Goal: Information Seeking & Learning: Find specific fact

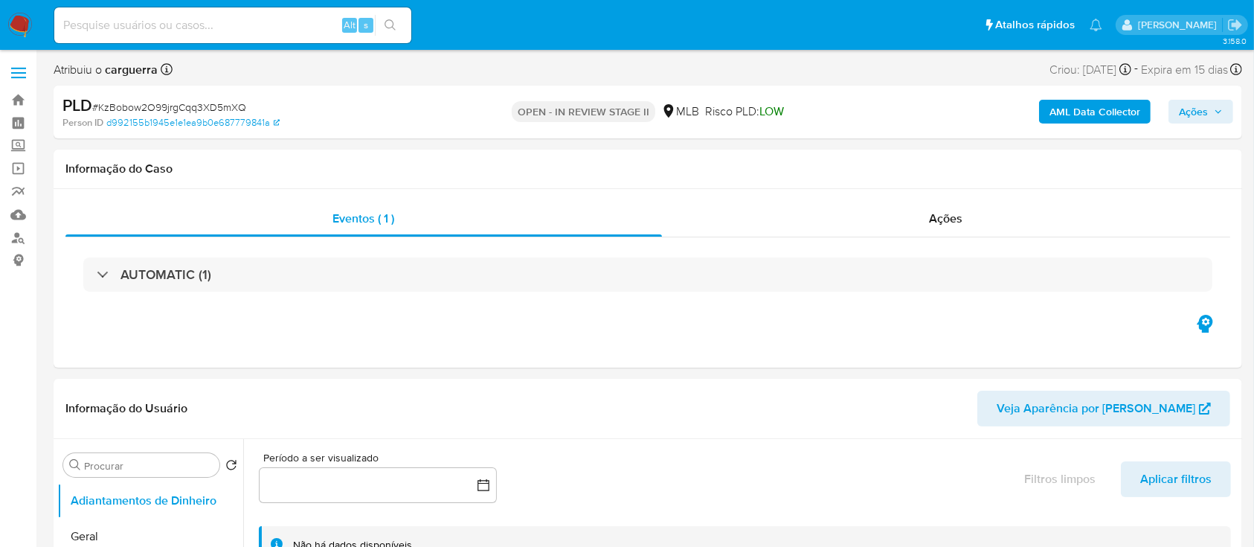
select select "10"
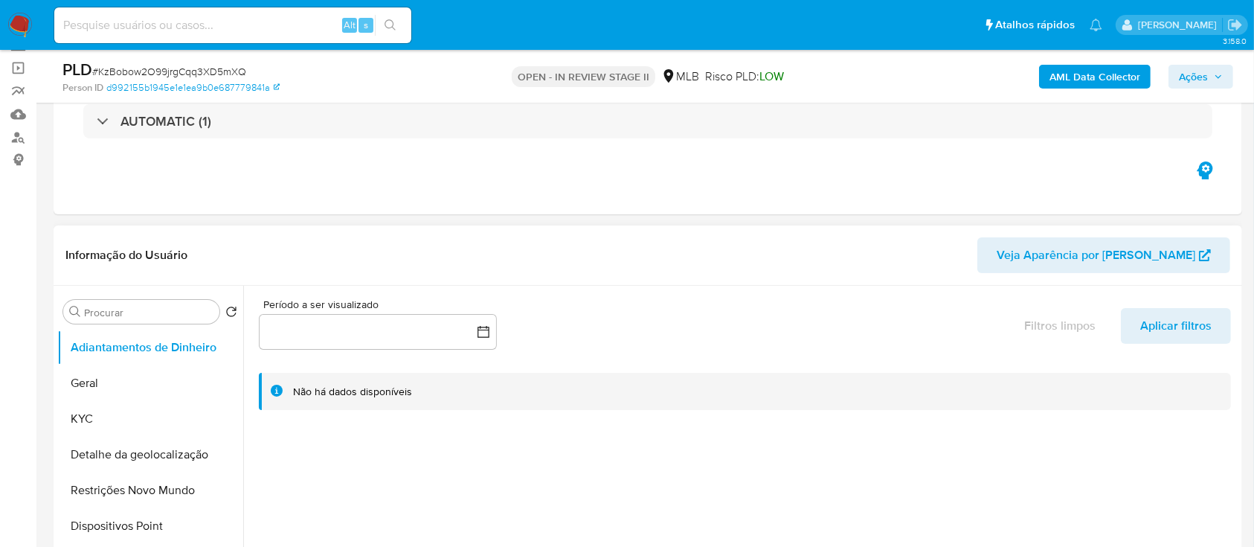
scroll to position [198, 0]
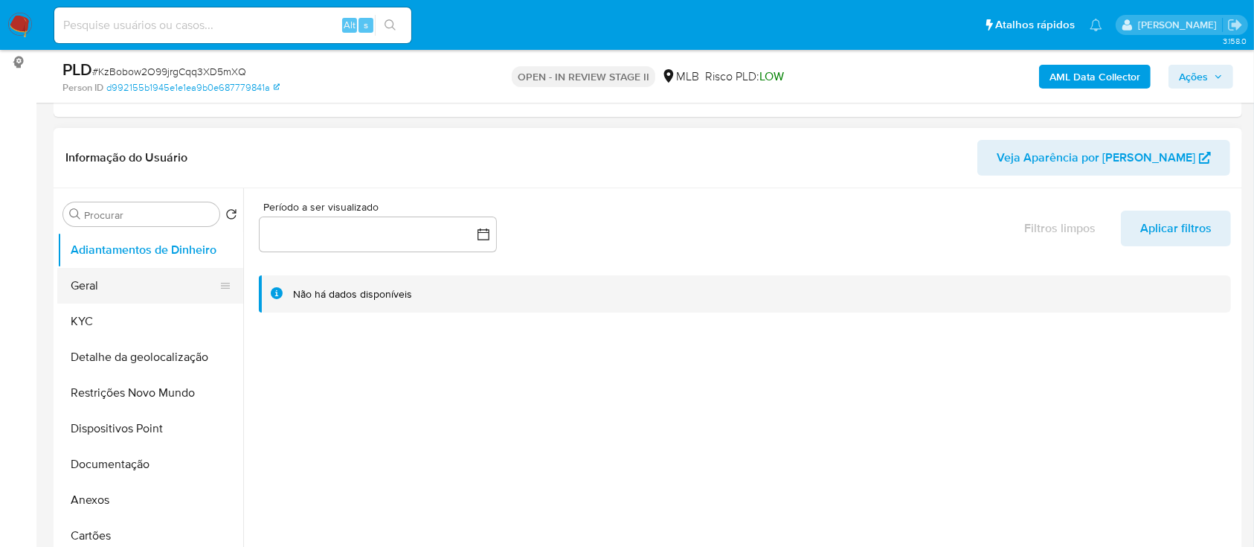
click at [132, 279] on button "Geral" at bounding box center [144, 286] width 174 height 36
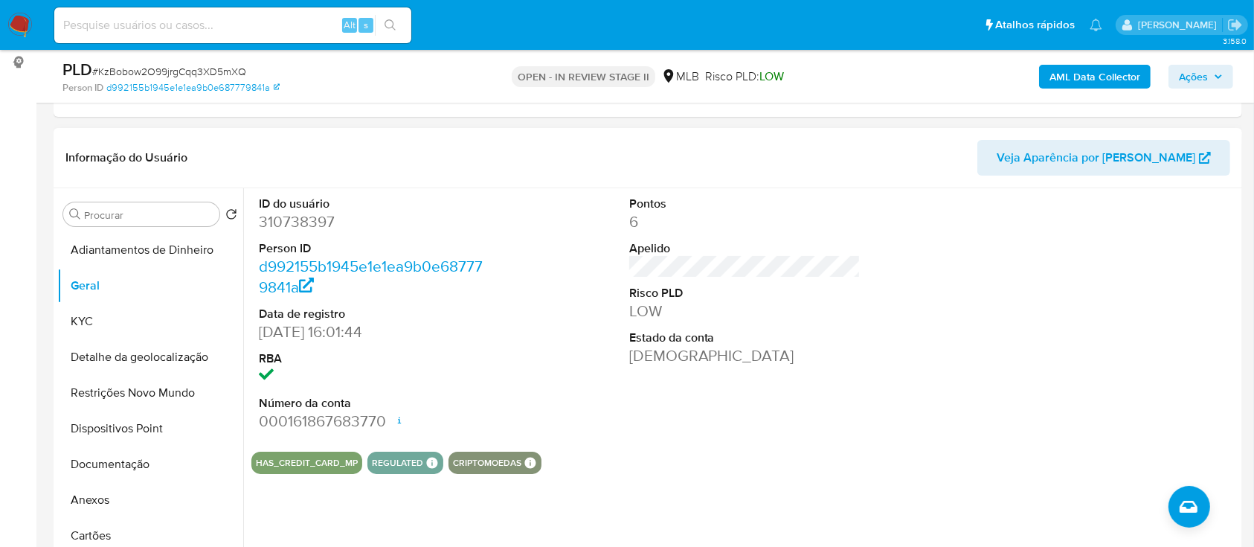
click at [722, 455] on div "HAS_CREDIT_CARD_MP REGULATED REGULATED MLB BACEN COMPLIES LEGACY Mark Id MLB_BA…" at bounding box center [744, 463] width 987 height 22
click at [998, 249] on div at bounding box center [1115, 313] width 247 height 251
click at [90, 318] on button "KYC" at bounding box center [144, 322] width 174 height 36
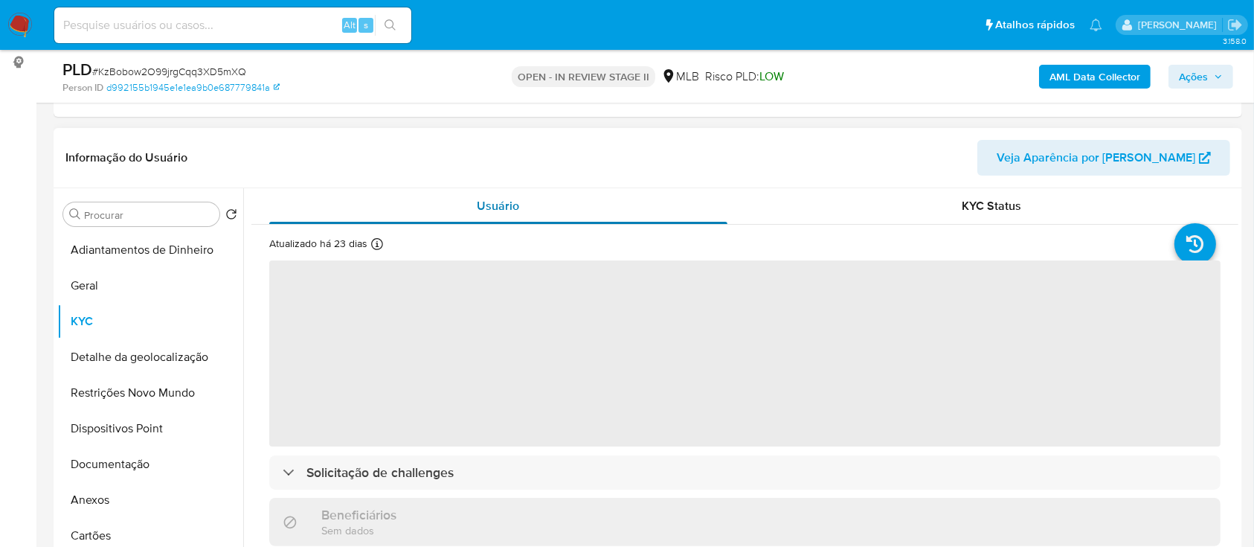
scroll to position [99, 0]
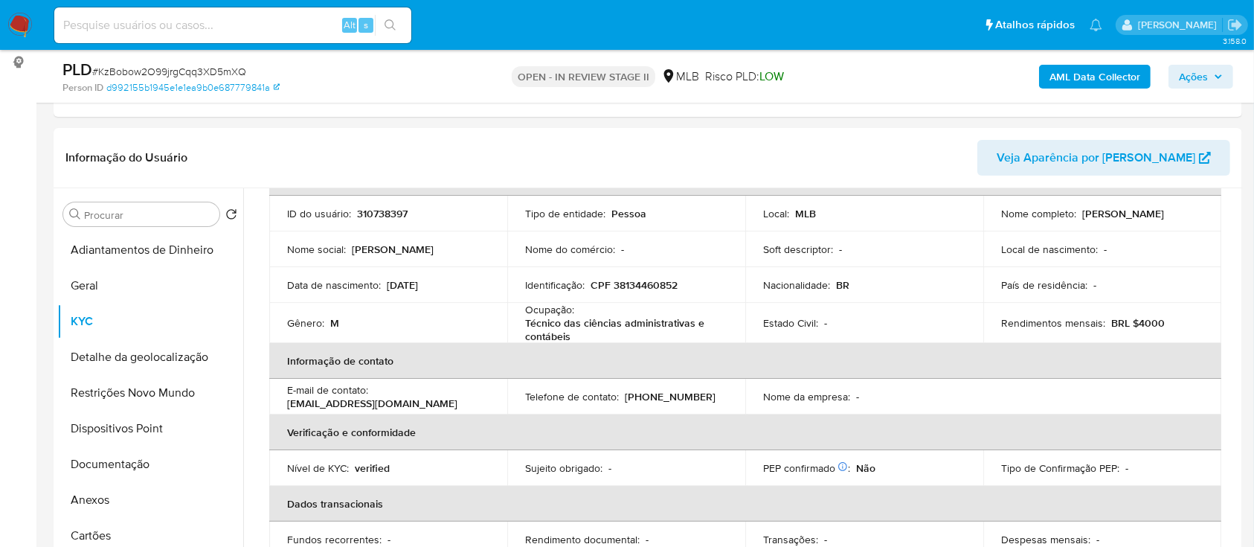
drag, startPoint x: 951, startPoint y: 149, endPoint x: 873, endPoint y: 17, distance: 153.1
click at [934, 141] on header "Informação do Usuário Veja Aparência por Pessoa" at bounding box center [647, 158] width 1165 height 36
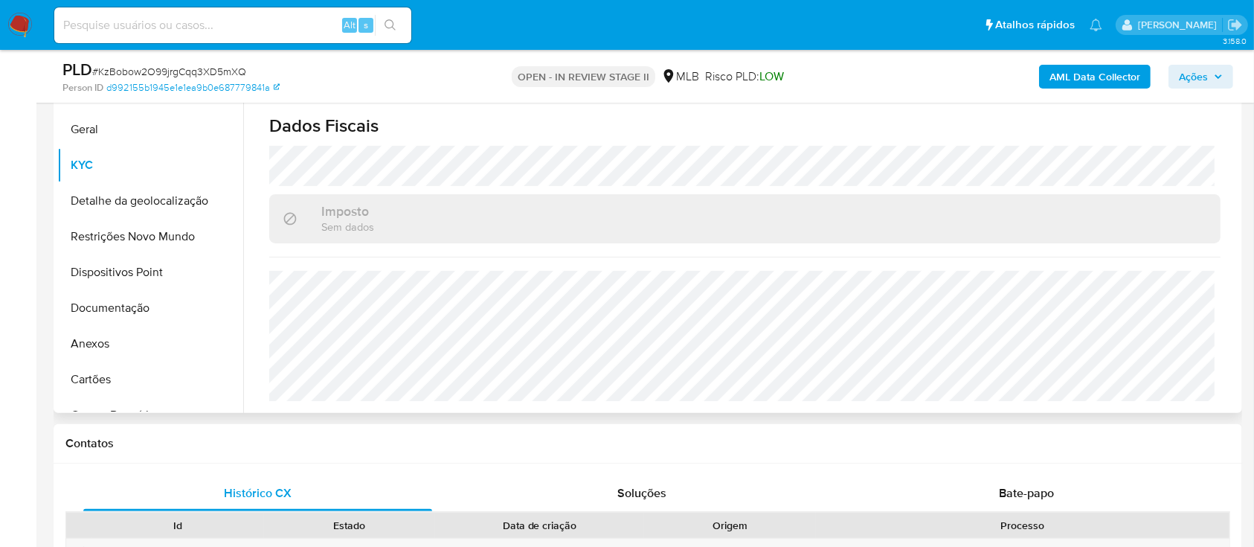
scroll to position [397, 0]
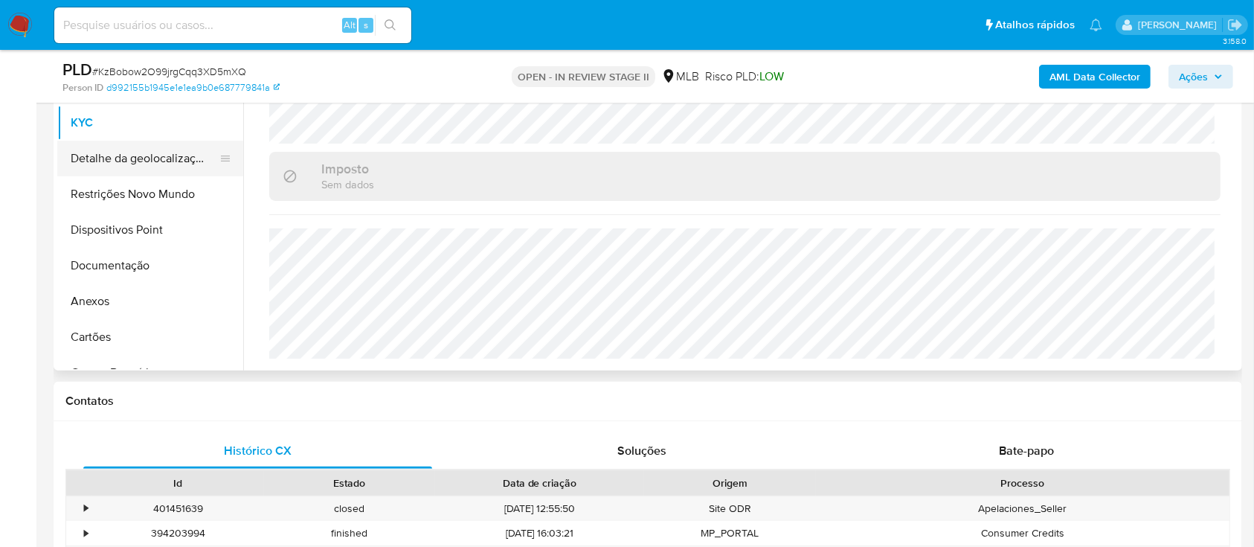
click at [128, 165] on button "Detalhe da geolocalização" at bounding box center [144, 159] width 174 height 36
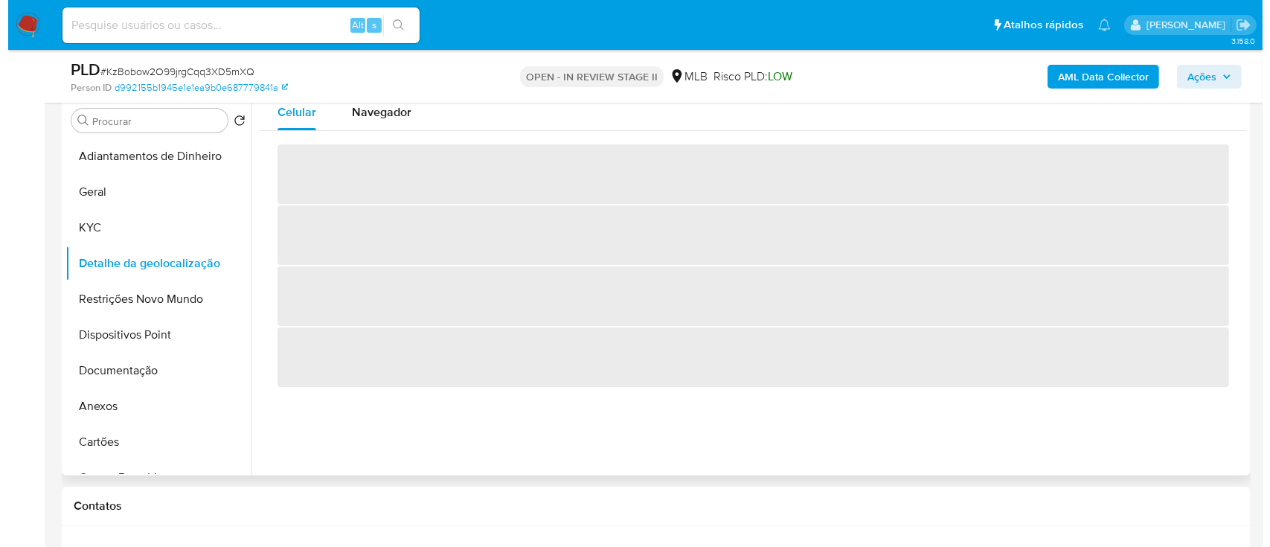
scroll to position [198, 0]
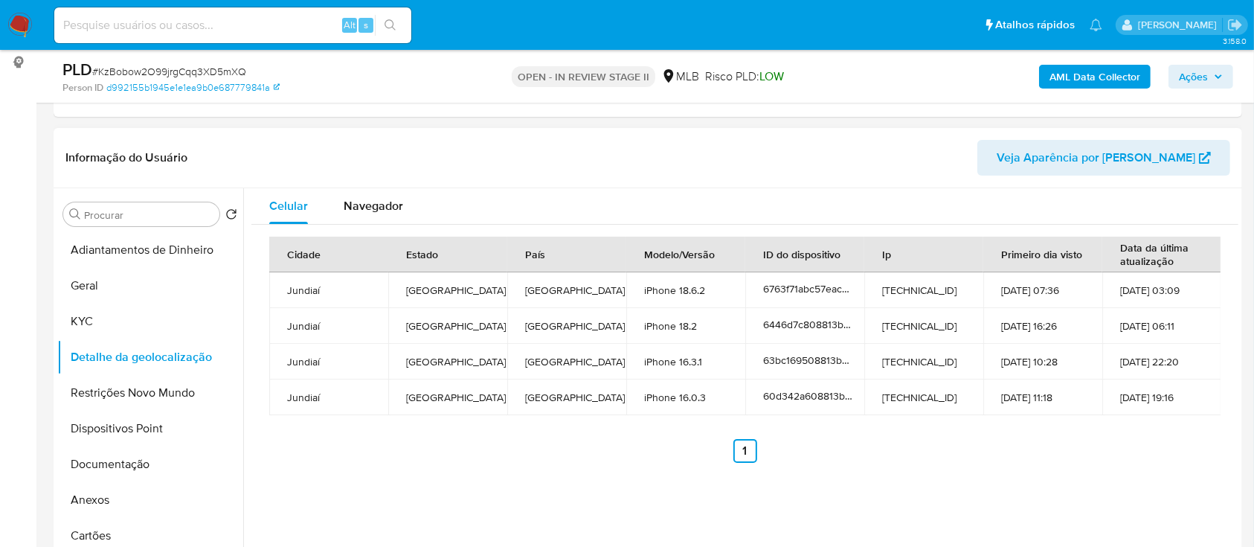
click at [1028, 469] on div "Cidade Estado País Modelo/Versão ID do dispositivo Ip Primeiro dia visto Data d…" at bounding box center [744, 350] width 987 height 250
click at [134, 392] on button "Restrições Novo Mundo" at bounding box center [144, 393] width 174 height 36
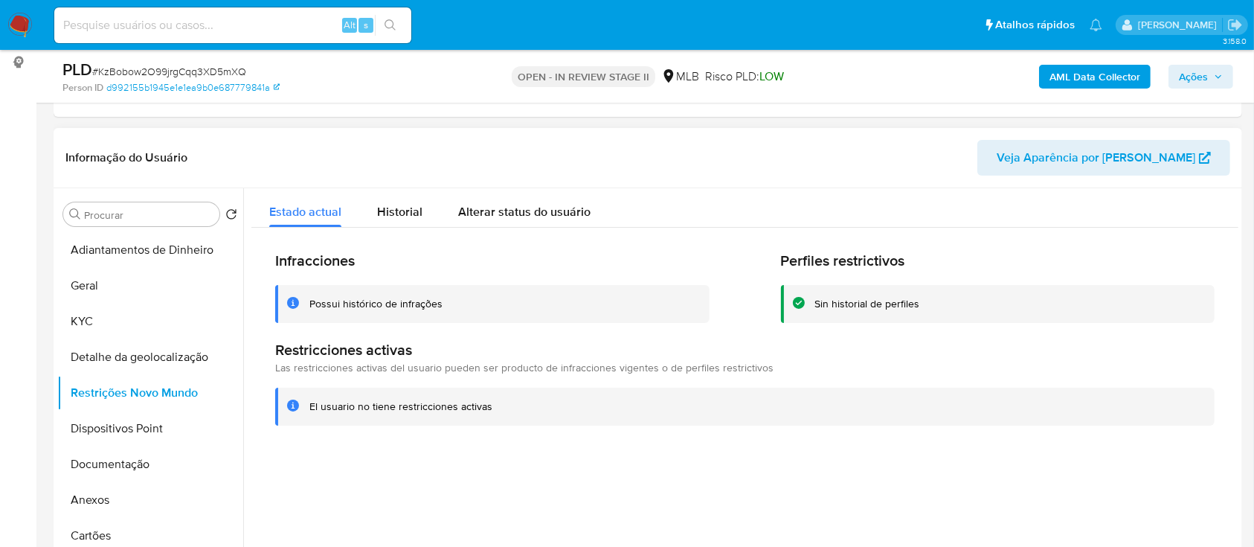
drag, startPoint x: 1047, startPoint y: 474, endPoint x: 1042, endPoint y: 460, distance: 15.1
click at [1047, 474] on div at bounding box center [740, 378] width 995 height 381
drag, startPoint x: 1026, startPoint y: 447, endPoint x: 1008, endPoint y: 398, distance: 52.2
click at [1025, 447] on div "Infracciones Possui histórico de infrações Perfiles restrictivos Sin historial …" at bounding box center [744, 338] width 987 height 221
click at [137, 427] on button "Dispositivos Point" at bounding box center [144, 429] width 174 height 36
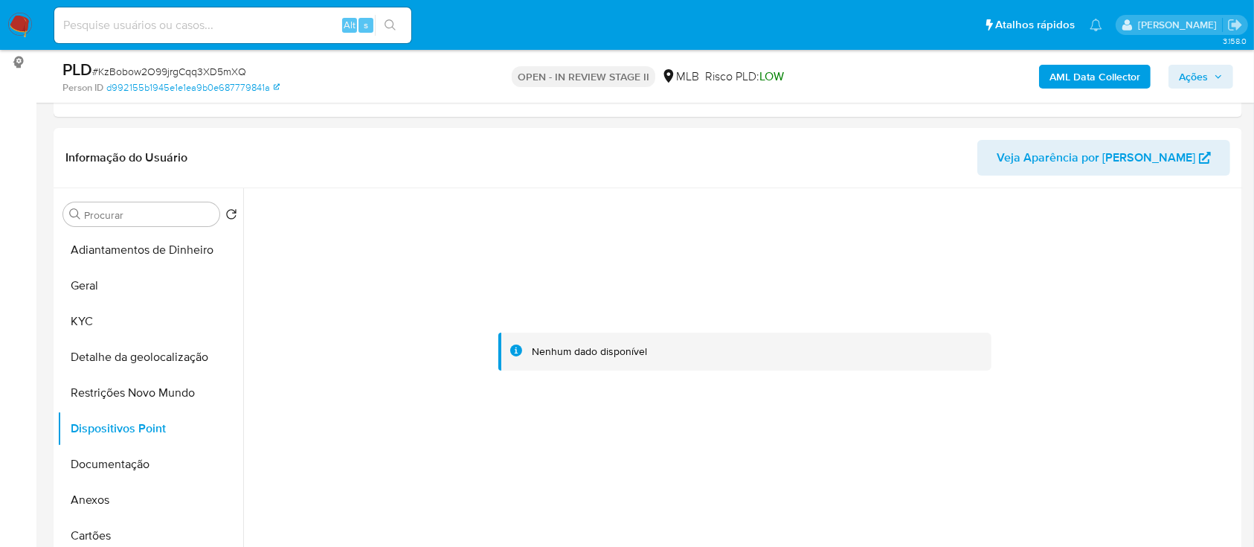
drag, startPoint x: 934, startPoint y: 146, endPoint x: 818, endPoint y: 27, distance: 166.3
click at [926, 143] on header "Informação do Usuário Veja Aparência por Pessoa" at bounding box center [647, 158] width 1165 height 36
click at [136, 453] on button "Documentação" at bounding box center [144, 464] width 174 height 36
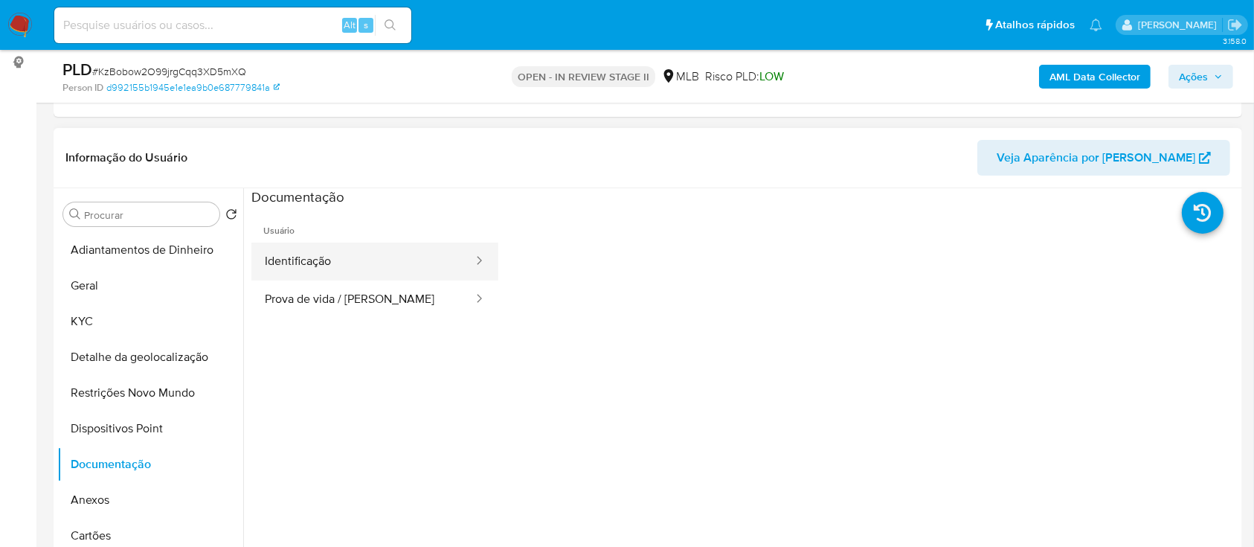
click at [363, 259] on button "Identificação" at bounding box center [362, 262] width 223 height 38
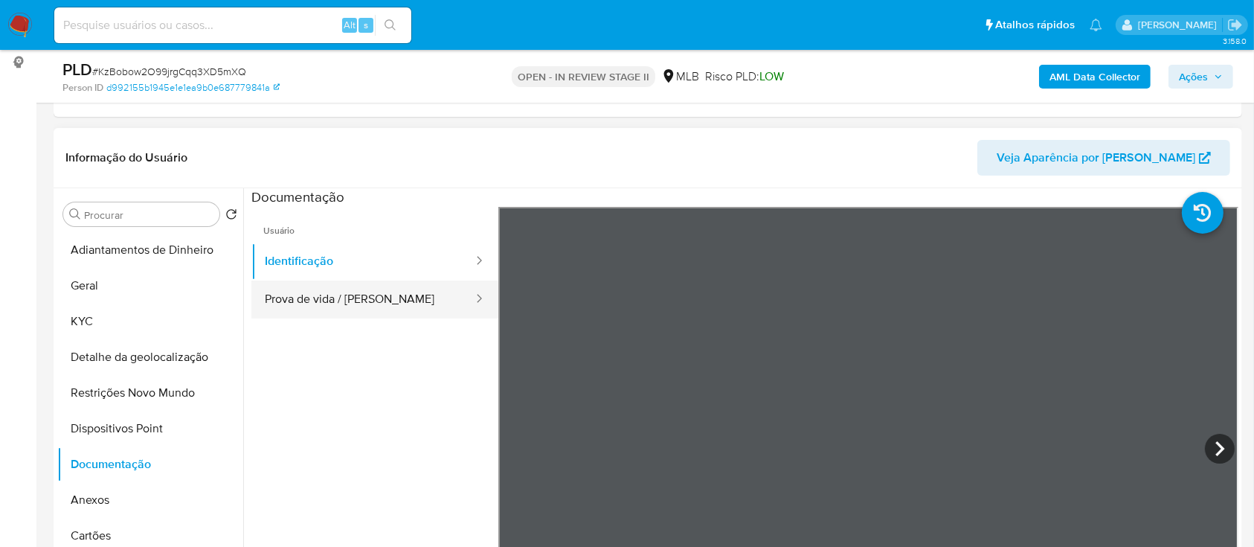
click at [325, 311] on button "Prova de vida / [PERSON_NAME]" at bounding box center [362, 299] width 223 height 38
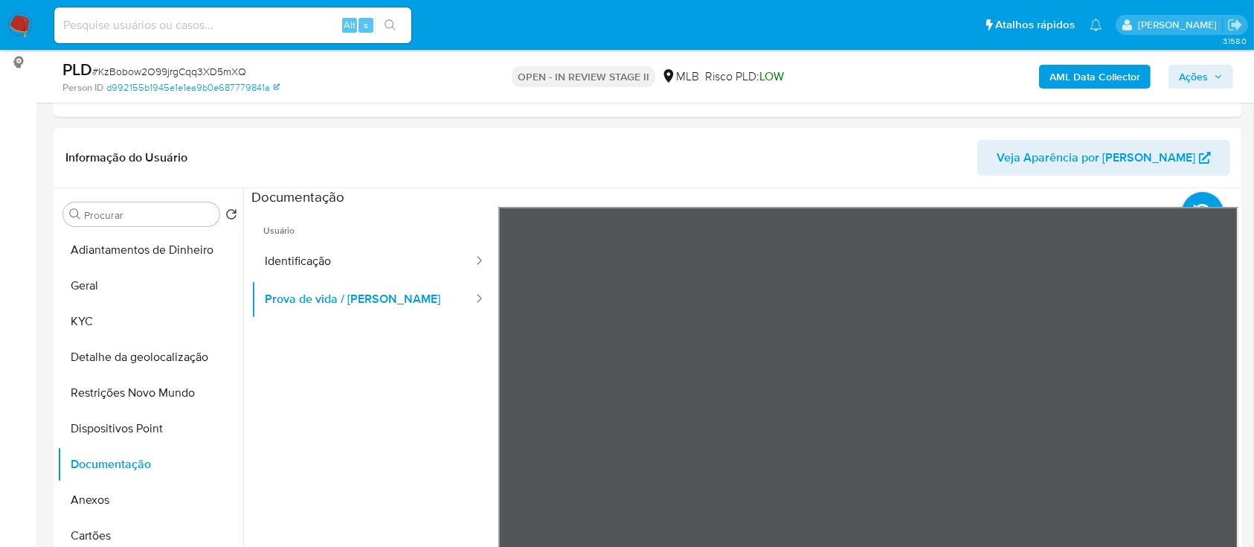
click at [1083, 78] on b "AML Data Collector" at bounding box center [1095, 77] width 91 height 24
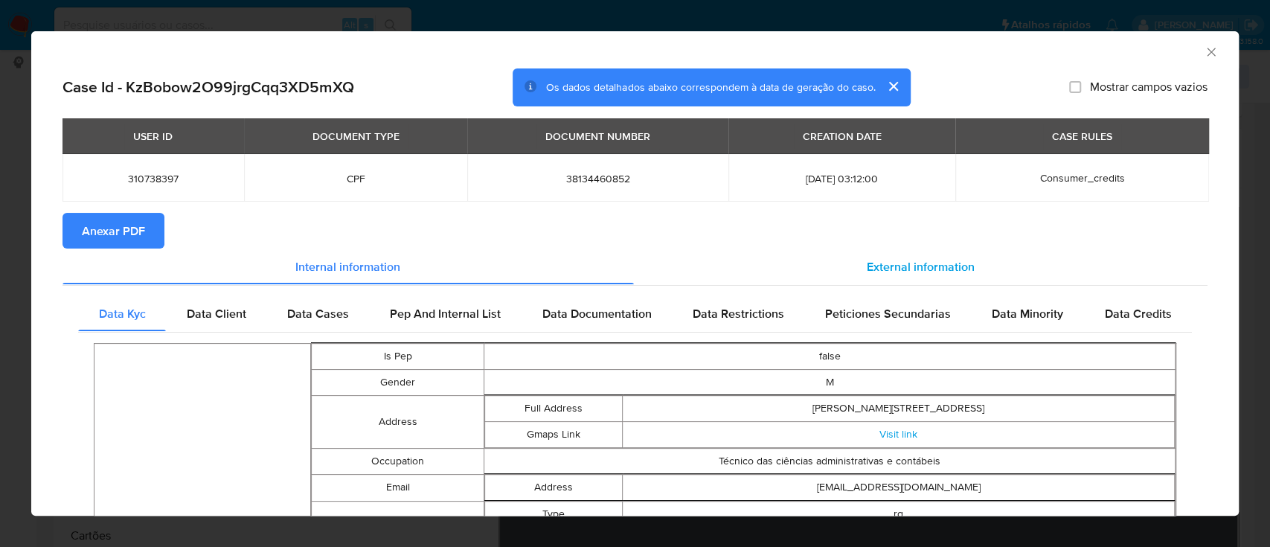
click at [873, 270] on span "External information" at bounding box center [921, 265] width 108 height 17
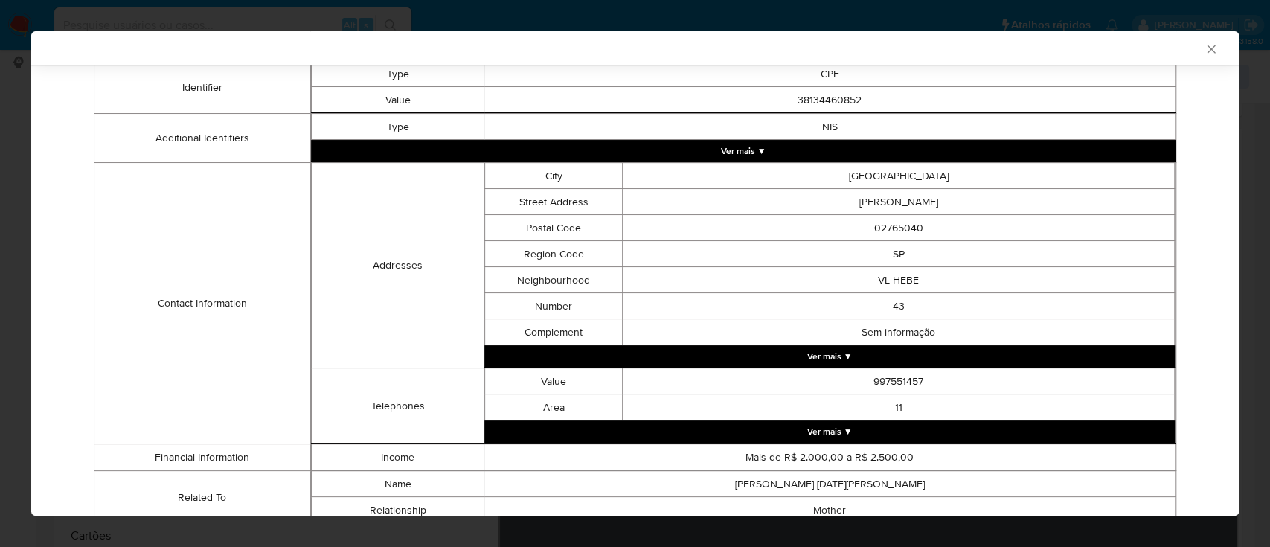
scroll to position [415, 0]
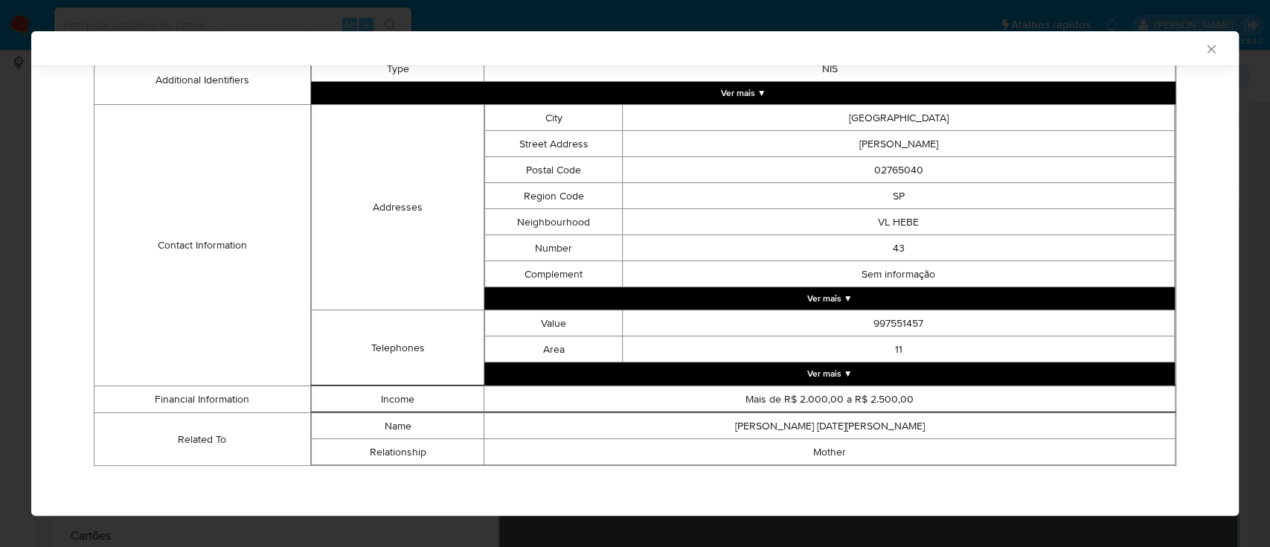
click at [968, 48] on div "AML Data Collector" at bounding box center [623, 48] width 1162 height 13
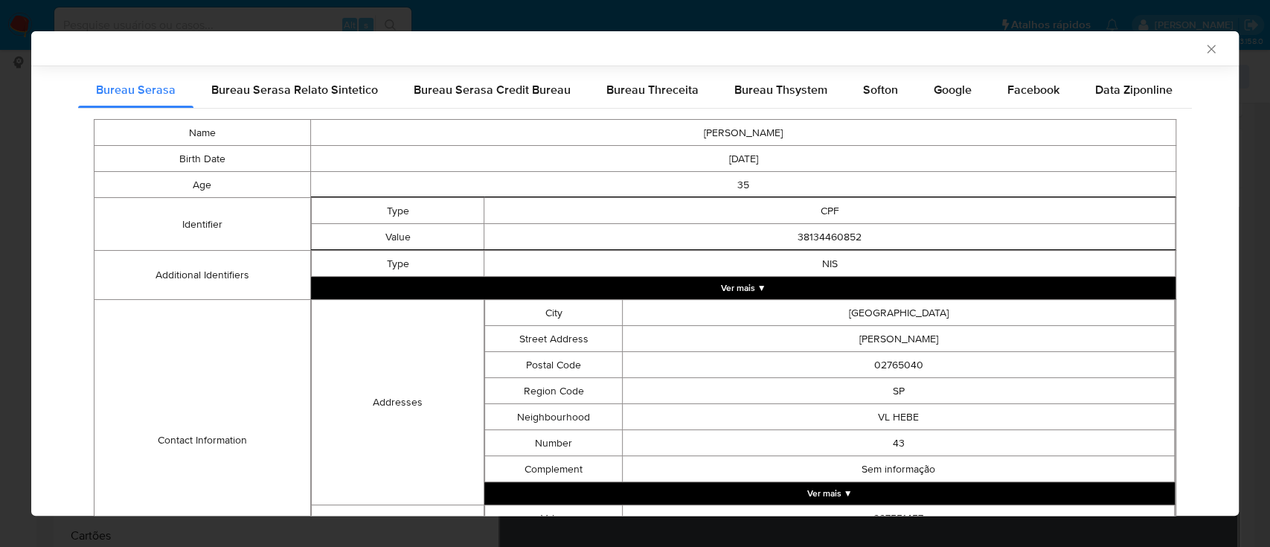
scroll to position [0, 0]
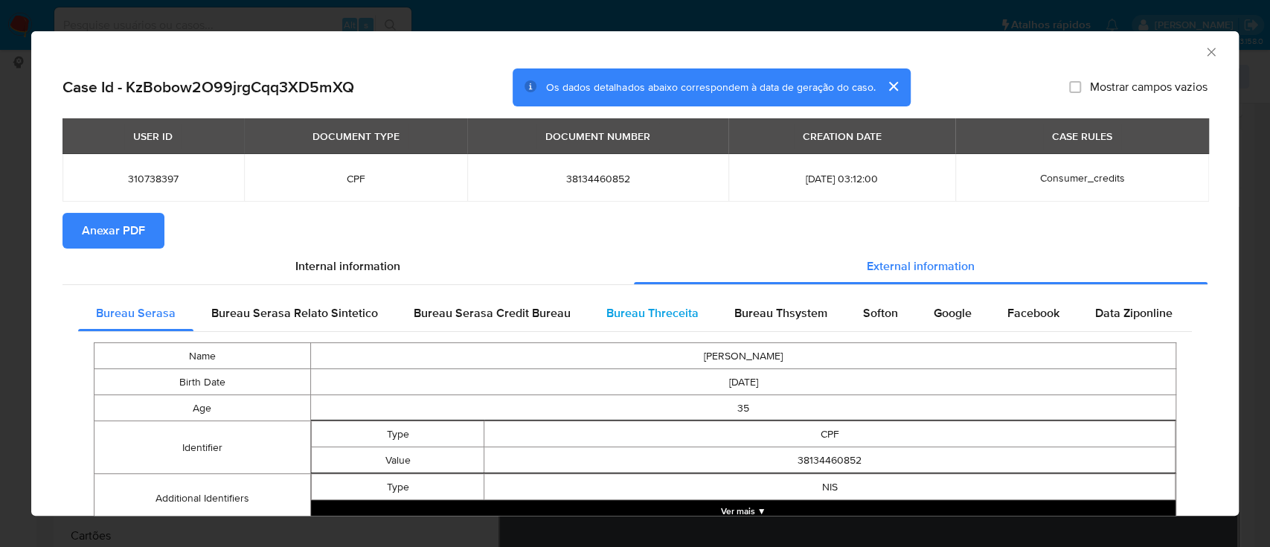
click at [653, 312] on span "Bureau Threceita" at bounding box center [652, 312] width 92 height 17
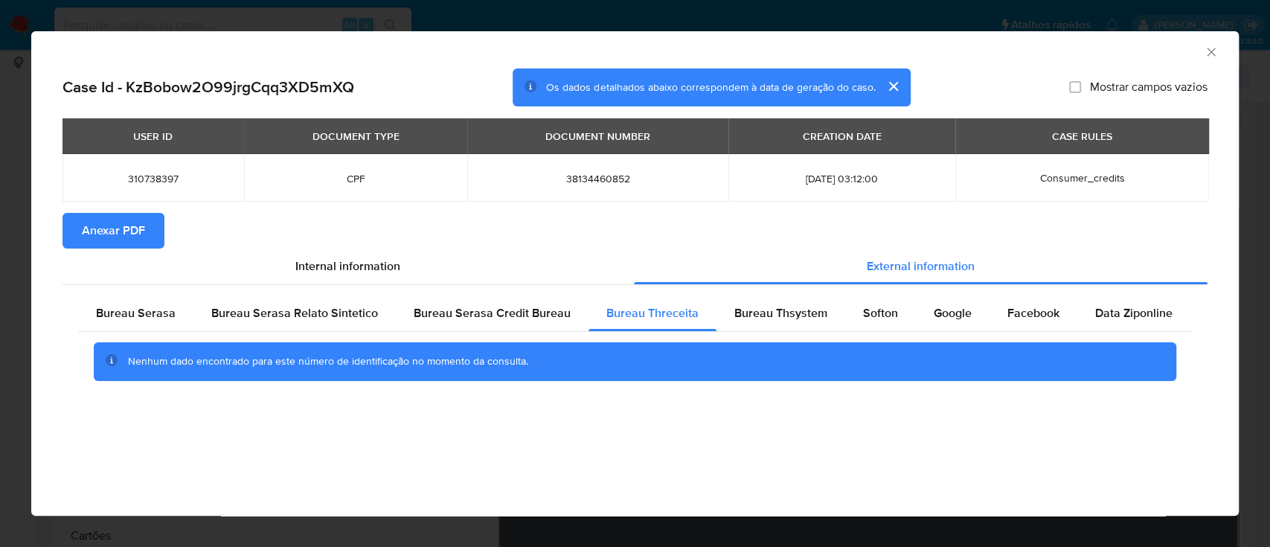
drag, startPoint x: 975, startPoint y: 48, endPoint x: 967, endPoint y: 51, distance: 8.0
click at [975, 51] on div "AML Data Collector" at bounding box center [623, 50] width 1162 height 16
click at [772, 316] on span "Bureau Thsystem" at bounding box center [780, 312] width 93 height 17
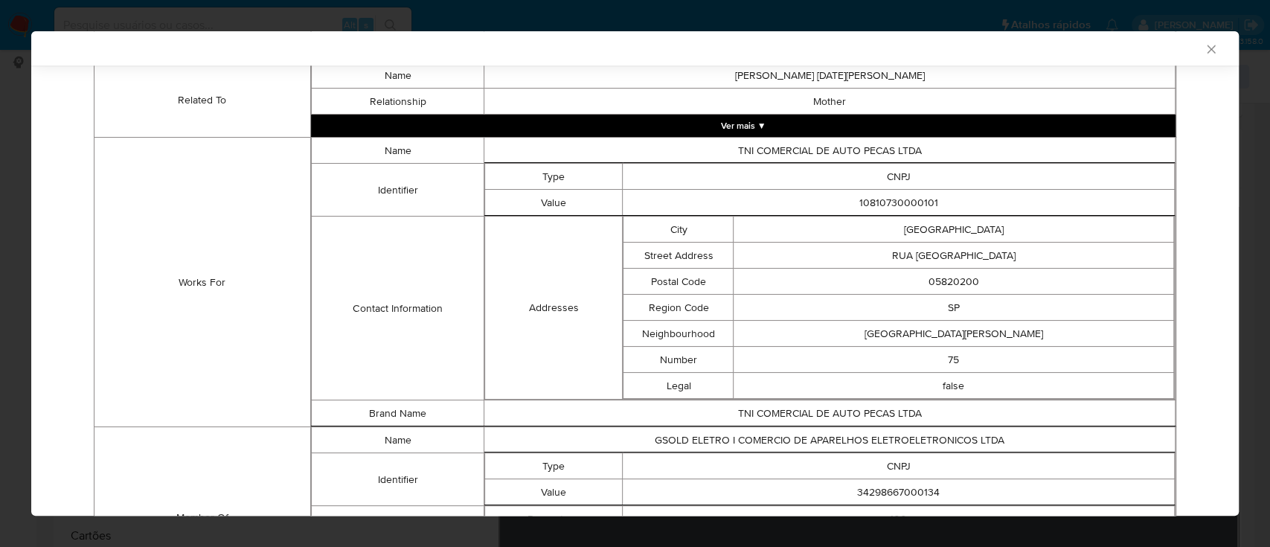
scroll to position [1120, 0]
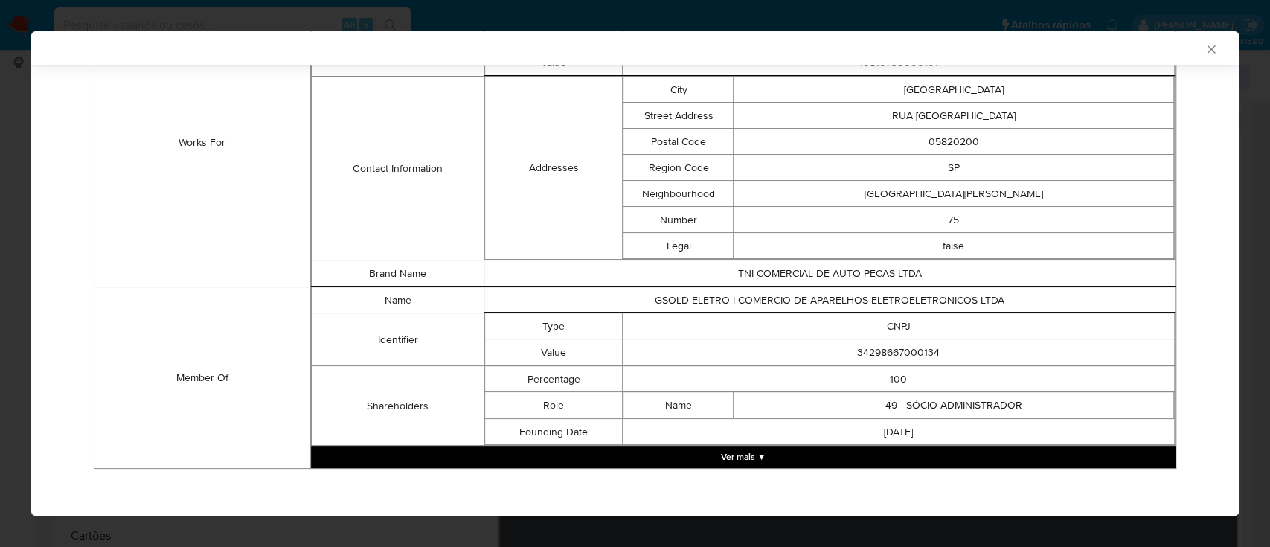
click at [762, 455] on button "Ver mais ▼" at bounding box center [743, 457] width 865 height 22
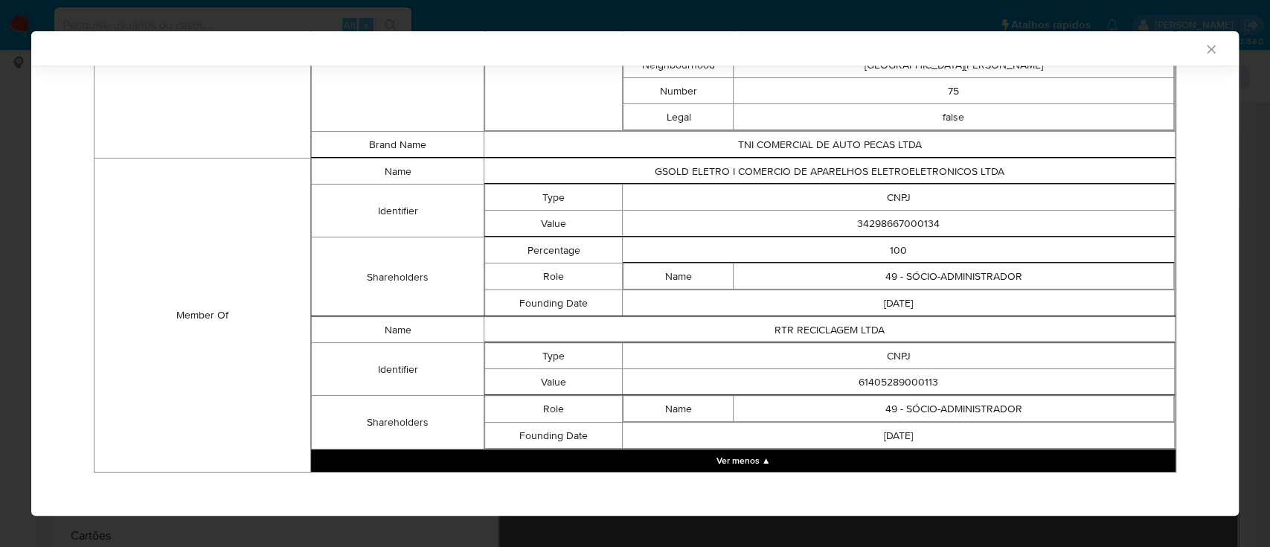
scroll to position [1251, 0]
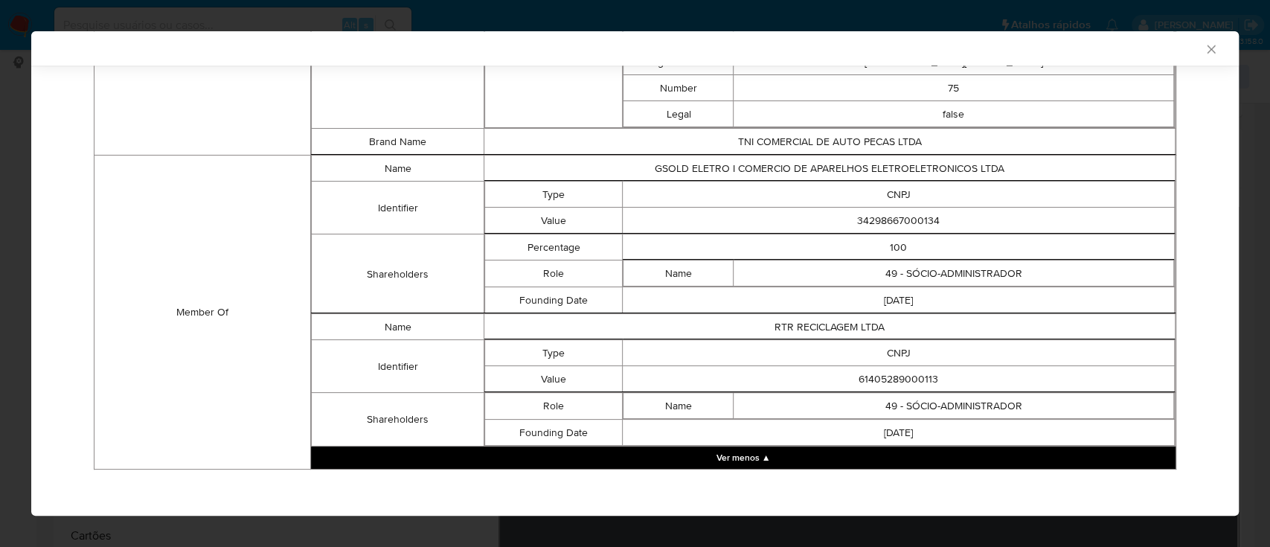
drag, startPoint x: 1118, startPoint y: 45, endPoint x: 1048, endPoint y: 27, distance: 72.9
click at [1115, 47] on div "AML Data Collector" at bounding box center [623, 48] width 1162 height 13
drag, startPoint x: 931, startPoint y: 219, endPoint x: 798, endPoint y: 219, distance: 132.4
click at [798, 219] on td "34298667000134" at bounding box center [899, 221] width 552 height 26
copy td "34298667000134"
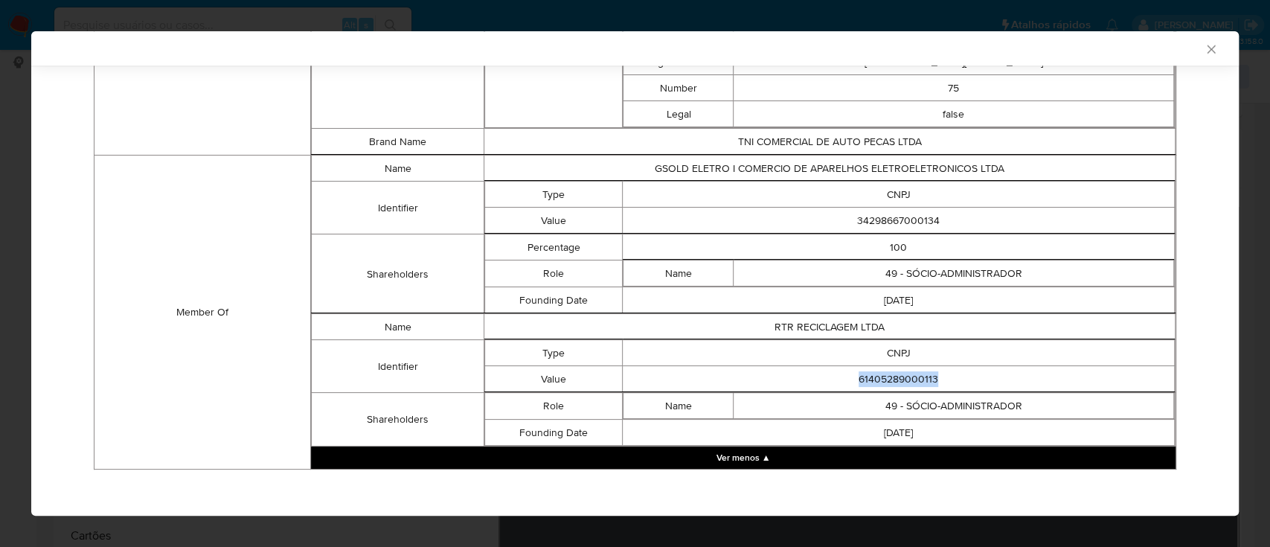
drag, startPoint x: 932, startPoint y: 375, endPoint x: 834, endPoint y: 374, distance: 98.2
click at [834, 374] on td "61405289000113" at bounding box center [899, 379] width 552 height 26
copy td "61405289000113"
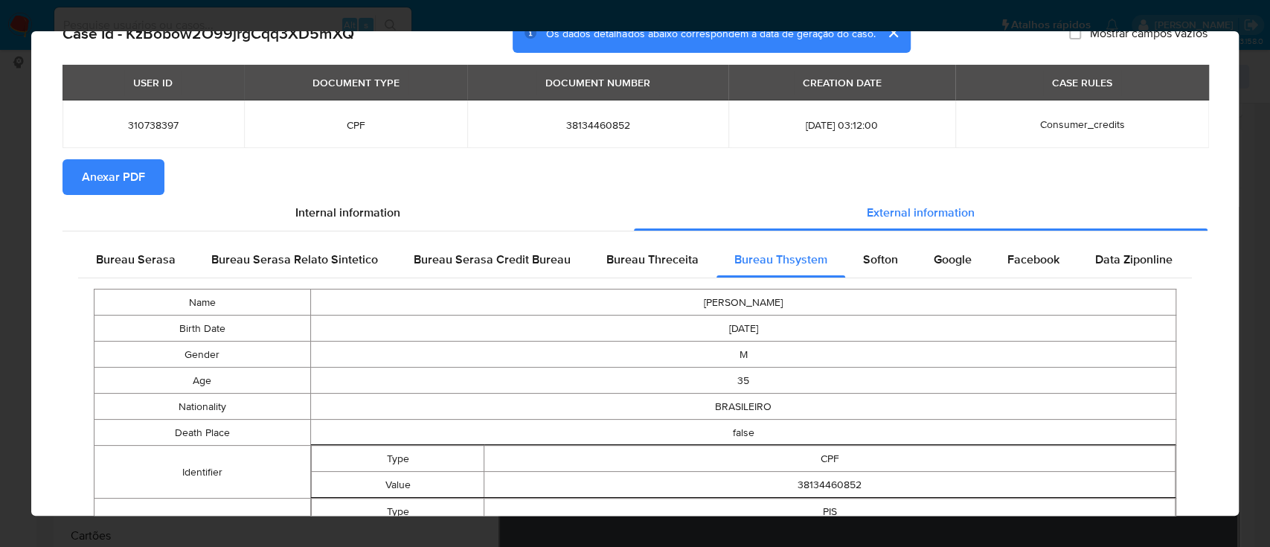
scroll to position [0, 0]
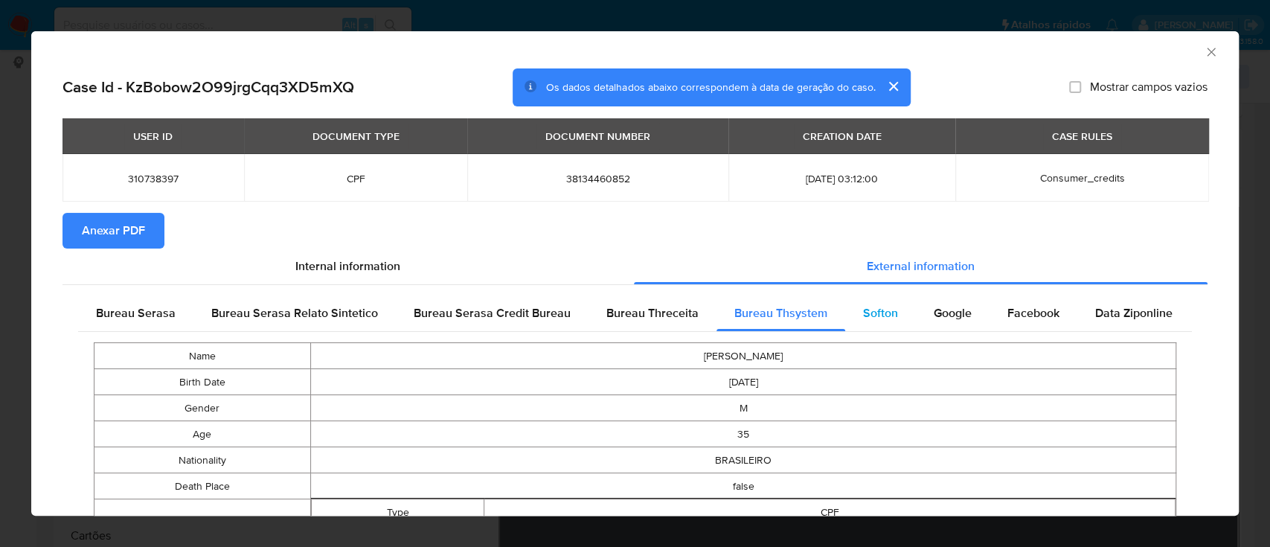
click at [867, 323] on div "Softon" at bounding box center [880, 313] width 71 height 36
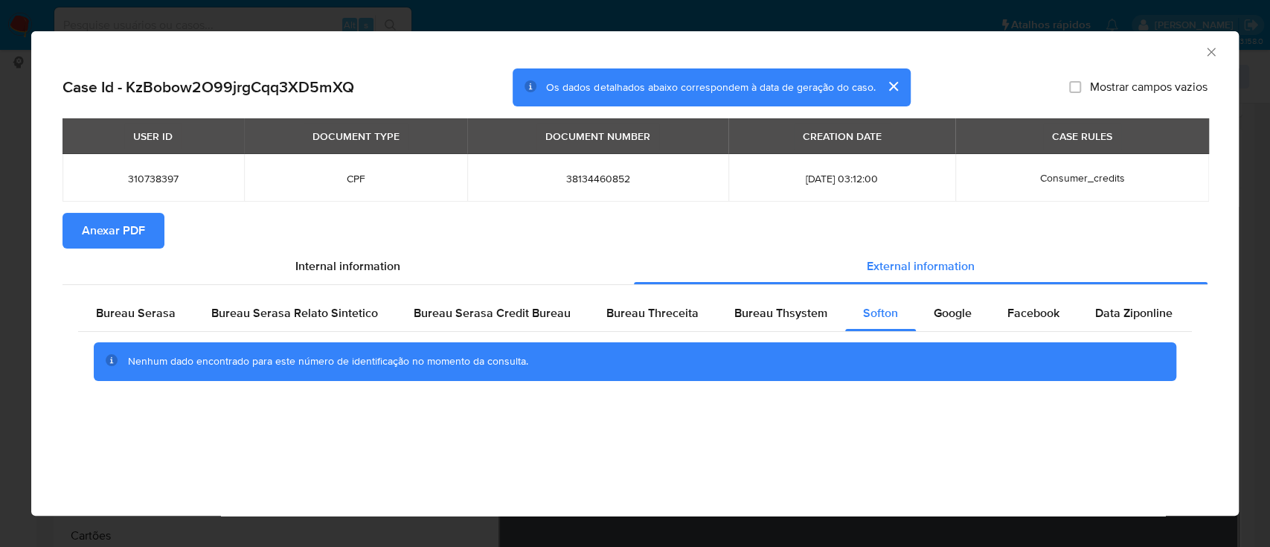
click at [1081, 51] on div "AML Data Collector" at bounding box center [623, 50] width 1162 height 16
click at [934, 312] on span "Google" at bounding box center [953, 312] width 38 height 17
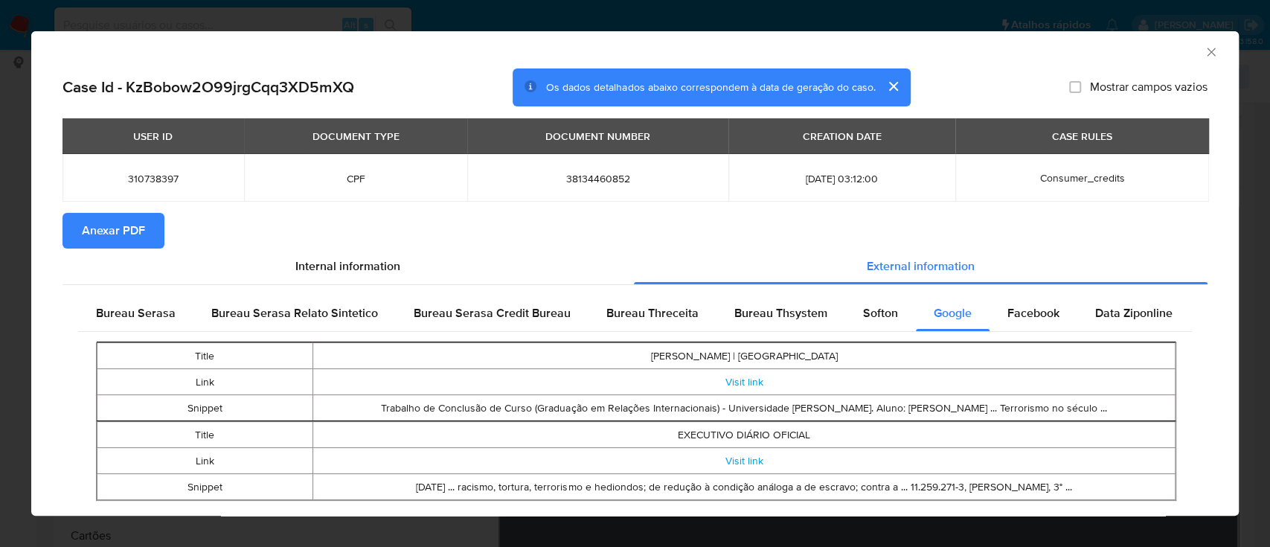
scroll to position [36, 0]
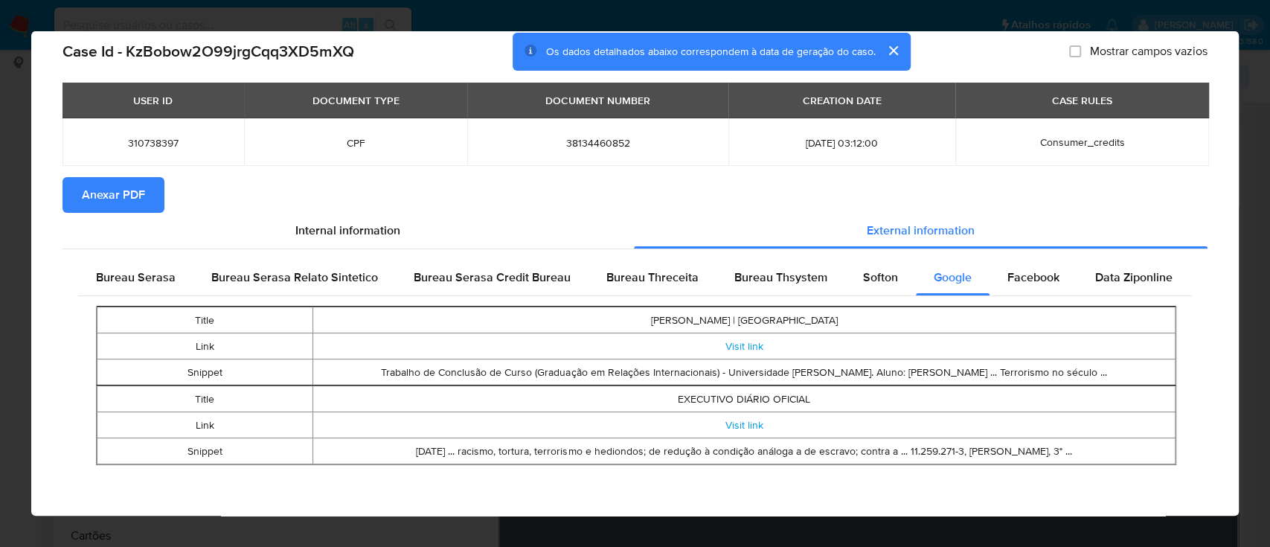
click at [129, 195] on span "Anexar PDF" at bounding box center [113, 195] width 63 height 33
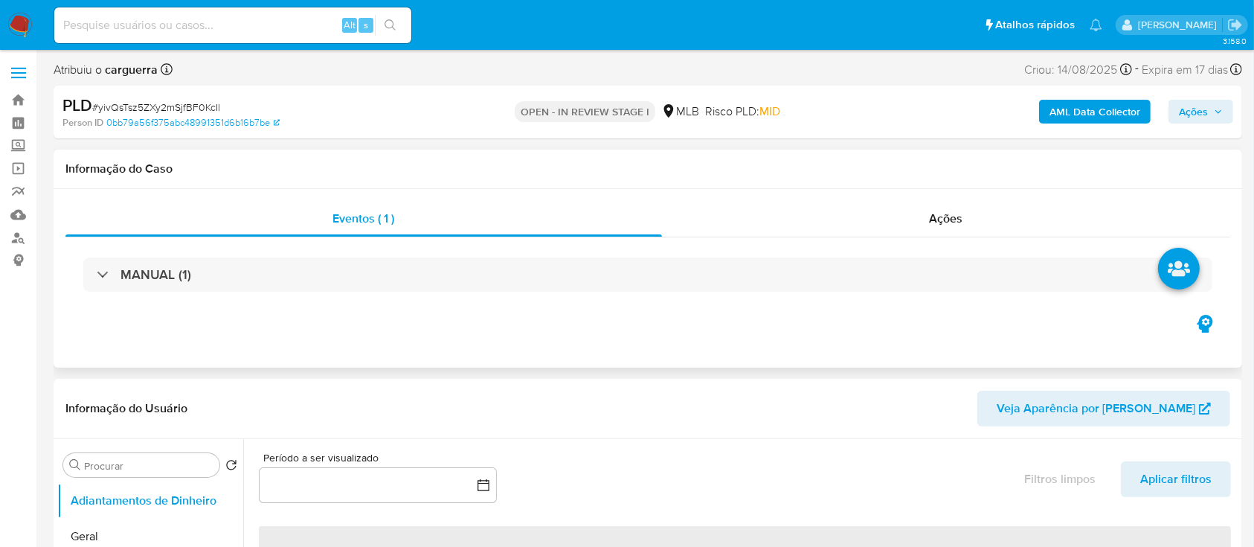
scroll to position [99, 0]
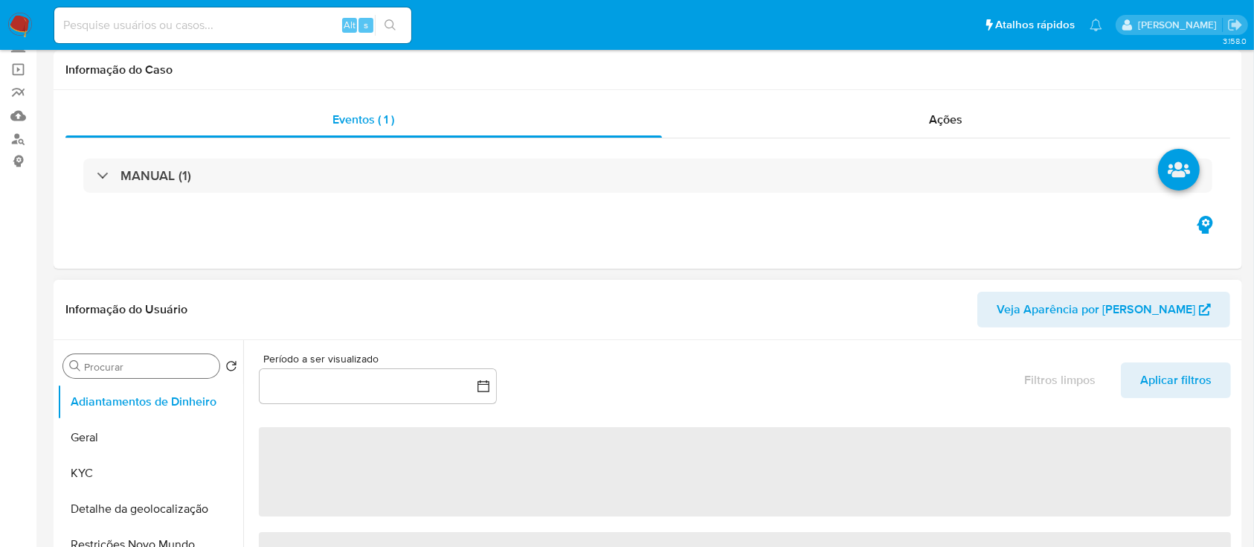
select select "10"
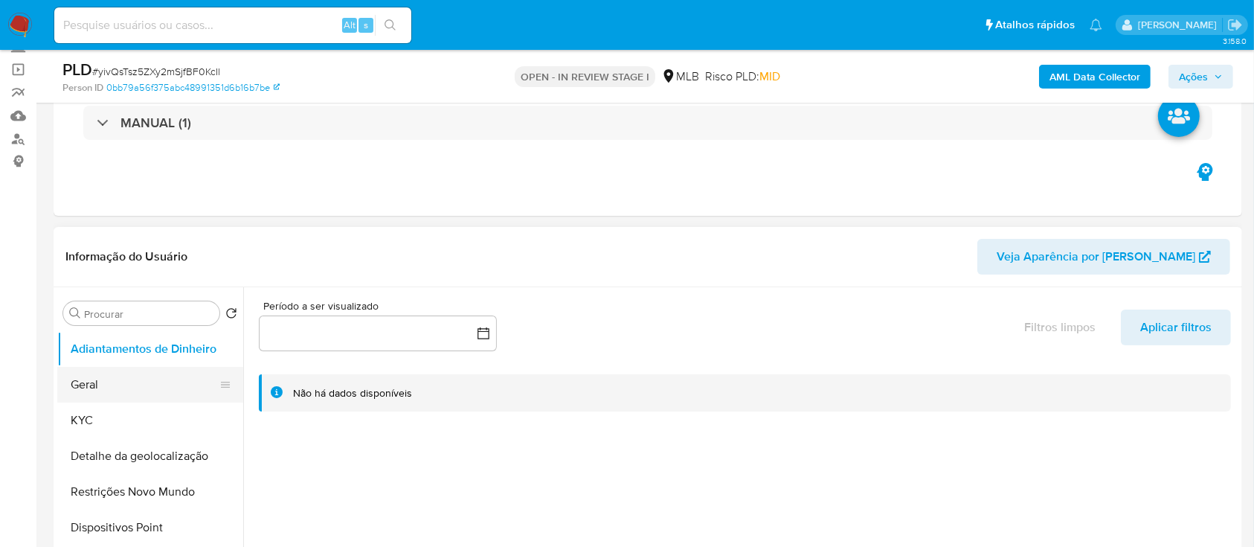
click at [89, 385] on button "Geral" at bounding box center [144, 385] width 174 height 36
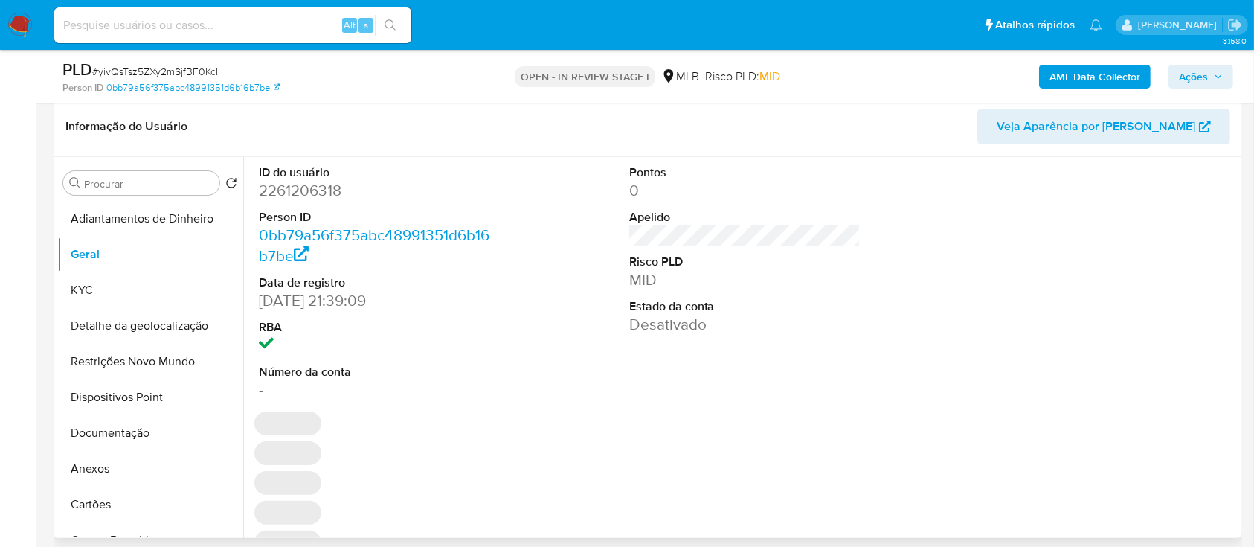
scroll to position [198, 0]
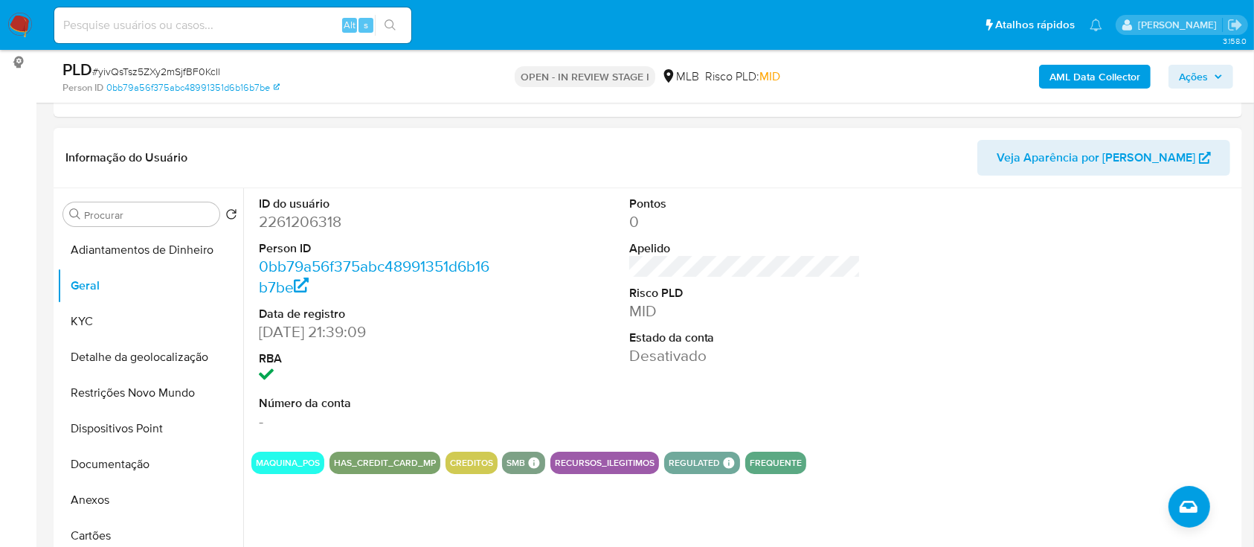
click at [1002, 286] on div at bounding box center [1115, 313] width 247 height 251
click at [97, 322] on button "KYC" at bounding box center [144, 322] width 174 height 36
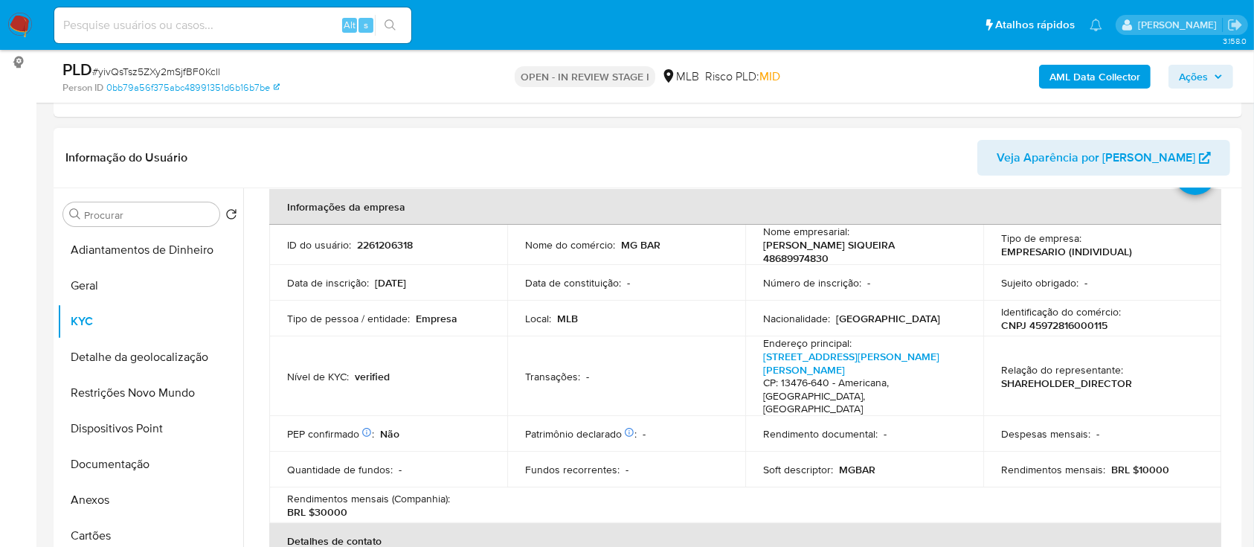
scroll to position [99, 0]
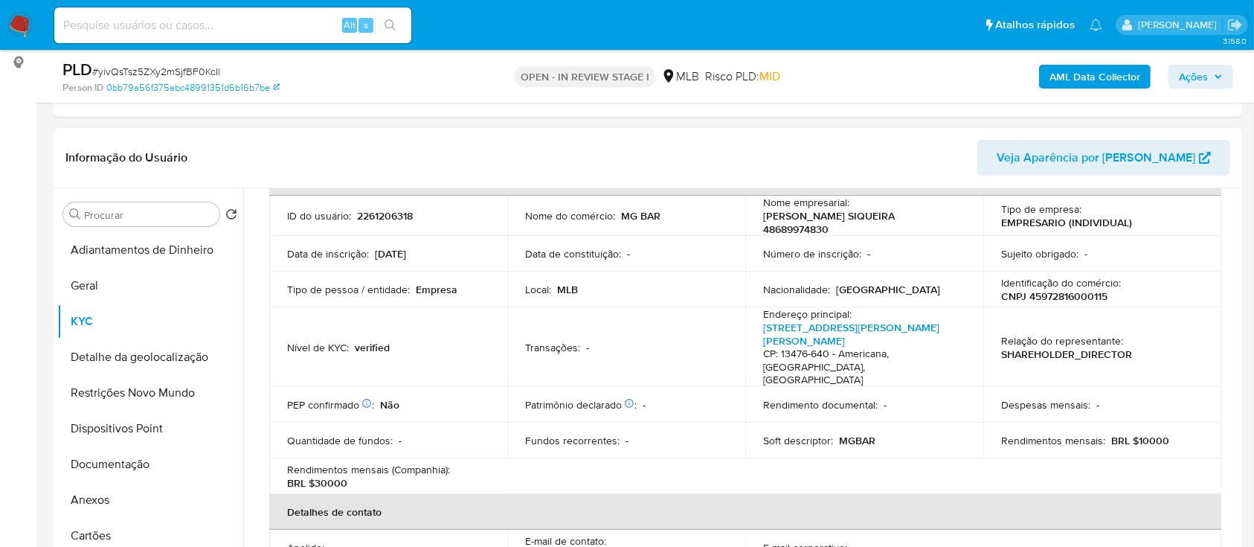
click at [879, 140] on header "Informação do Usuário Veja Aparência por Pessoa" at bounding box center [647, 158] width 1165 height 36
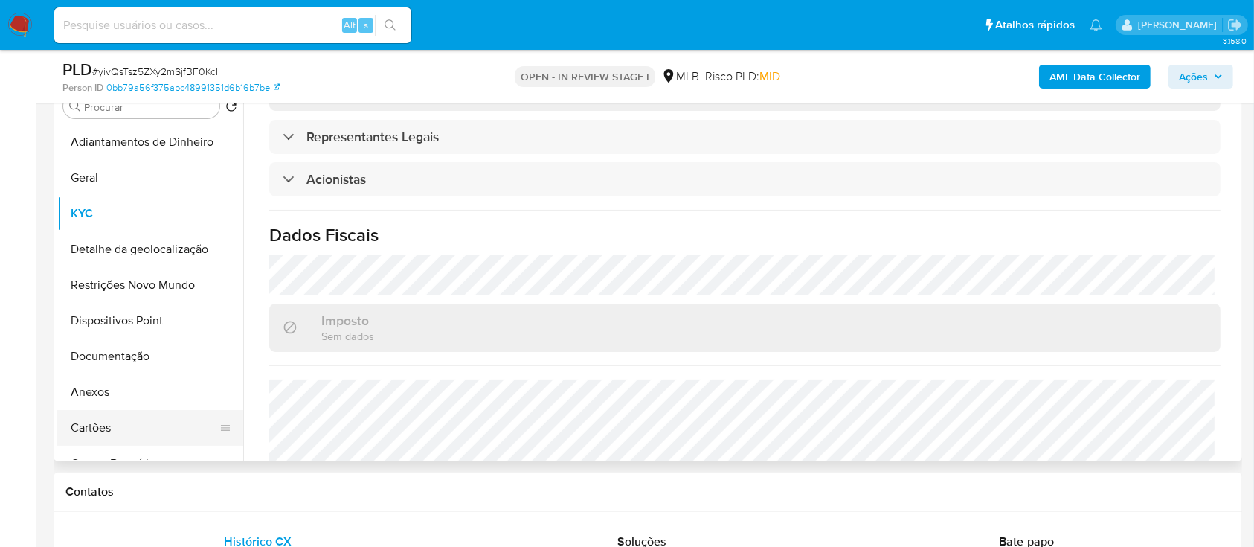
scroll to position [298, 0]
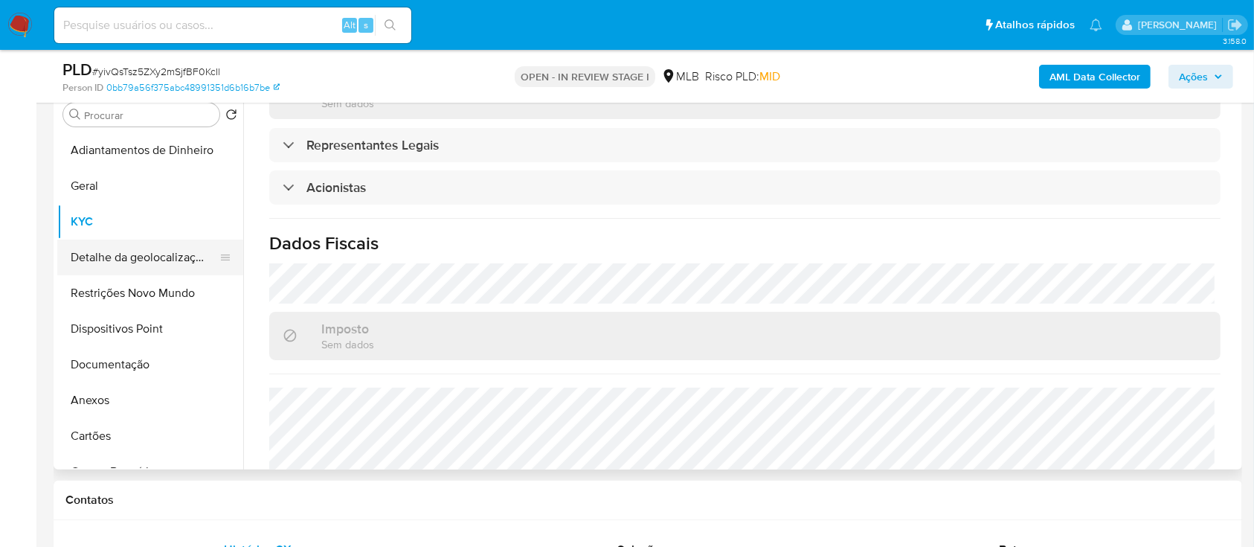
click at [125, 248] on button "Detalhe da geolocalização" at bounding box center [144, 258] width 174 height 36
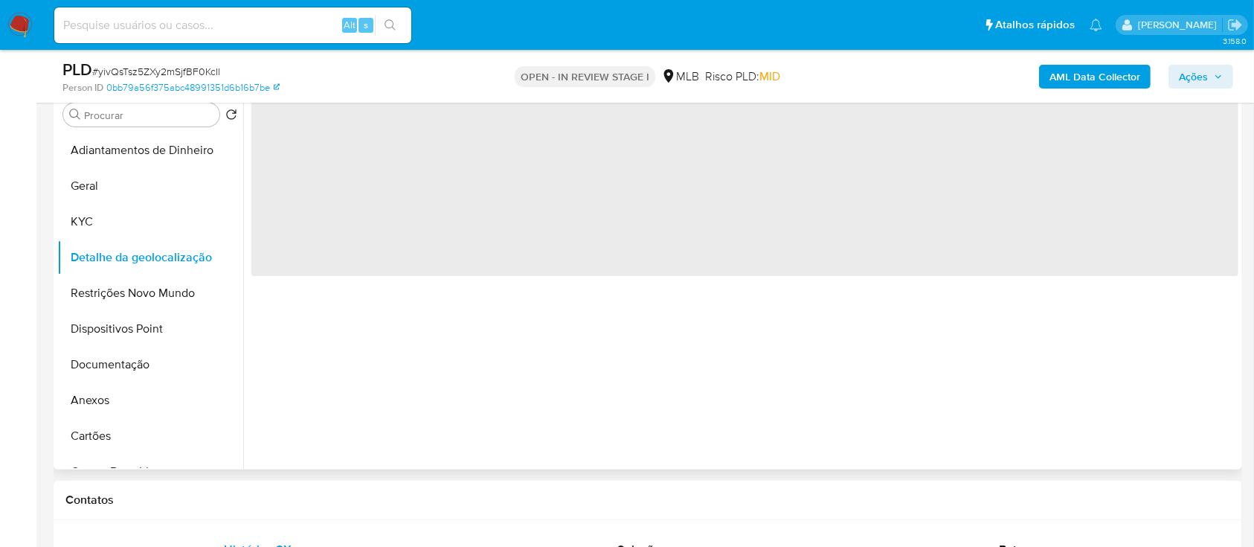
scroll to position [198, 0]
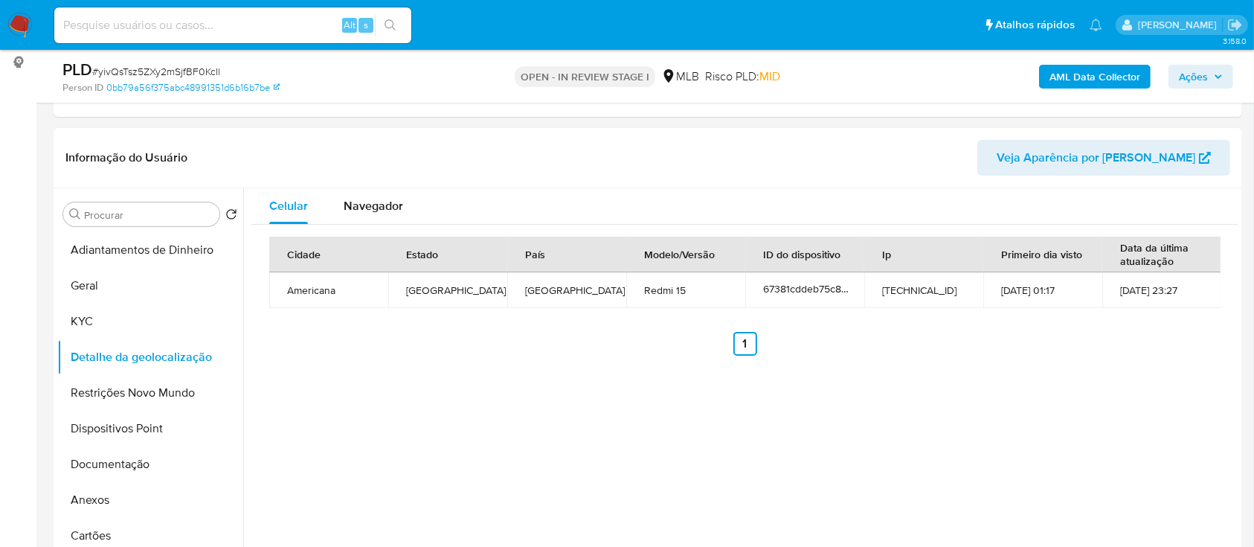
click at [1034, 356] on div "Cidade Estado País Modelo/Versão ID do dispositivo Ip Primeiro dia visto Data d…" at bounding box center [744, 296] width 987 height 143
click at [93, 405] on button "Restrições Novo Mundo" at bounding box center [144, 393] width 174 height 36
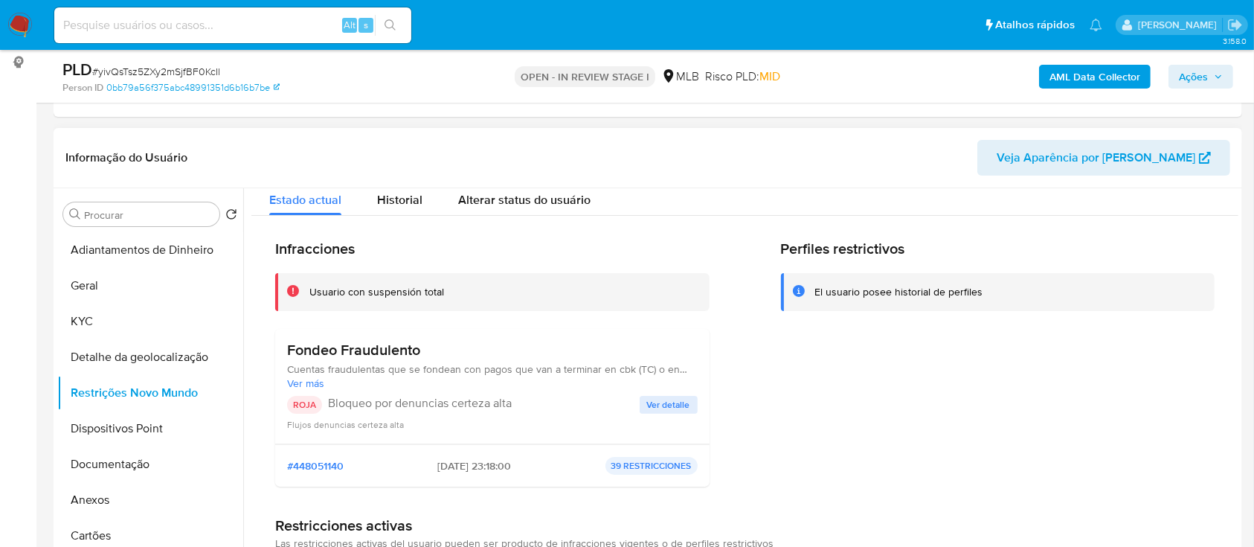
scroll to position [21, 0]
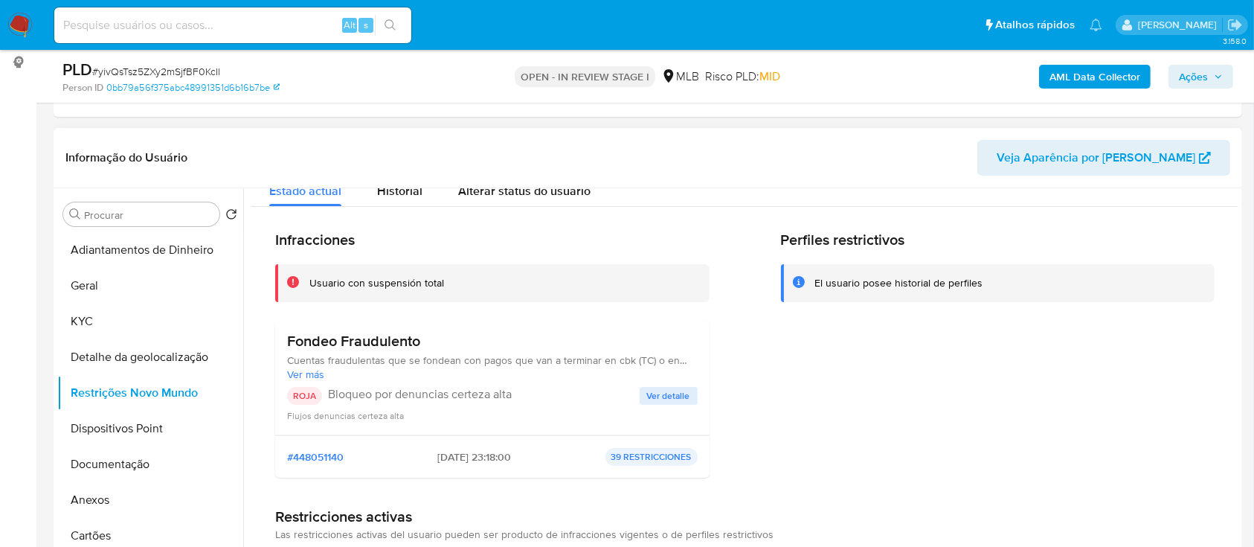
drag, startPoint x: 1021, startPoint y: 333, endPoint x: 958, endPoint y: 247, distance: 106.6
click at [1016, 332] on div "Perfiles restrictivos El usuario posee historial de perfiles" at bounding box center [998, 360] width 434 height 259
click at [654, 400] on span "Ver detalle" at bounding box center [668, 395] width 43 height 15
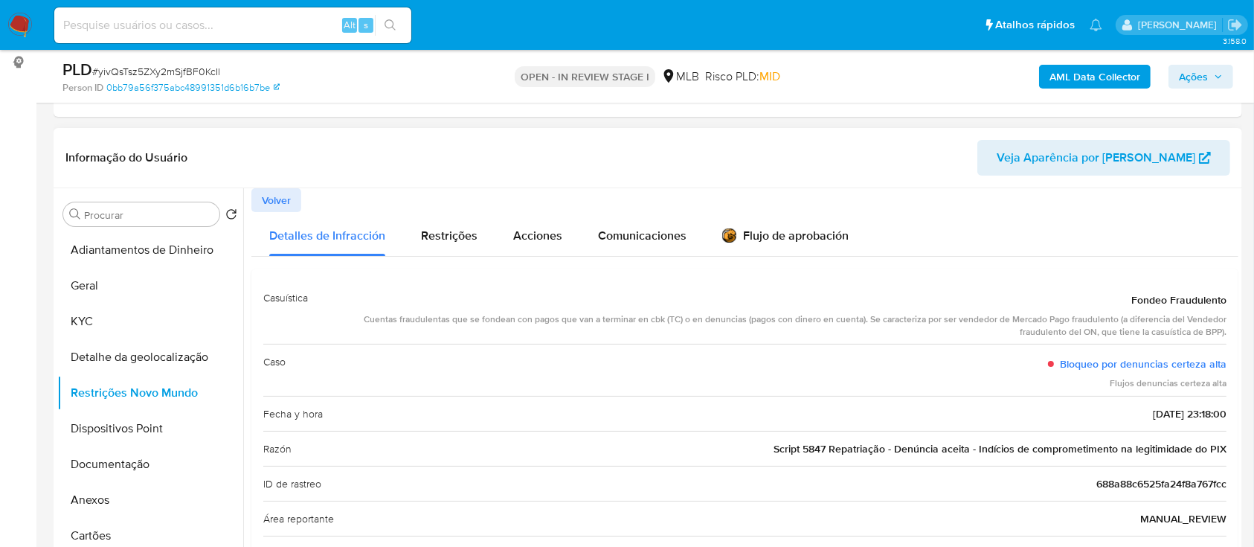
click at [955, 169] on header "Informação do Usuário Veja Aparência por Pessoa" at bounding box center [647, 158] width 1165 height 36
drag, startPoint x: 1121, startPoint y: 296, endPoint x: 1222, endPoint y: 437, distance: 173.8
click at [1222, 437] on div "Casuística Fondeo Fraudulento Cuentas fraudulentas que se fondean con pagos que…" at bounding box center [744, 531] width 987 height 524
click at [134, 441] on button "Dispositivos Point" at bounding box center [144, 429] width 174 height 36
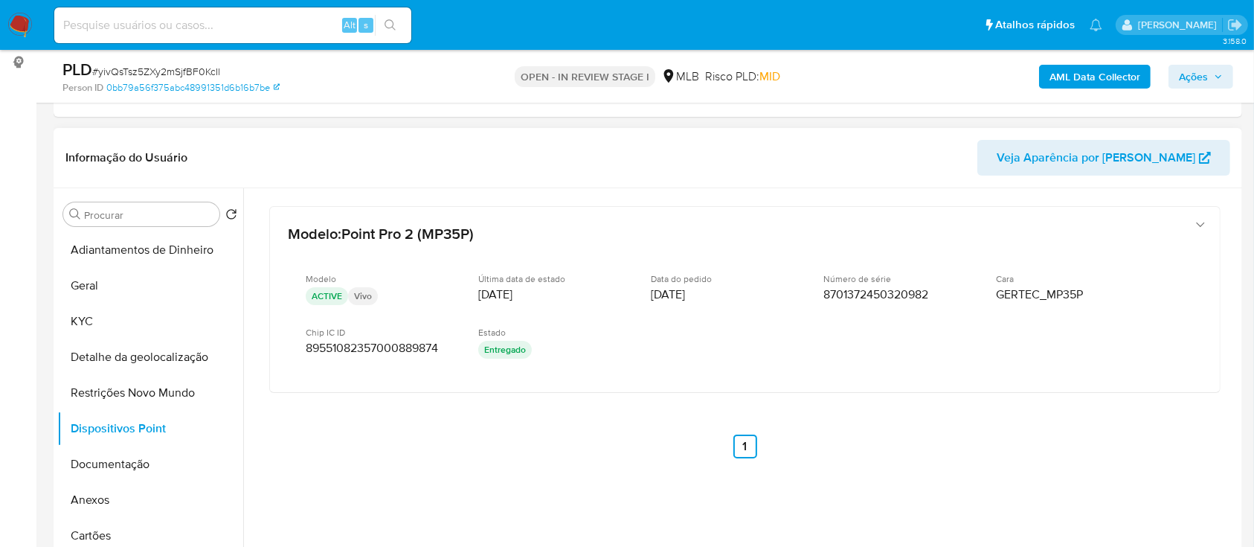
click at [1115, 467] on div "Modelo : Point Pro 2 (MP35P) Modelo ACTIVE Vivo Última data de estado 20/03/202…" at bounding box center [744, 351] width 987 height 327
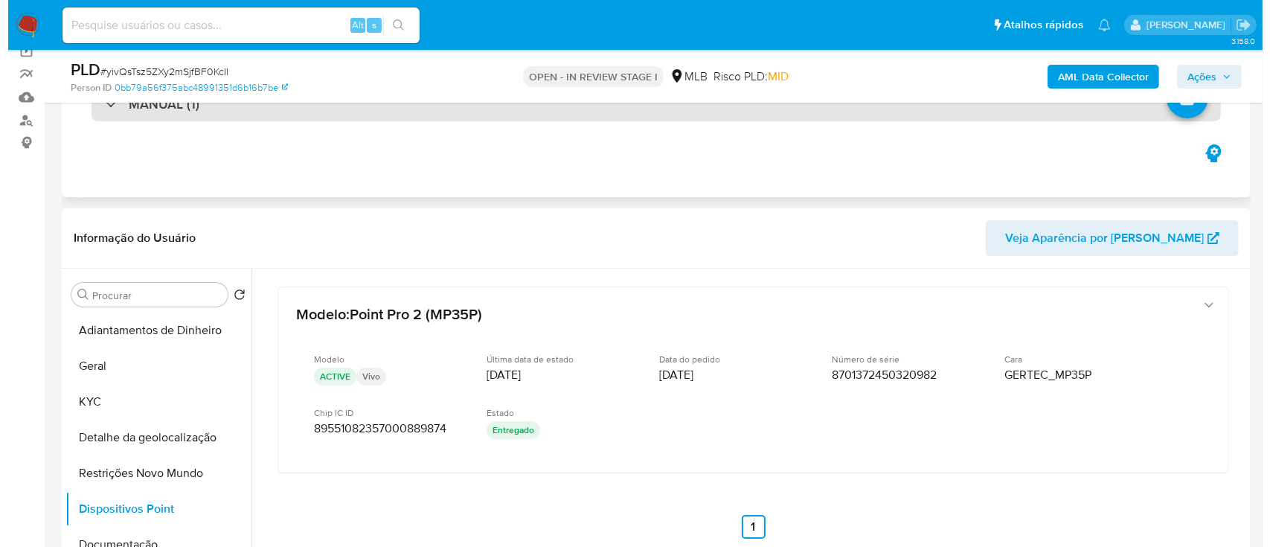
scroll to position [99, 0]
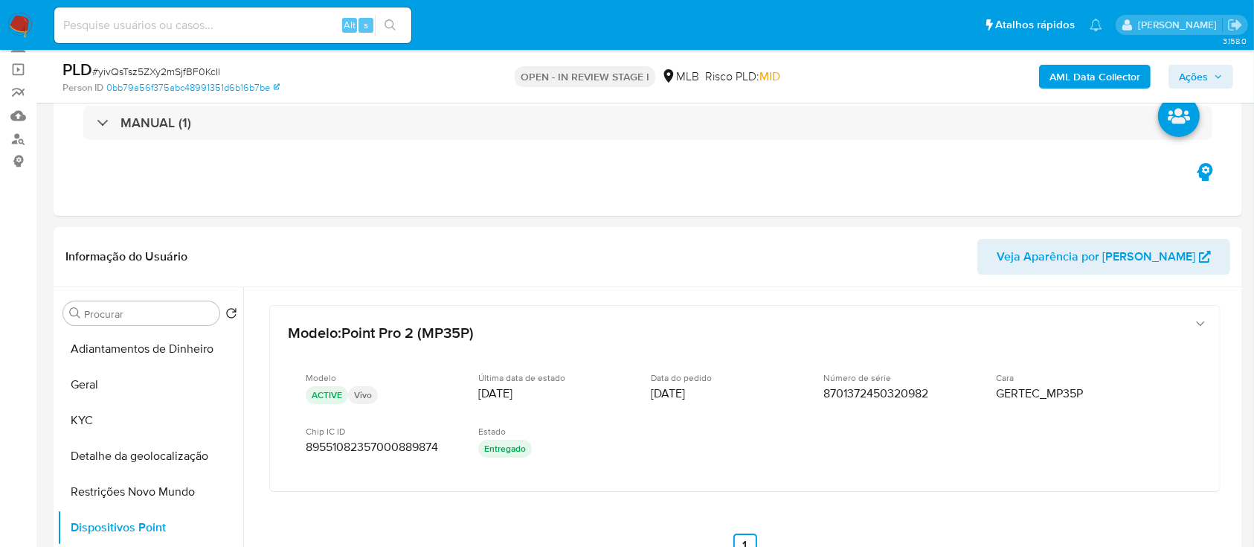
click at [1061, 86] on b "AML Data Collector" at bounding box center [1095, 77] width 91 height 24
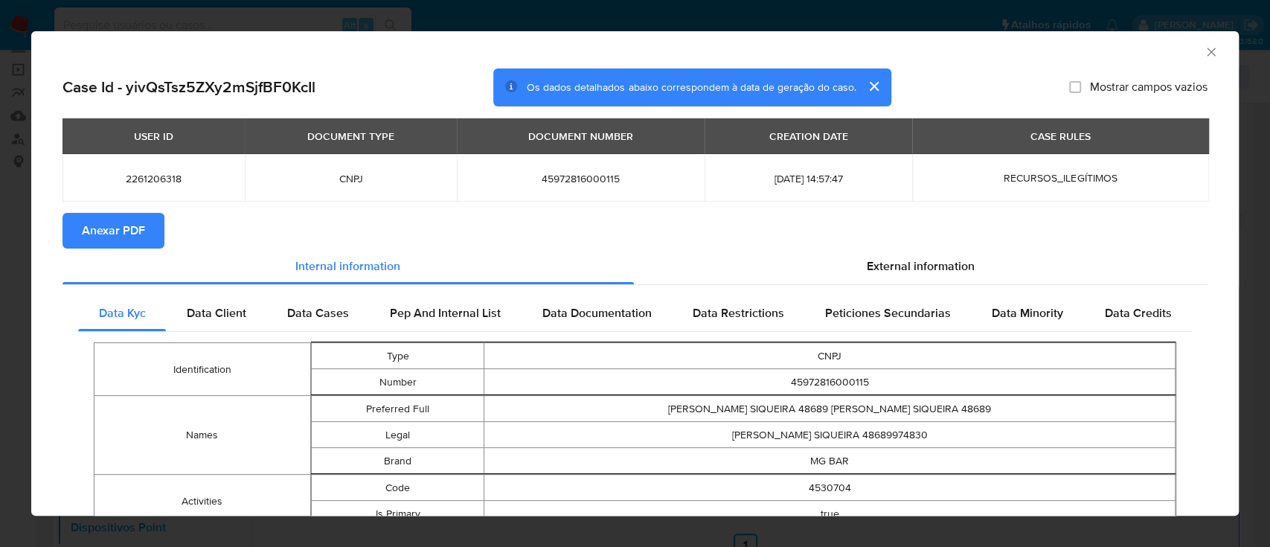
click at [133, 234] on span "Anexar PDF" at bounding box center [113, 230] width 63 height 33
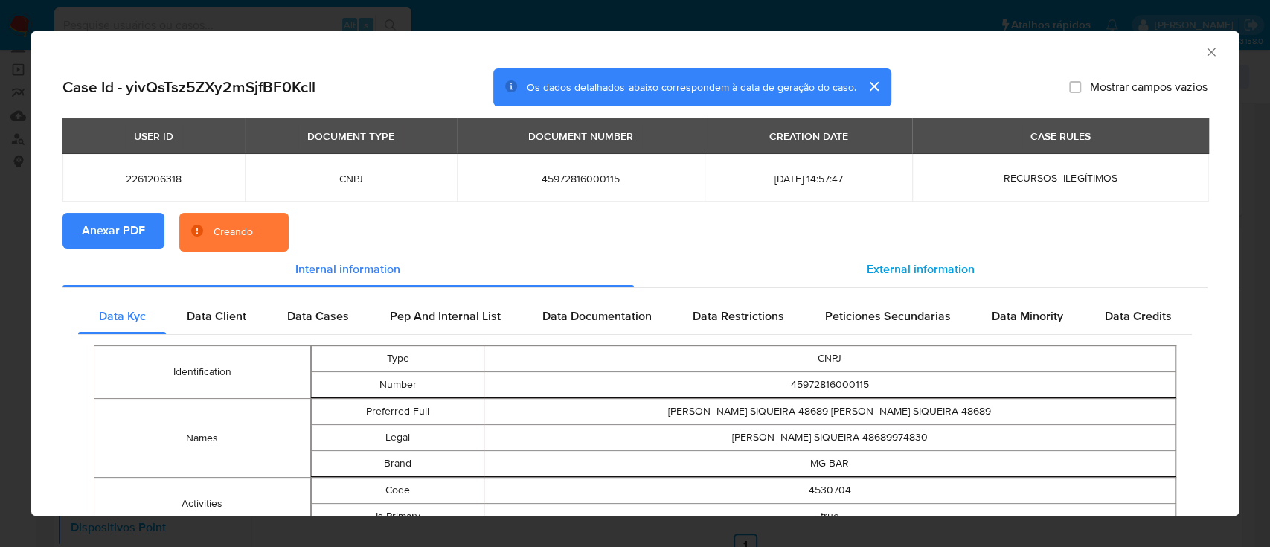
scroll to position [95, 0]
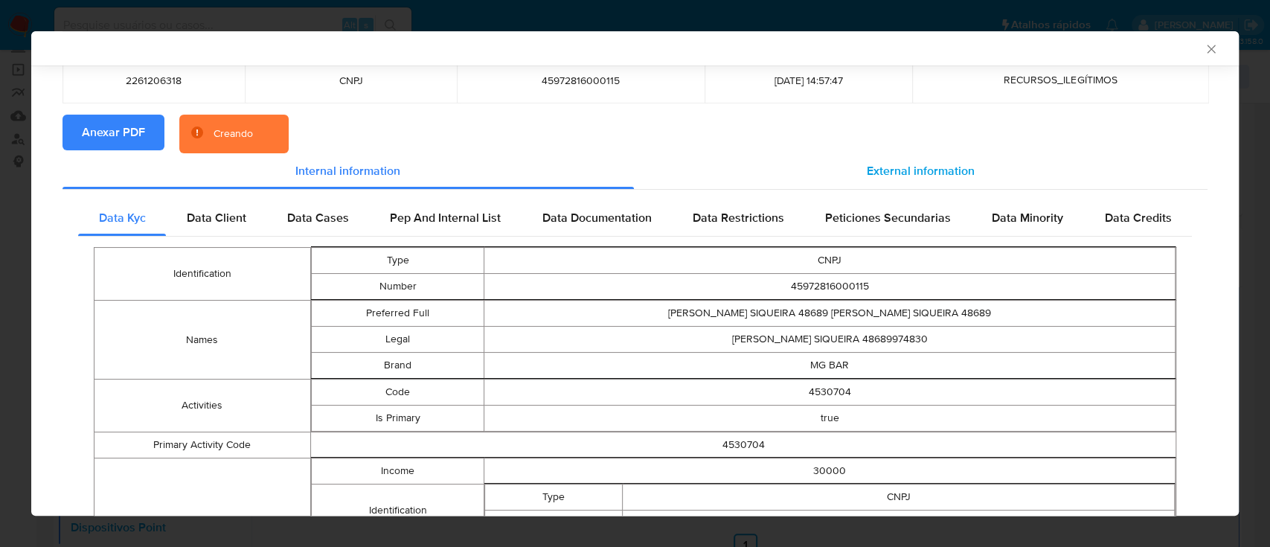
click at [949, 164] on span "External information" at bounding box center [921, 170] width 108 height 17
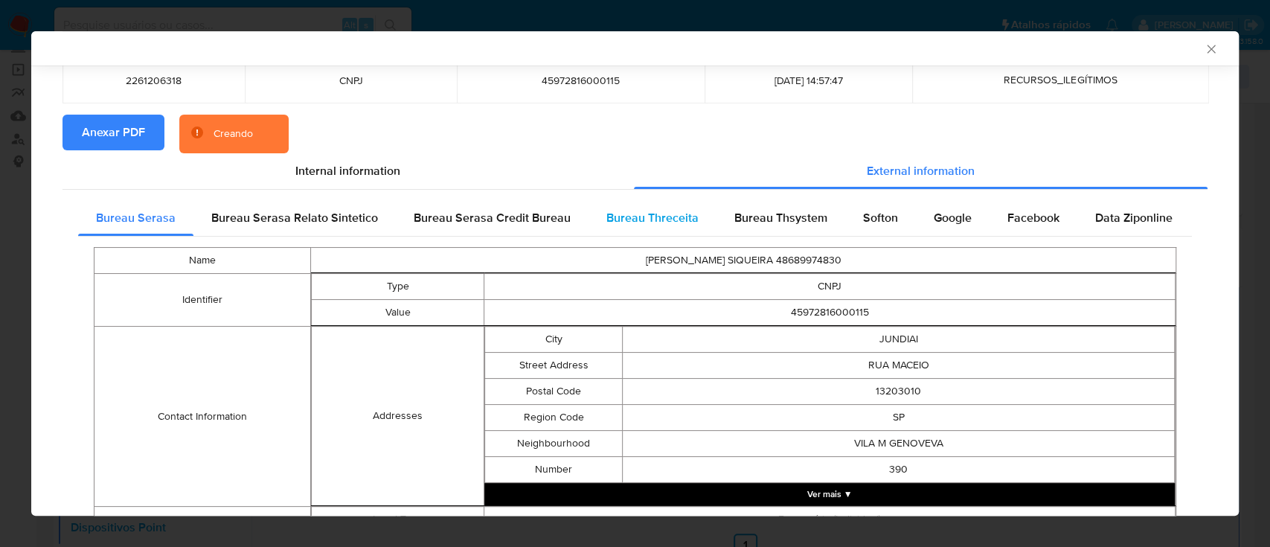
click at [687, 225] on span "Bureau Threceita" at bounding box center [652, 217] width 92 height 17
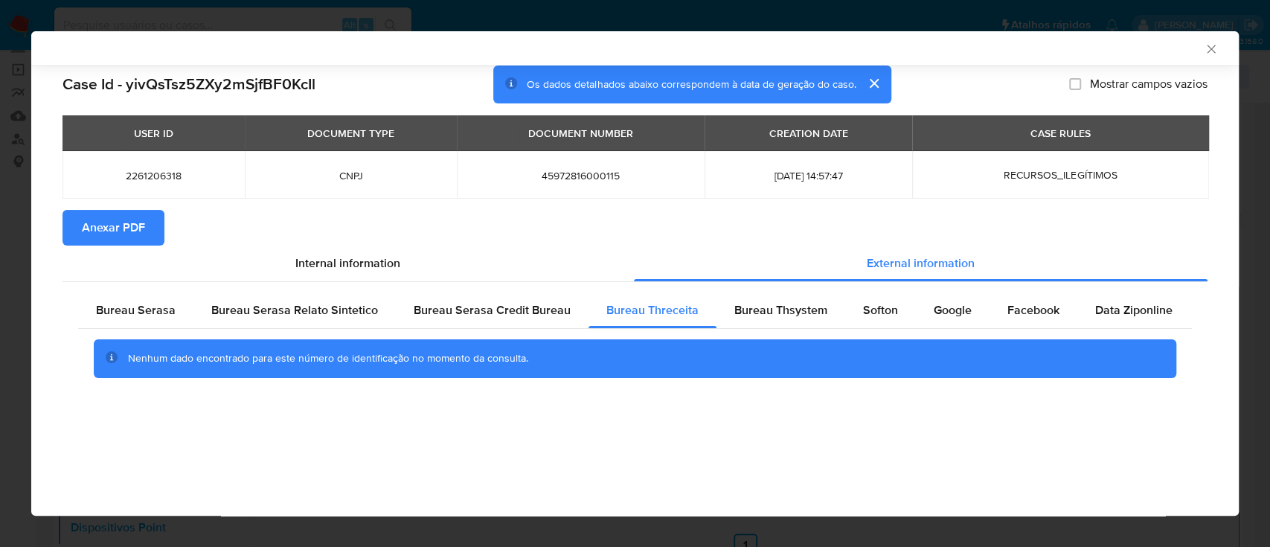
click at [1042, 51] on div "AML Data Collector" at bounding box center [623, 48] width 1162 height 13
click at [791, 307] on span "Bureau Thsystem" at bounding box center [780, 309] width 93 height 17
drag, startPoint x: 1034, startPoint y: 51, endPoint x: 1006, endPoint y: 36, distance: 31.9
click at [1033, 51] on div "AML Data Collector" at bounding box center [623, 48] width 1162 height 13
click at [883, 304] on span "Softon" at bounding box center [880, 309] width 35 height 17
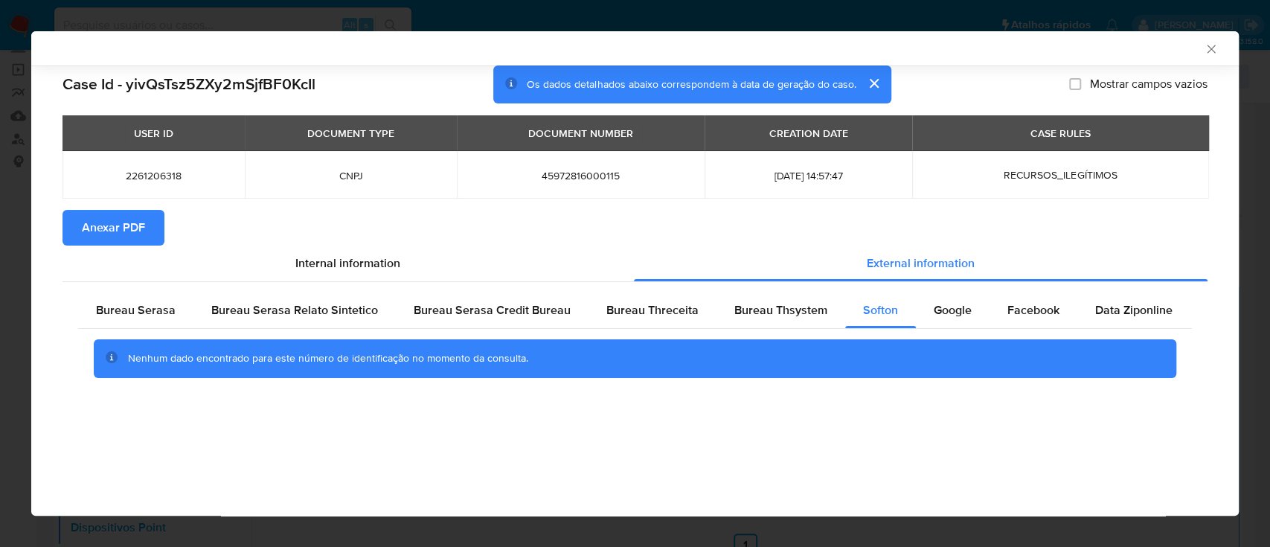
click at [1053, 50] on div "AML Data Collector" at bounding box center [623, 48] width 1162 height 13
click at [952, 309] on span "Google" at bounding box center [953, 309] width 38 height 17
click at [1034, 49] on div "AML Data Collector" at bounding box center [623, 48] width 1162 height 13
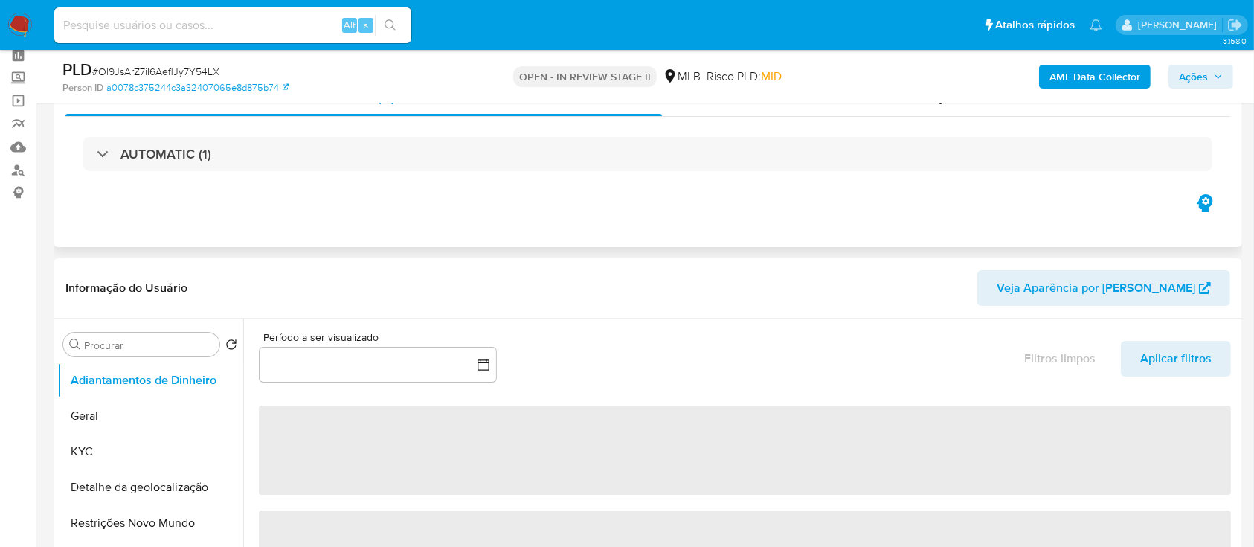
scroll to position [99, 0]
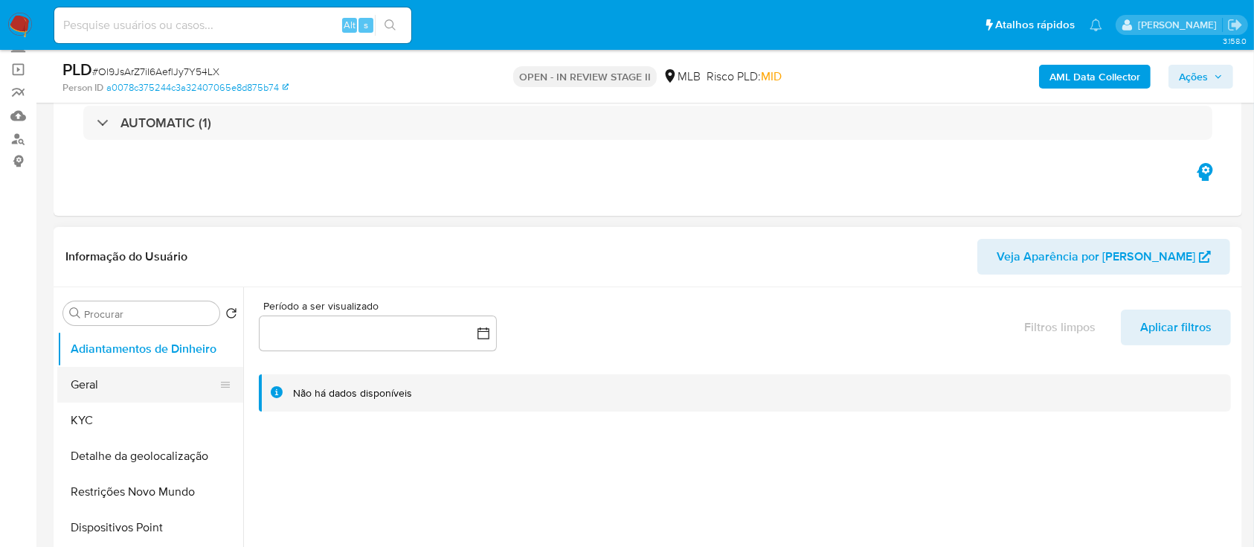
select select "10"
click at [118, 393] on button "Geral" at bounding box center [144, 385] width 174 height 36
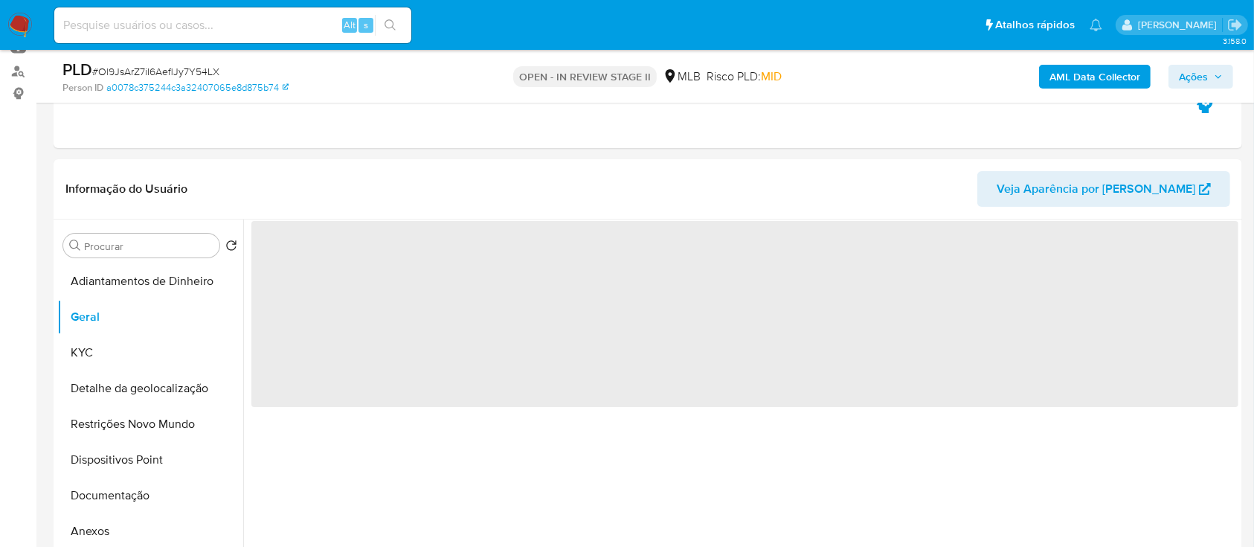
scroll to position [198, 0]
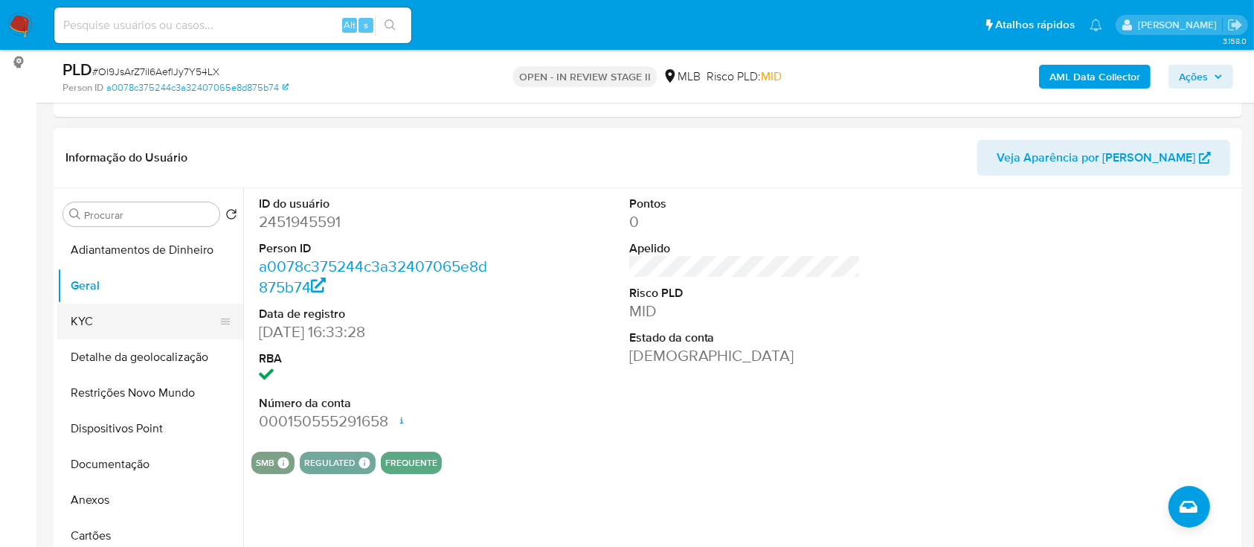
click at [107, 327] on button "KYC" at bounding box center [144, 322] width 174 height 36
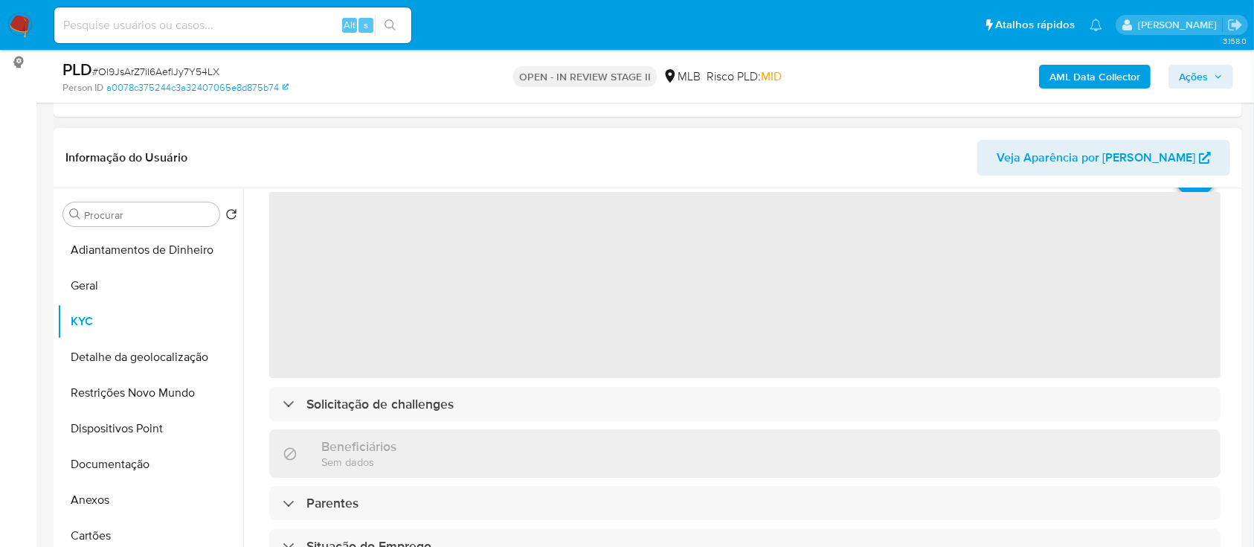
scroll to position [99, 0]
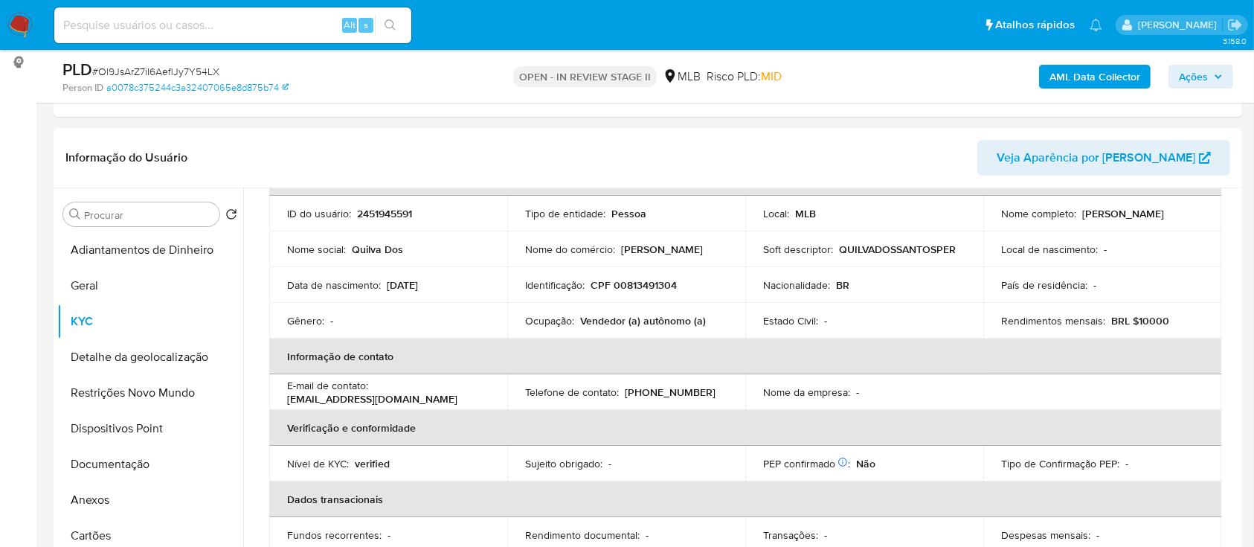
click at [327, 146] on header "Informação do Usuário Veja Aparência por Pessoa" at bounding box center [647, 158] width 1165 height 36
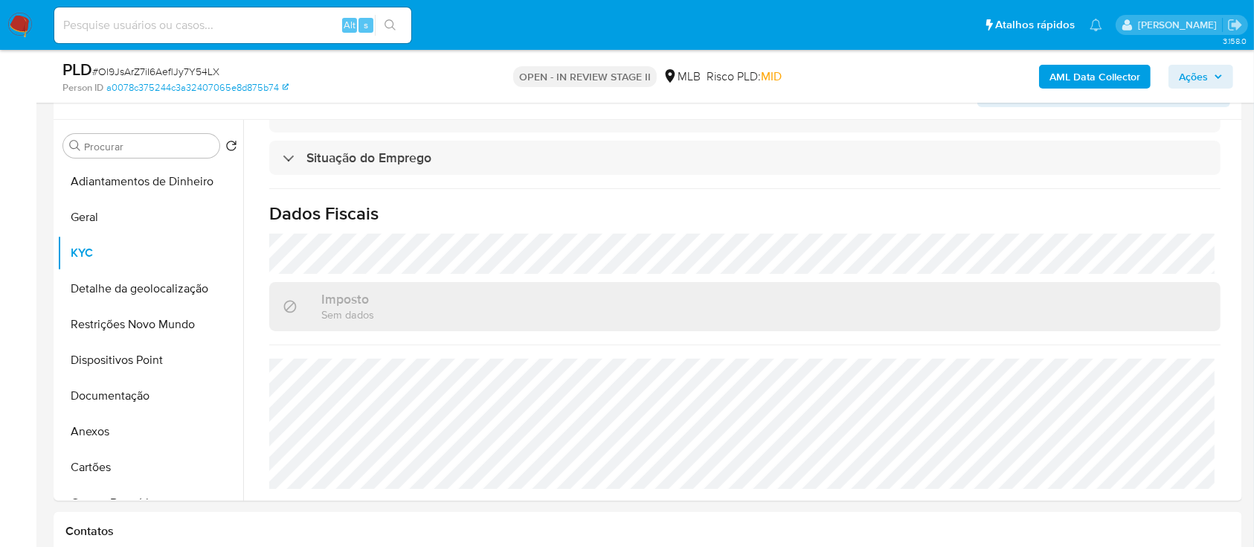
scroll to position [298, 0]
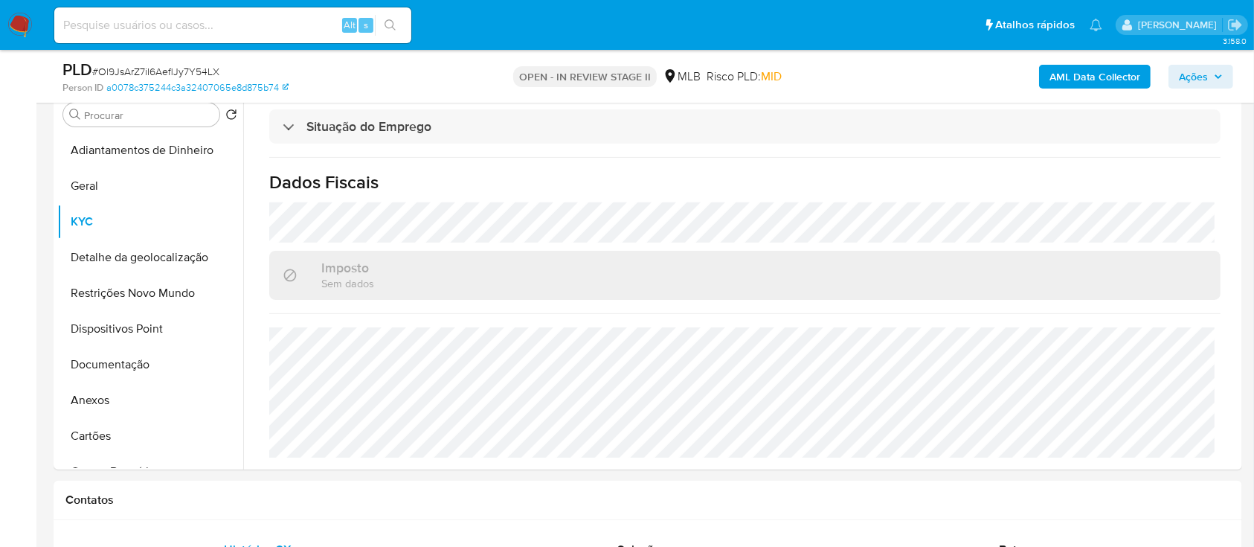
drag, startPoint x: 1184, startPoint y: 172, endPoint x: 1088, endPoint y: 95, distance: 122.2
click at [163, 261] on button "Detalhe da geolocalização" at bounding box center [144, 258] width 174 height 36
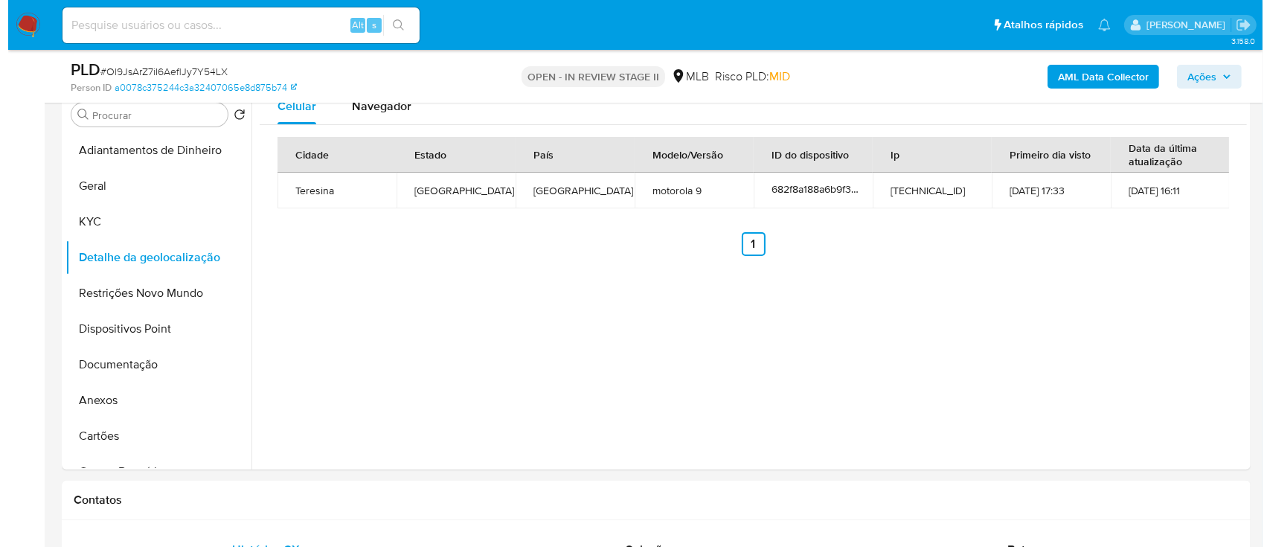
scroll to position [198, 0]
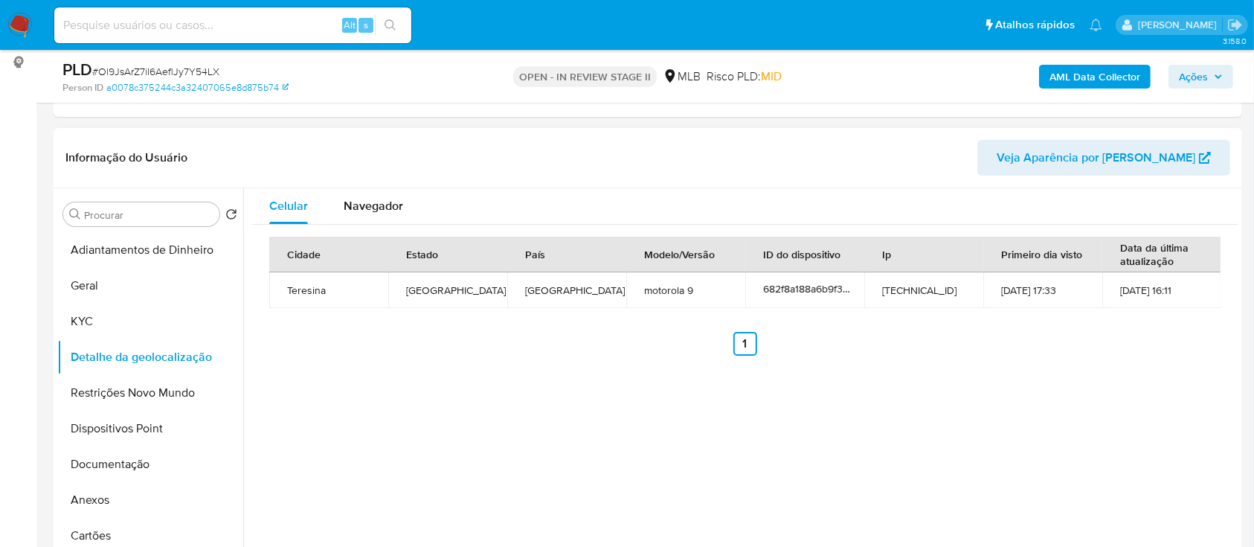
drag, startPoint x: 1197, startPoint y: 344, endPoint x: 1184, endPoint y: 327, distance: 22.3
click at [1190, 341] on ul "Anterior 1 Siguiente" at bounding box center [745, 344] width 952 height 24
click at [90, 391] on button "Restrições Novo Mundo" at bounding box center [144, 393] width 174 height 36
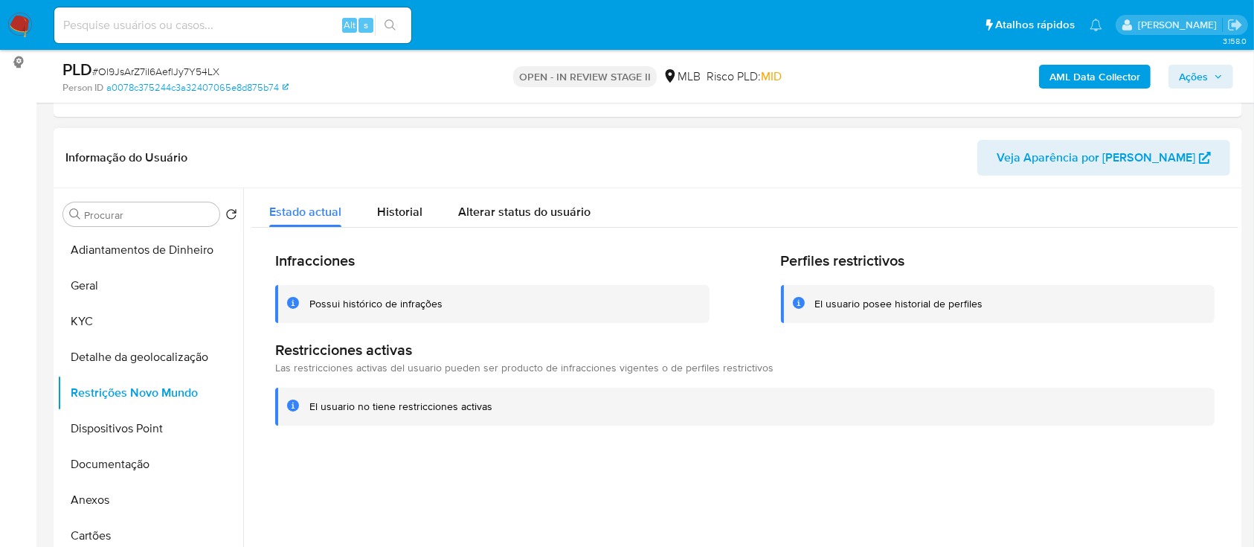
click at [274, 140] on header "Informação do Usuário Veja Aparência por Pessoa" at bounding box center [647, 158] width 1165 height 36
click at [81, 430] on button "Dispositivos Point" at bounding box center [144, 429] width 174 height 36
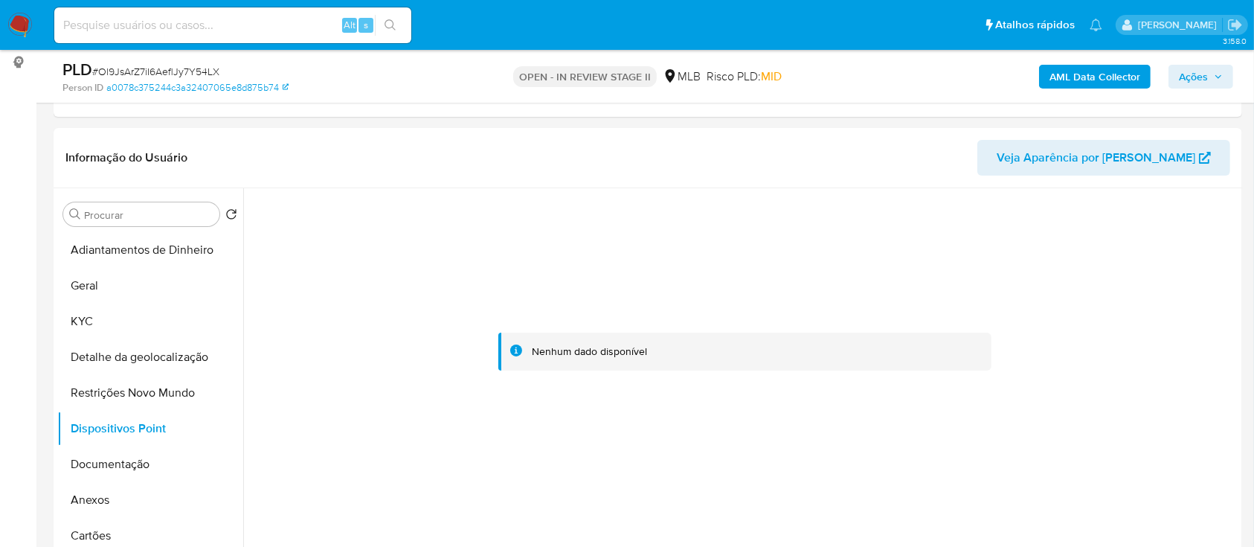
drag, startPoint x: 1161, startPoint y: 238, endPoint x: 1001, endPoint y: 36, distance: 257.9
click at [1160, 237] on div at bounding box center [744, 351] width 987 height 327
click at [1067, 76] on b "AML Data Collector" at bounding box center [1095, 77] width 91 height 24
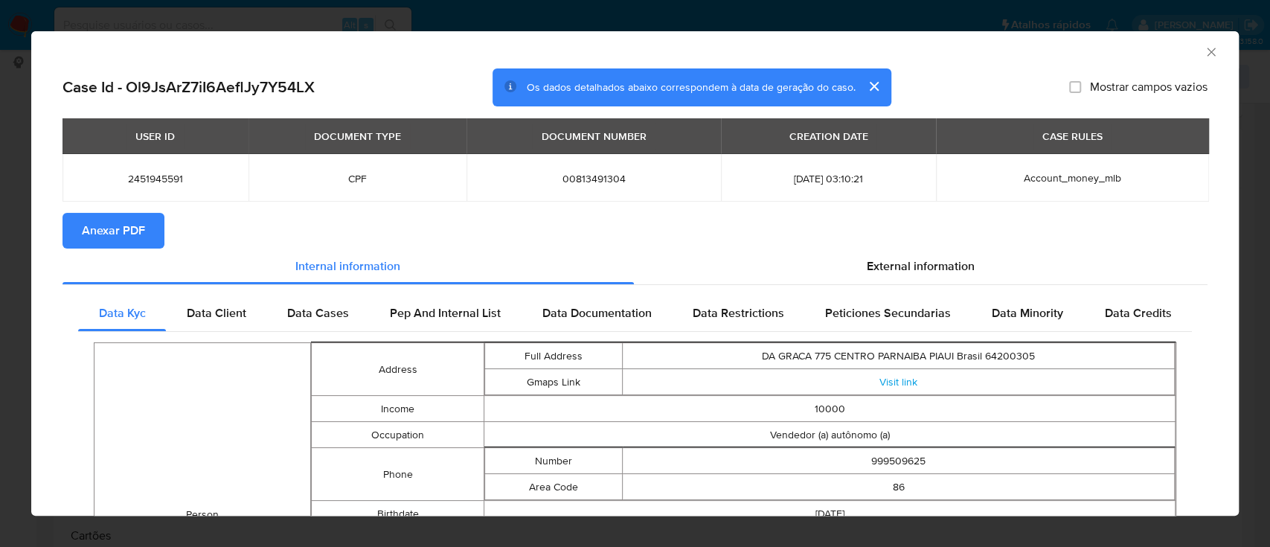
click at [126, 229] on span "Anexar PDF" at bounding box center [113, 230] width 63 height 33
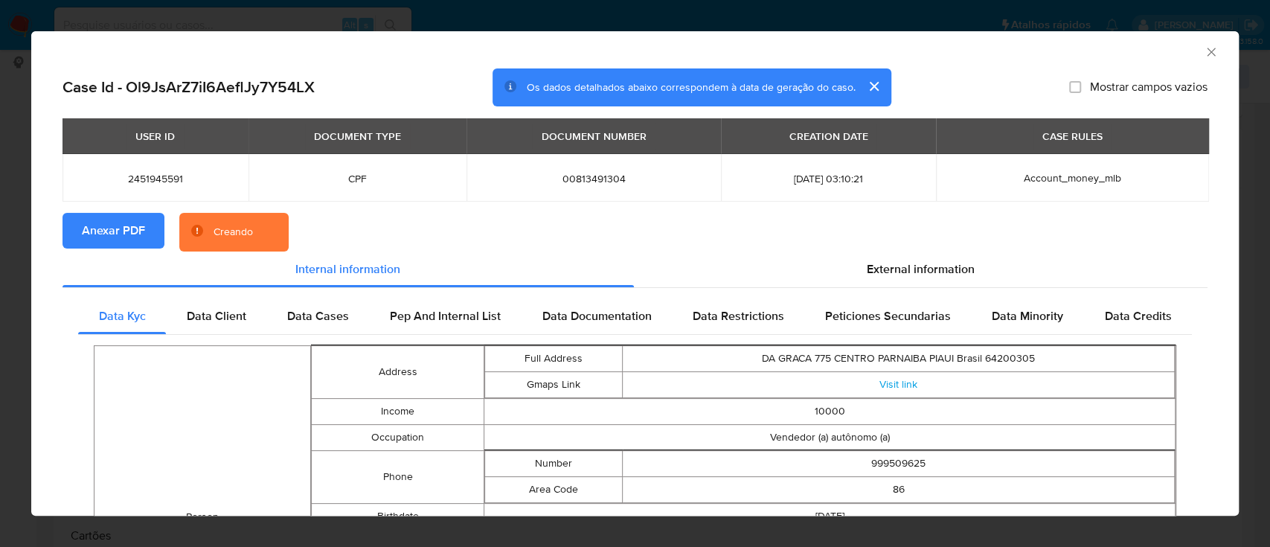
click at [251, 227] on div "Creando" at bounding box center [233, 232] width 39 height 15
click at [914, 265] on span "External information" at bounding box center [921, 268] width 108 height 17
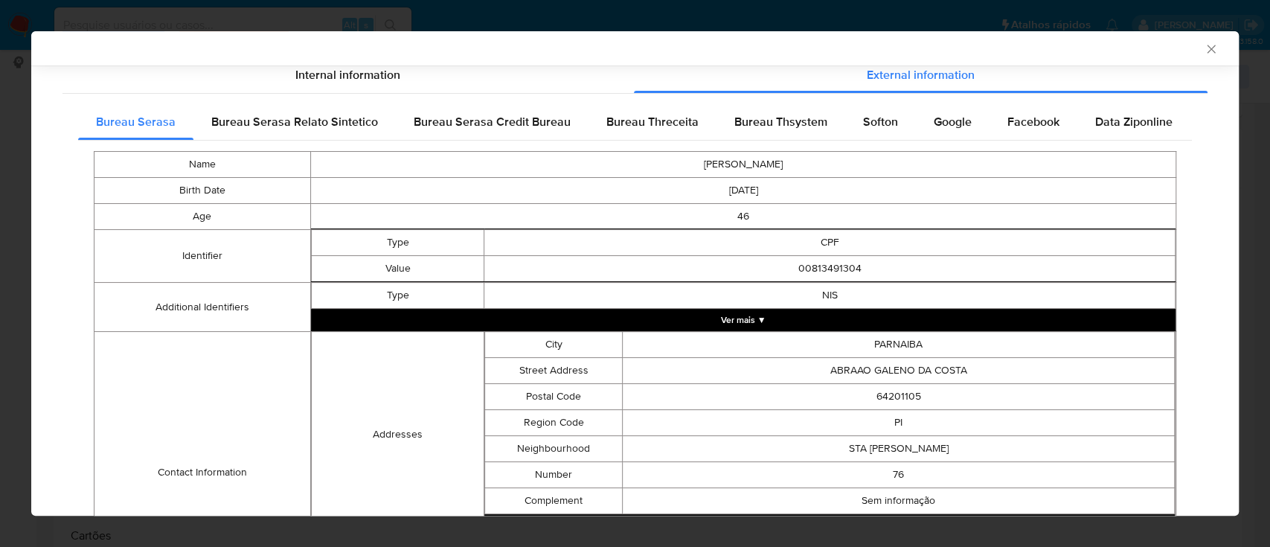
scroll to position [195, 0]
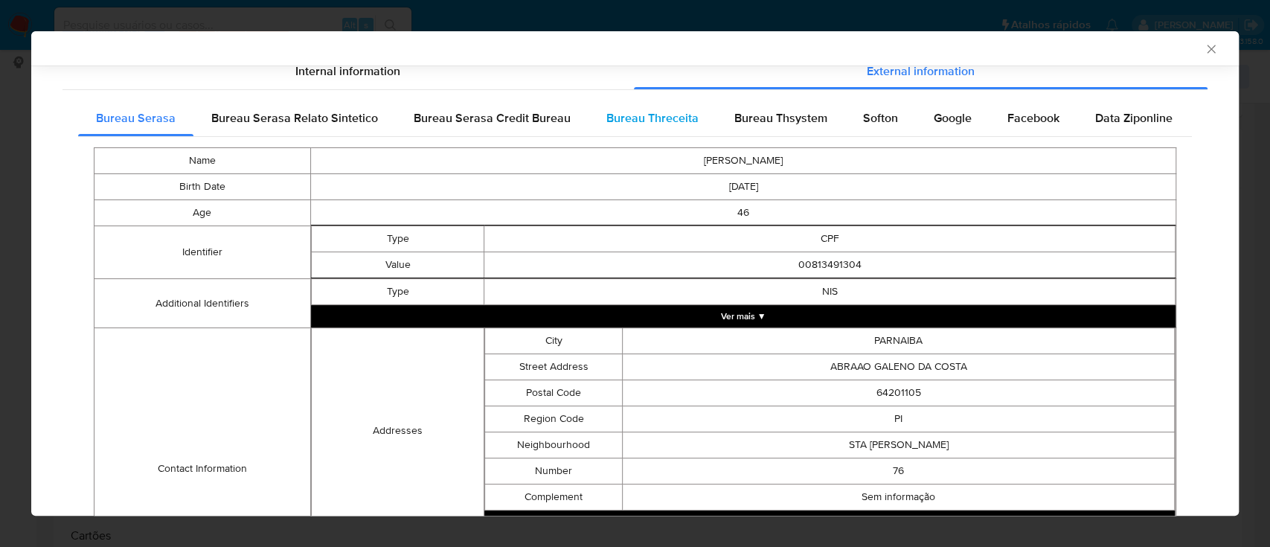
click at [661, 113] on span "Bureau Threceita" at bounding box center [652, 117] width 92 height 17
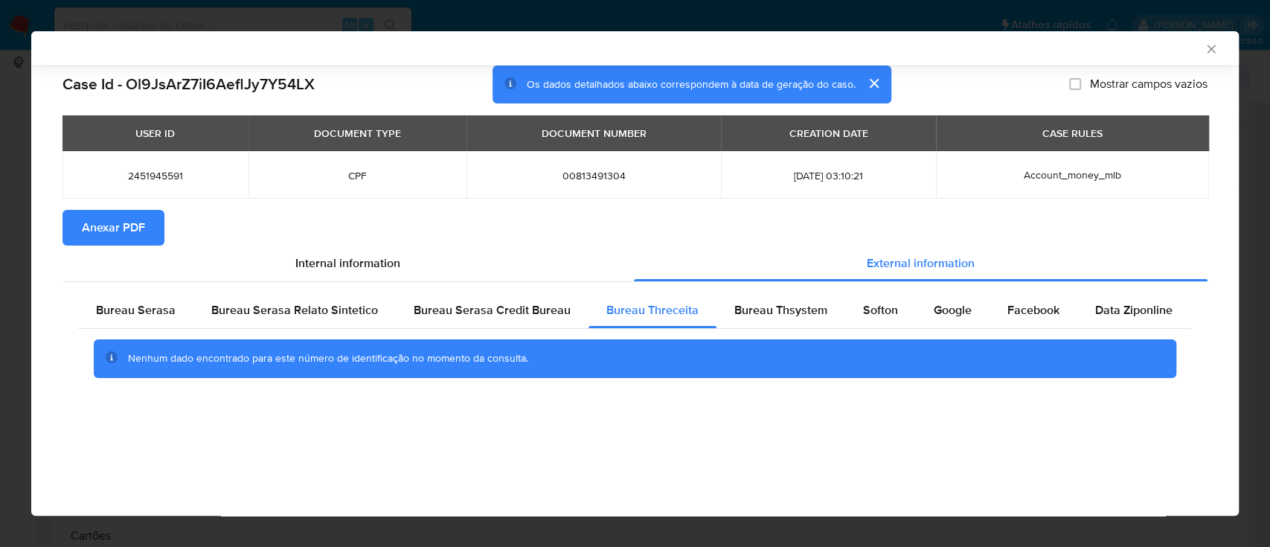
click at [1126, 45] on div "AML Data Collector" at bounding box center [623, 48] width 1162 height 13
click at [756, 312] on span "Bureau Thsystem" at bounding box center [780, 309] width 93 height 17
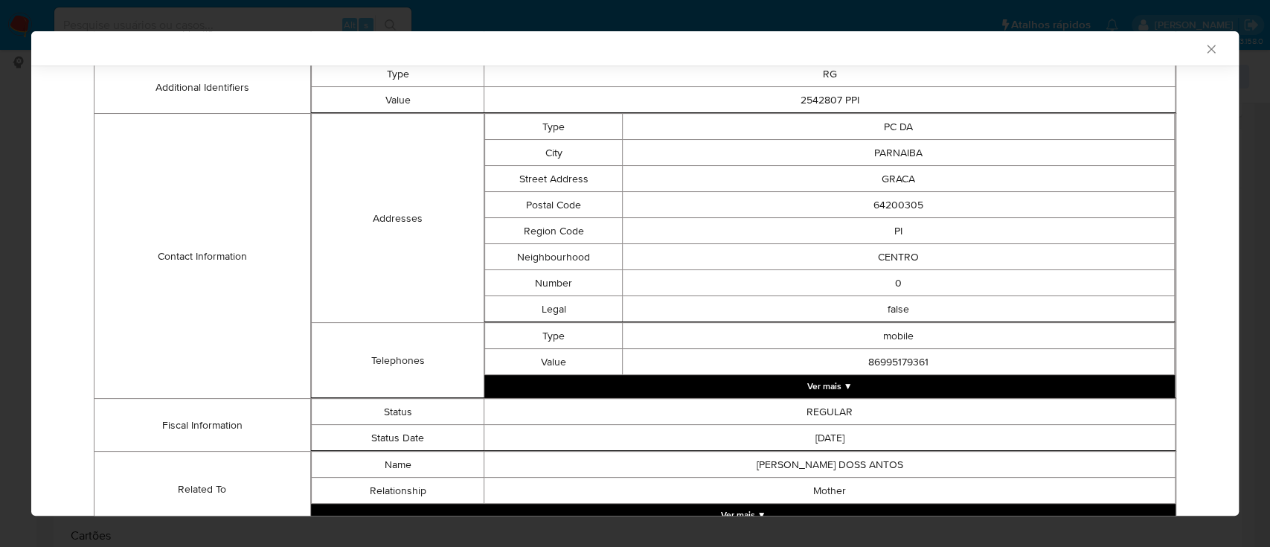
scroll to position [523, 0]
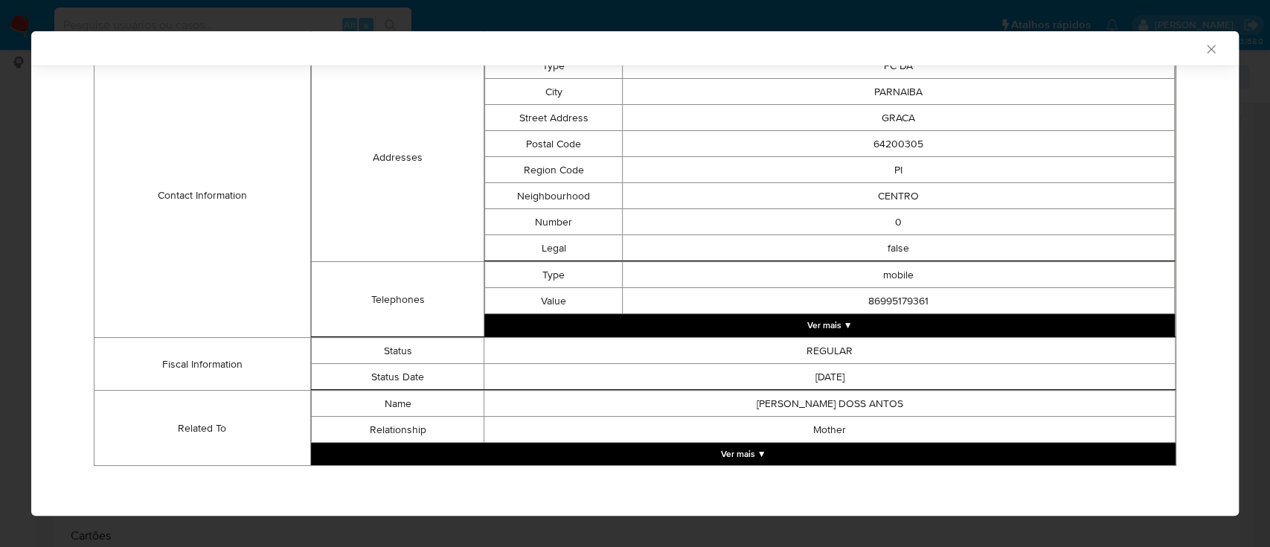
click at [726, 454] on button "Ver mais ▼" at bounding box center [743, 454] width 865 height 22
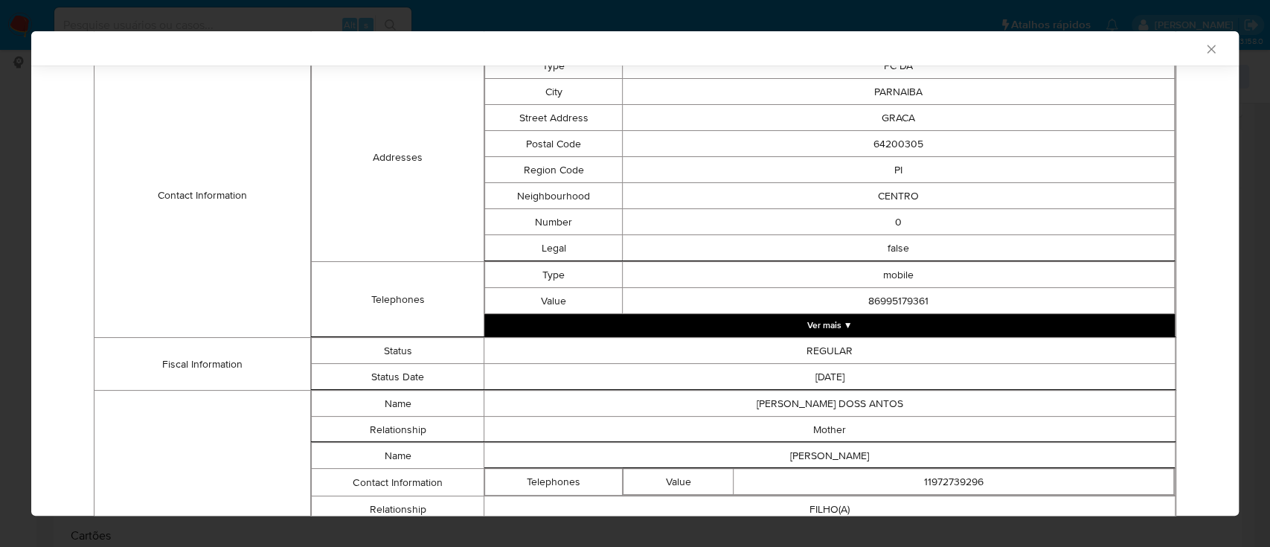
scroll to position [760, 0]
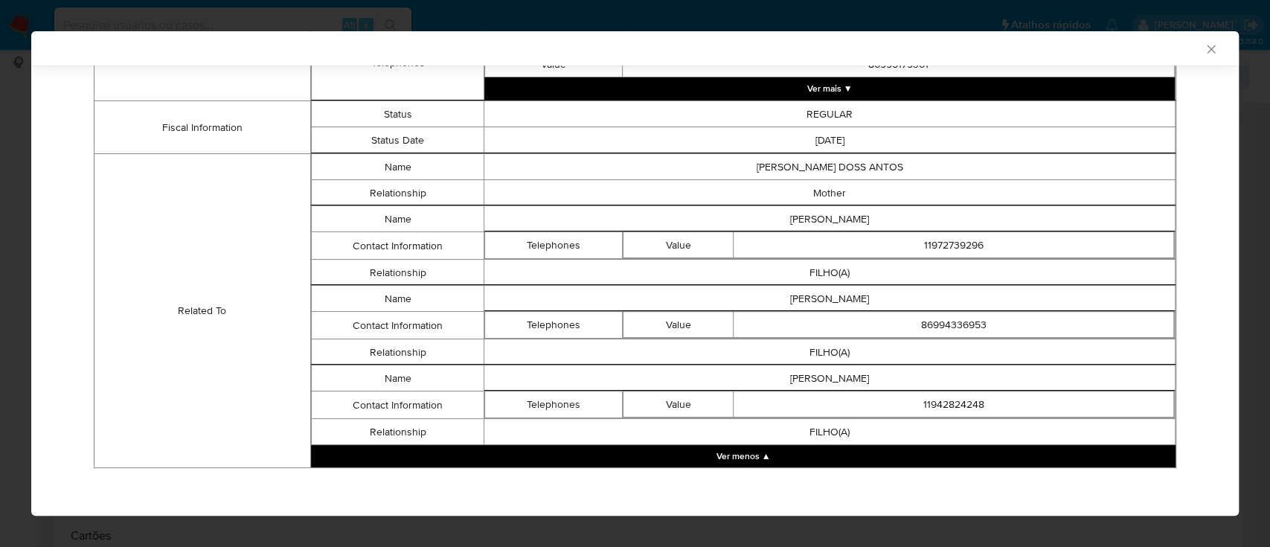
click at [138, 202] on td "Related To" at bounding box center [202, 311] width 216 height 314
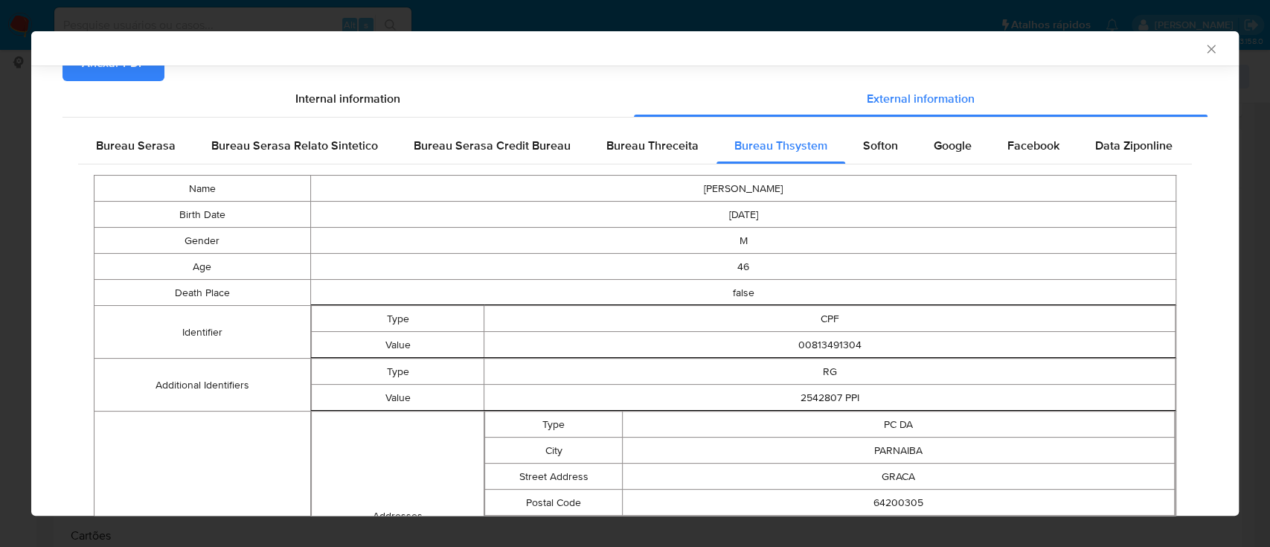
scroll to position [0, 0]
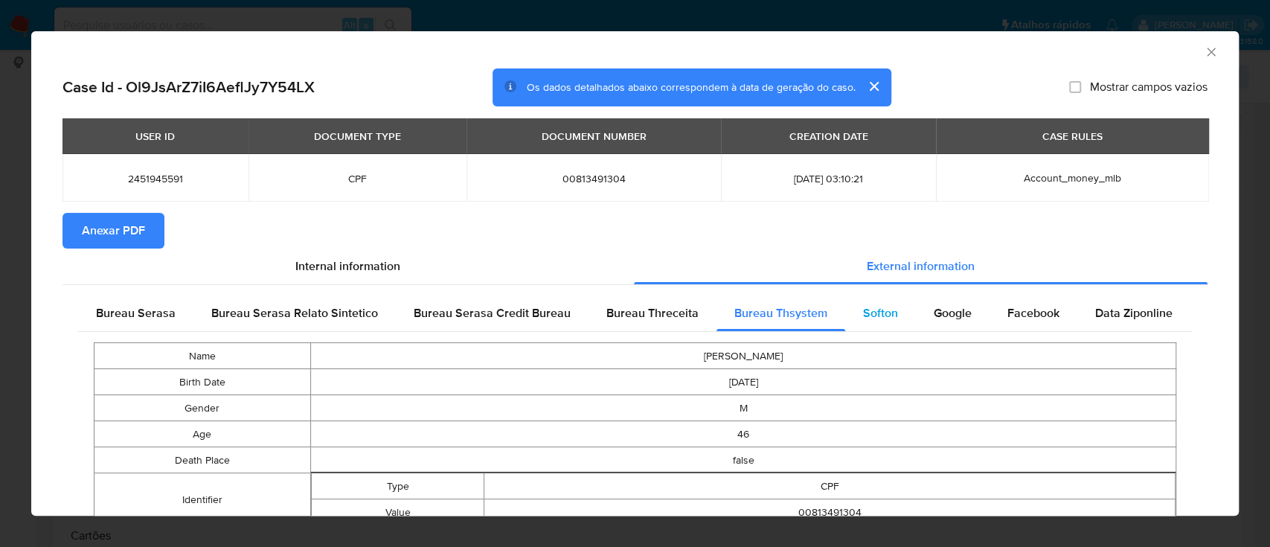
click at [875, 318] on span "Softon" at bounding box center [880, 312] width 35 height 17
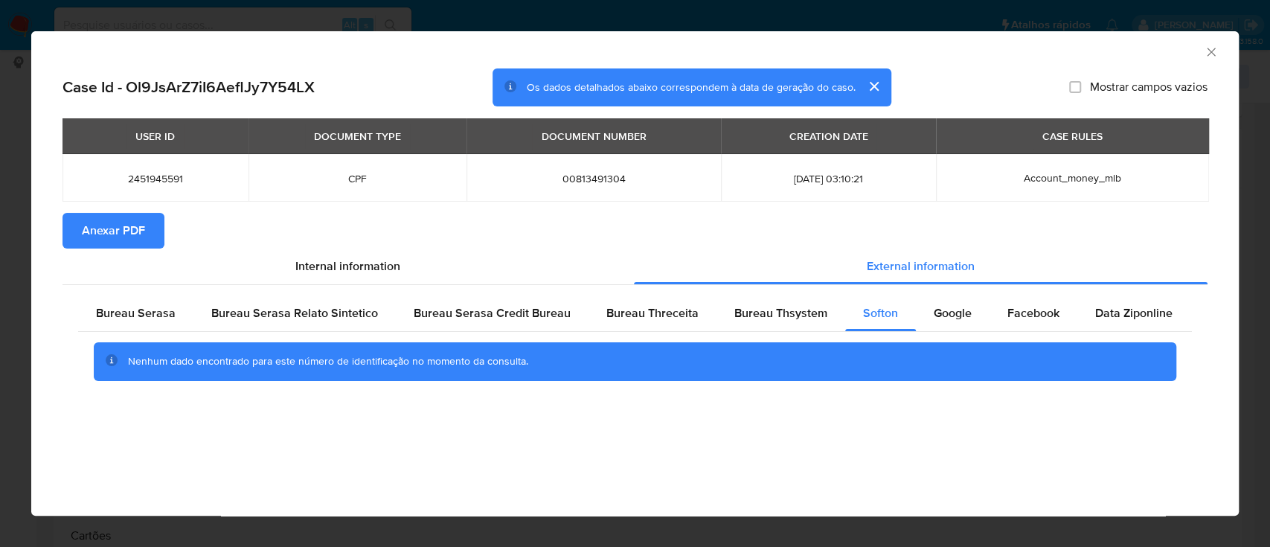
click at [1106, 51] on div "AML Data Collector" at bounding box center [623, 50] width 1162 height 16
click at [930, 324] on div "Google" at bounding box center [953, 313] width 74 height 36
click at [1112, 58] on div "AML Data Collector" at bounding box center [634, 49] width 1207 height 37
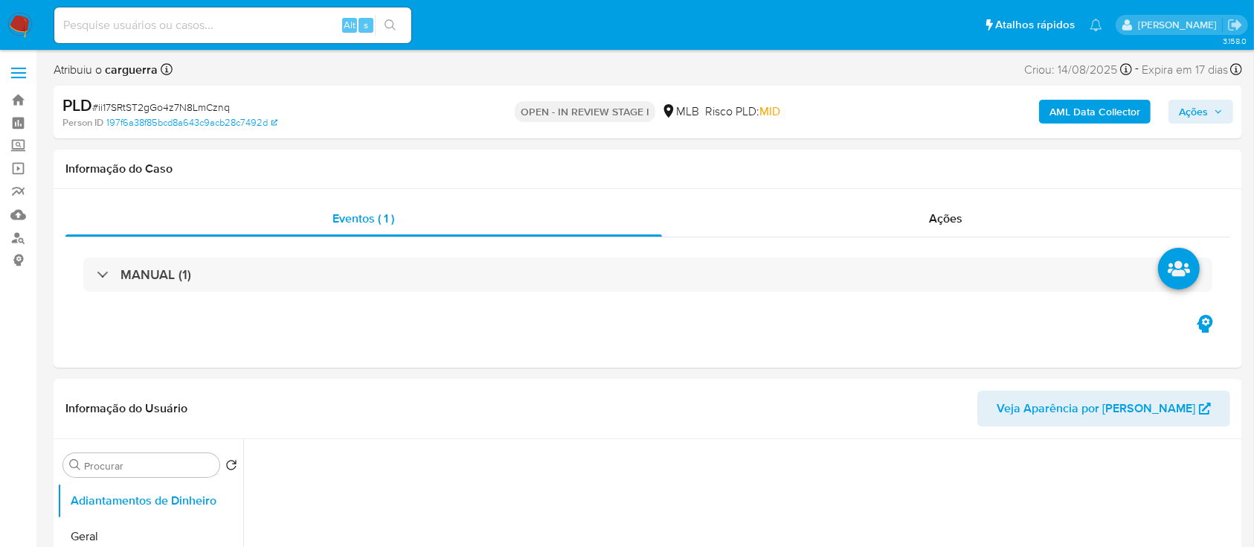
select select "10"
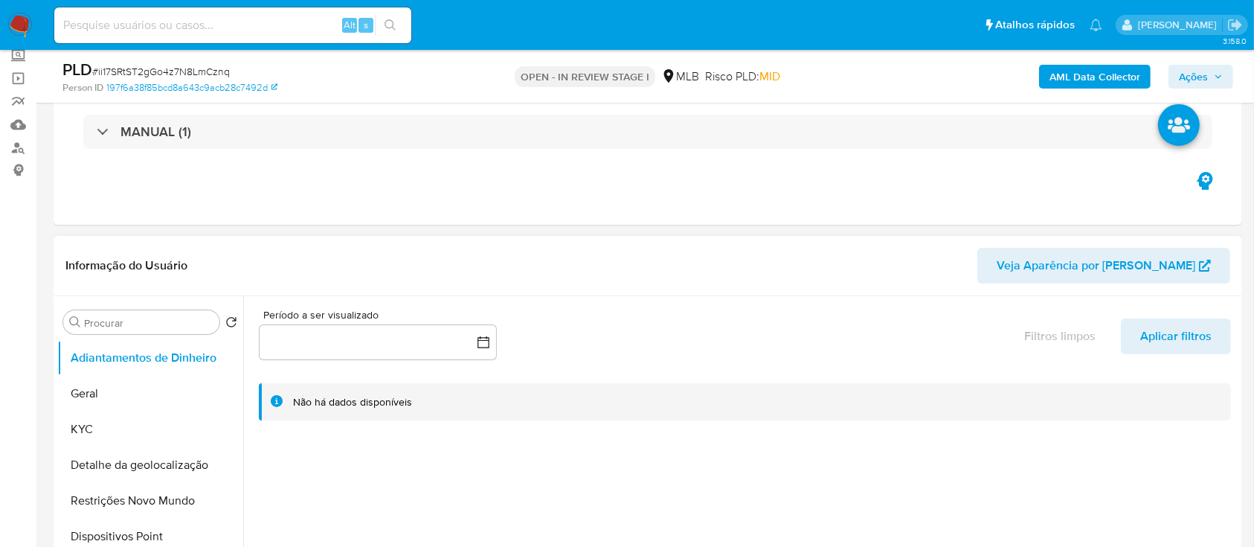
scroll to position [198, 0]
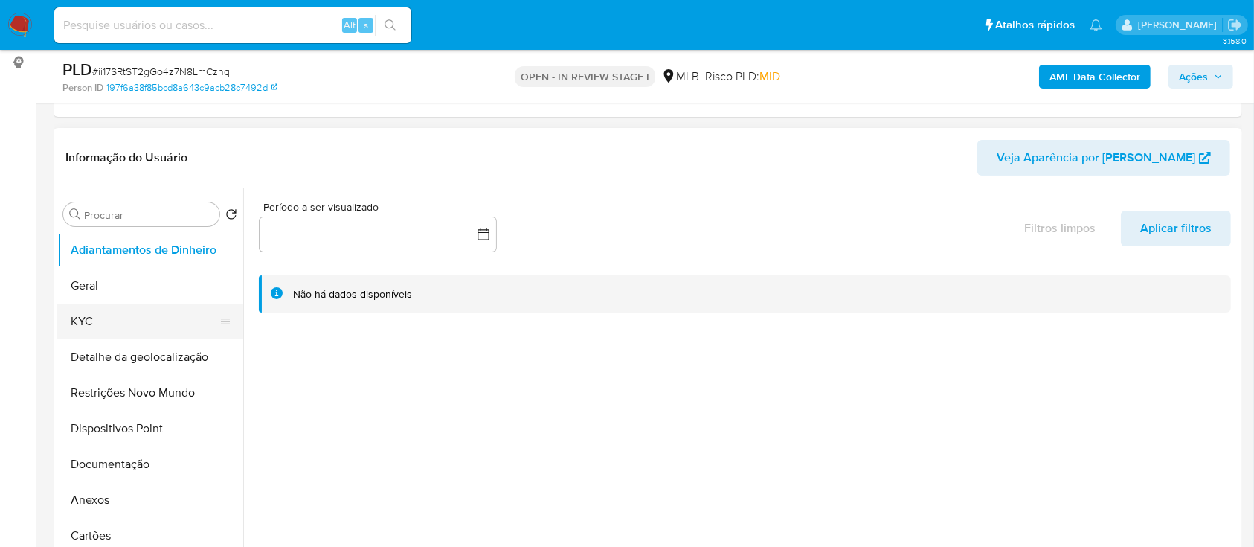
click at [118, 317] on button "KYC" at bounding box center [144, 322] width 174 height 36
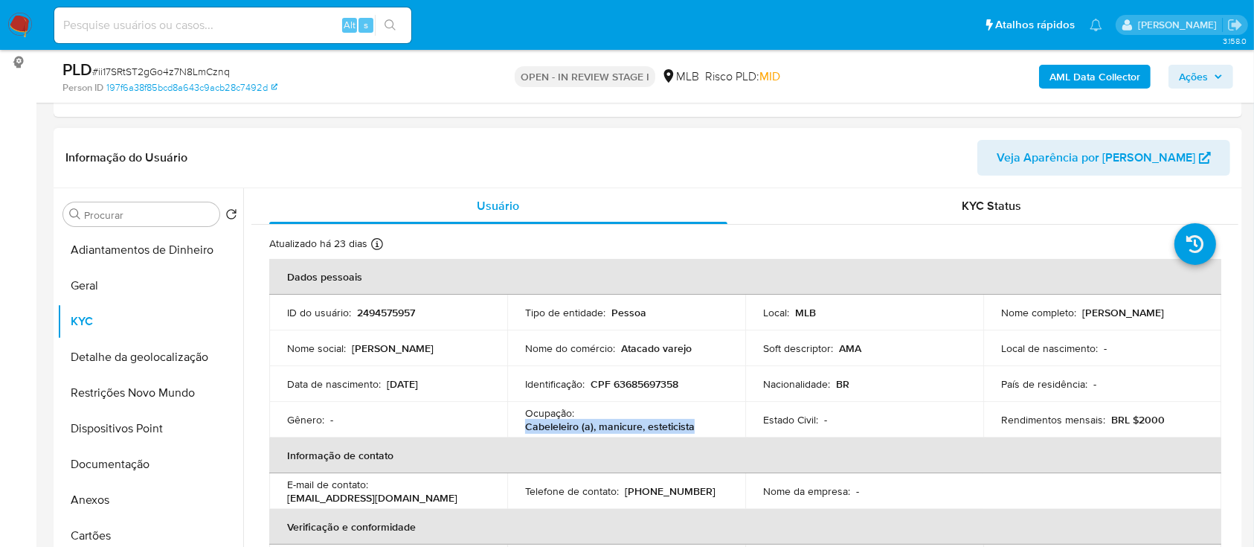
drag, startPoint x: 697, startPoint y: 422, endPoint x: 518, endPoint y: 423, distance: 179.3
click at [518, 423] on td "Ocupação : Cabeleleiro (a), manicure, esteticista" at bounding box center [626, 420] width 238 height 36
copy p "Cabeleleiro (a), manicure, esteticista"
click at [132, 472] on button "Documentação" at bounding box center [144, 464] width 174 height 36
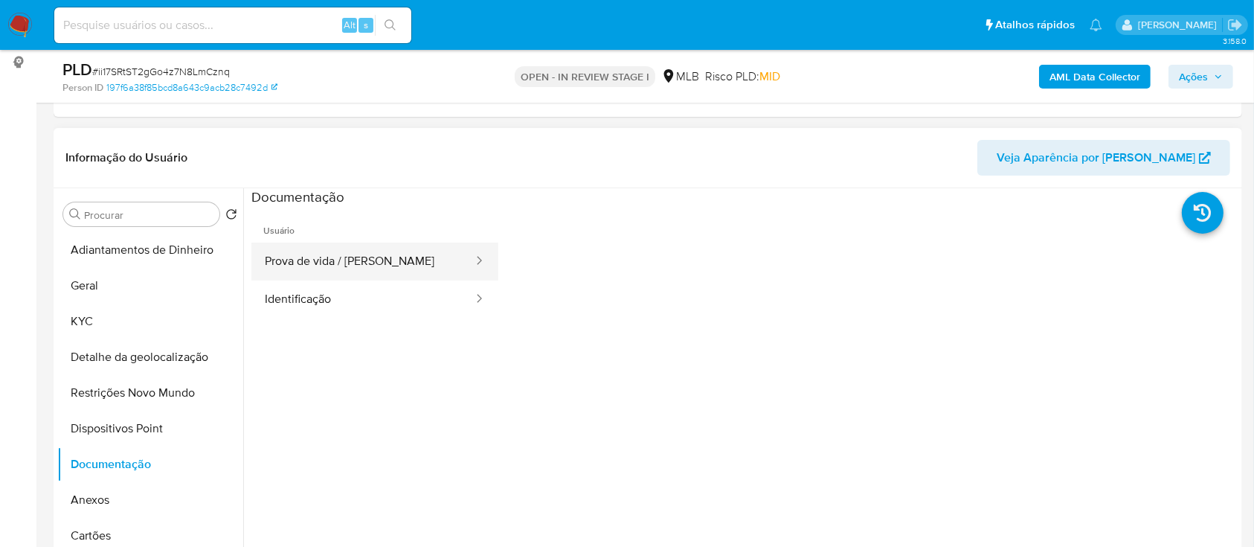
drag, startPoint x: 374, startPoint y: 252, endPoint x: 464, endPoint y: 261, distance: 89.7
click at [373, 253] on button "Prova de vida / [PERSON_NAME]" at bounding box center [362, 262] width 223 height 38
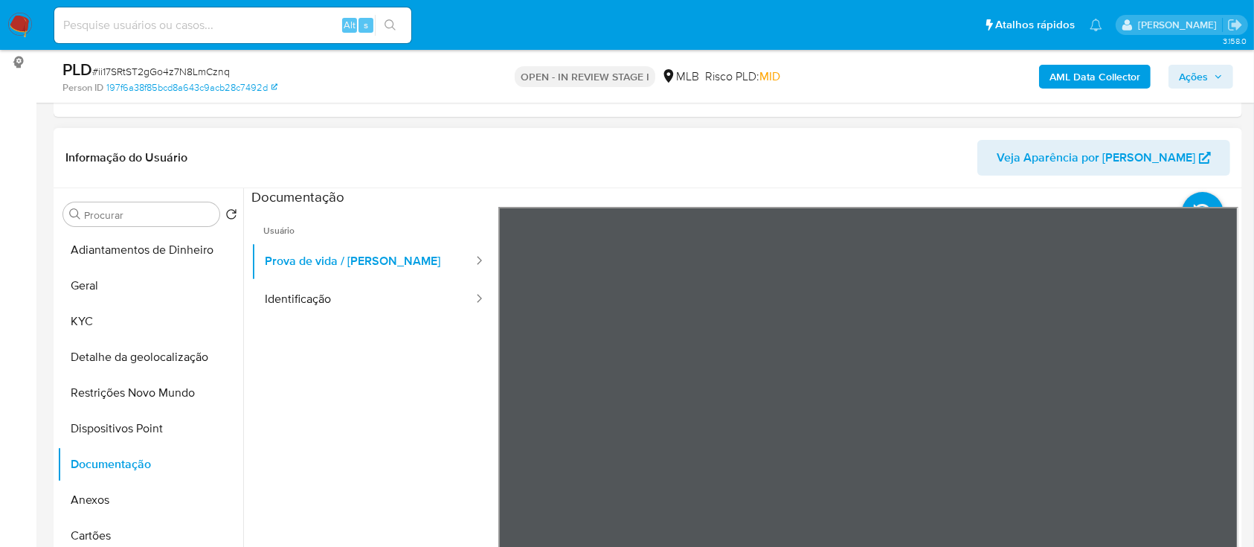
scroll to position [51, 0]
click at [318, 301] on button "Identificação" at bounding box center [362, 299] width 223 height 38
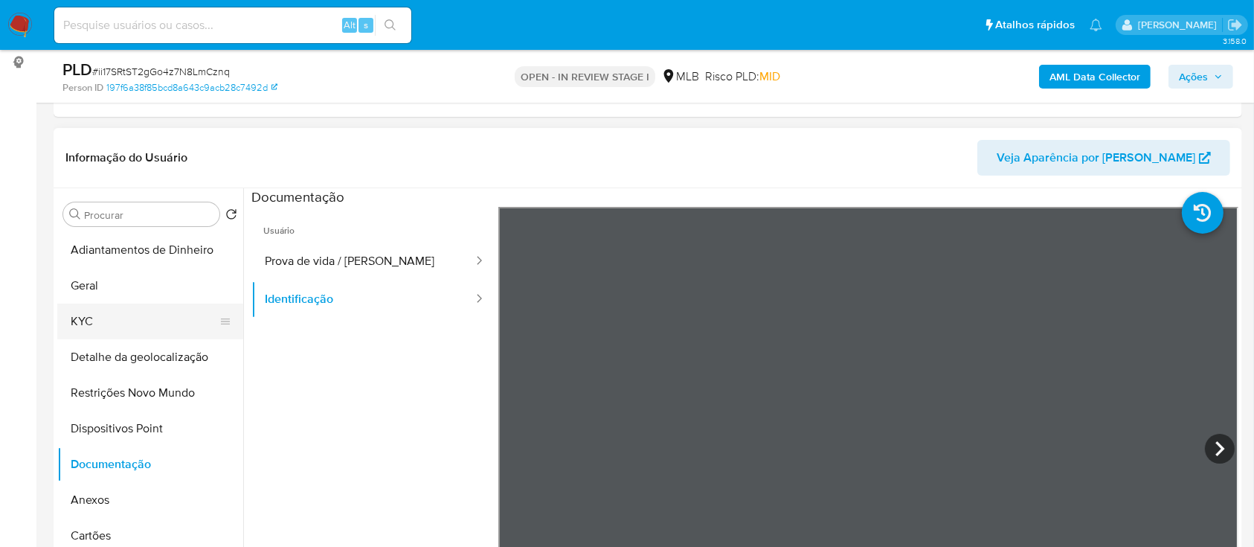
drag, startPoint x: 93, startPoint y: 312, endPoint x: 112, endPoint y: 313, distance: 18.6
click at [94, 314] on button "KYC" at bounding box center [144, 322] width 174 height 36
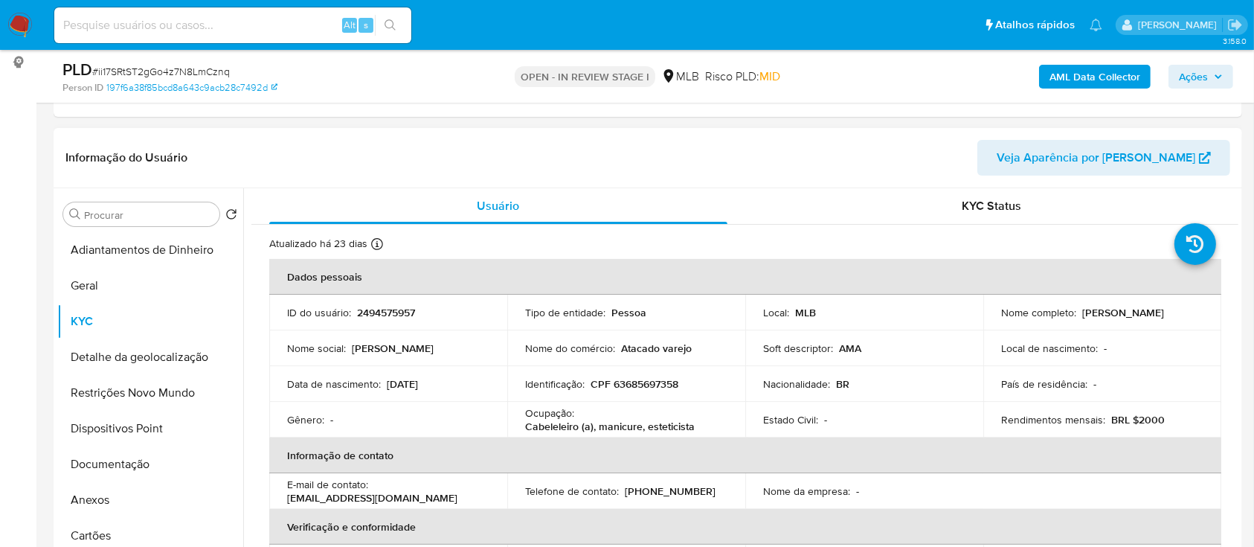
drag, startPoint x: 443, startPoint y: 384, endPoint x: 392, endPoint y: 391, distance: 51.9
click at [388, 390] on div "Data de nascimento : [DEMOGRAPHIC_DATA]" at bounding box center [388, 383] width 202 height 13
copy p "[DATE]"
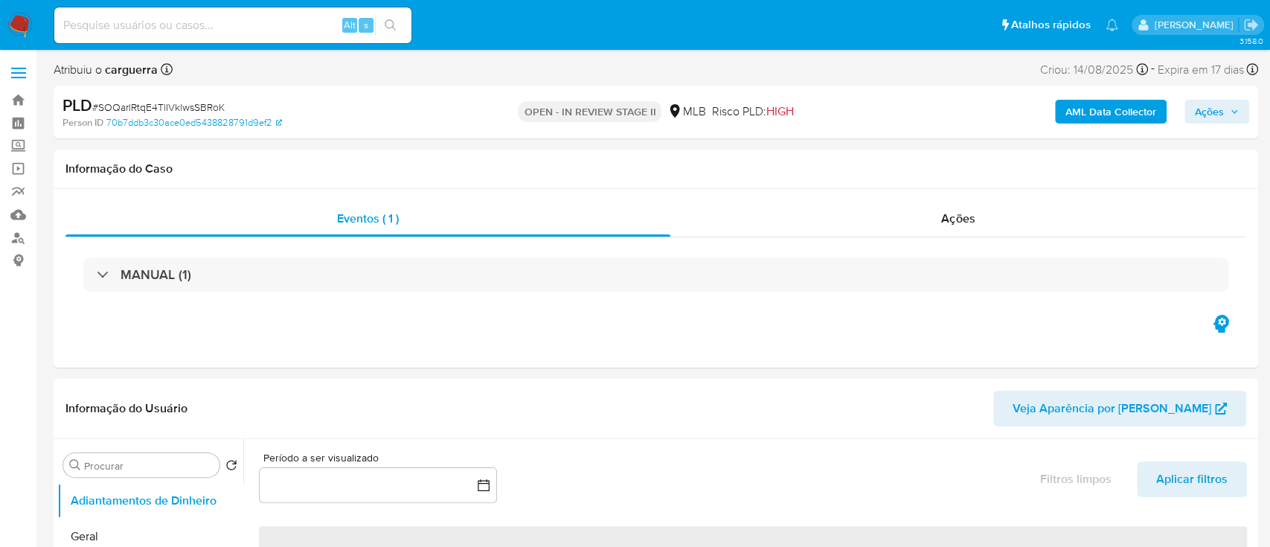
select select "10"
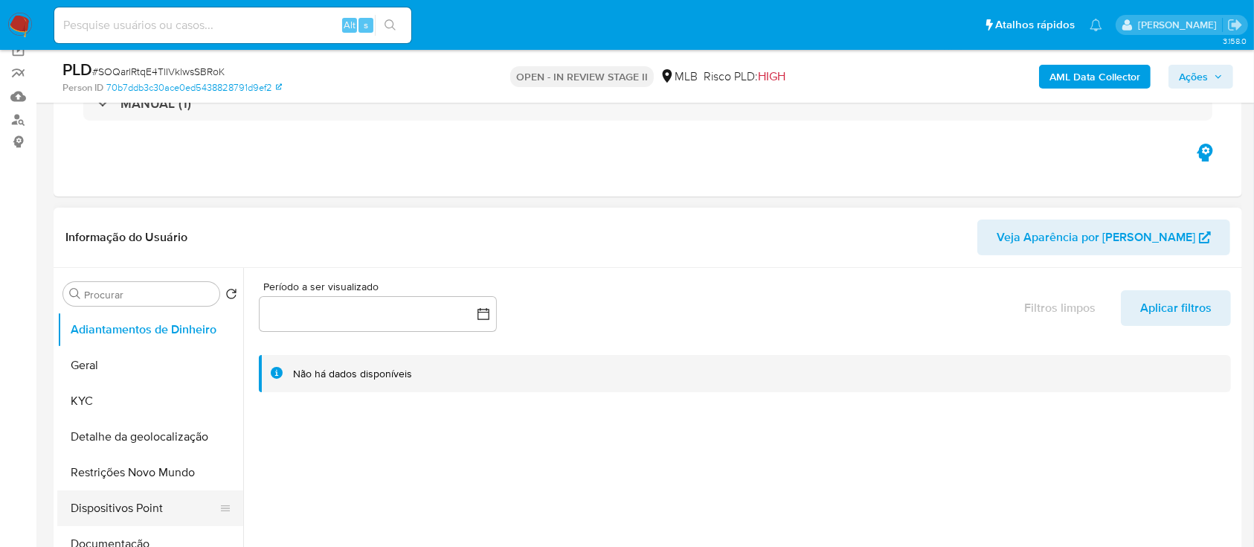
scroll to position [298, 0]
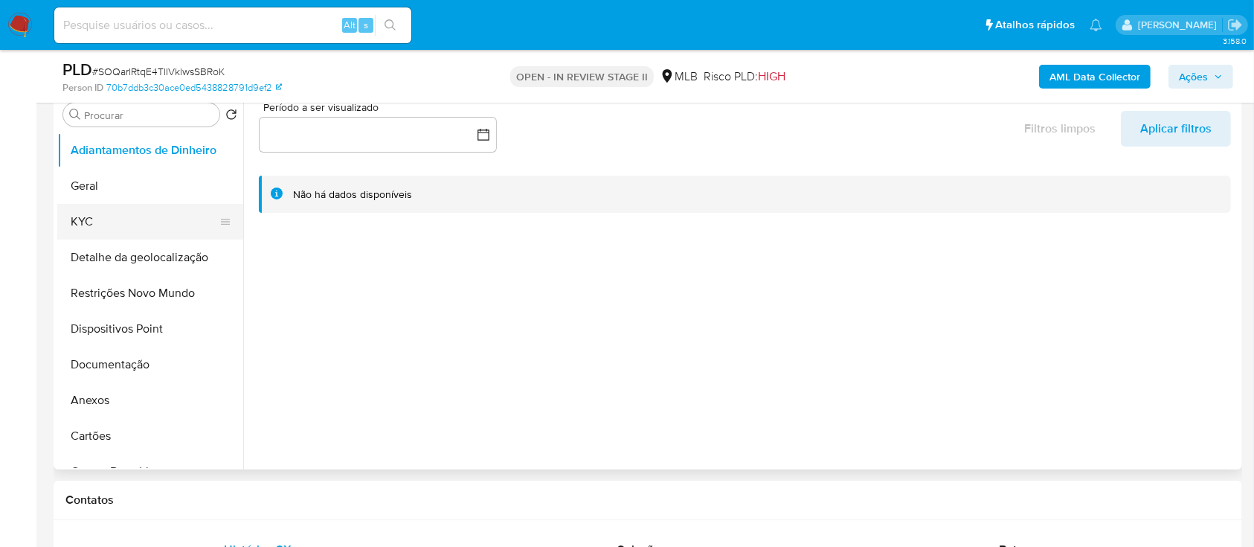
click at [108, 221] on button "KYC" at bounding box center [144, 222] width 174 height 36
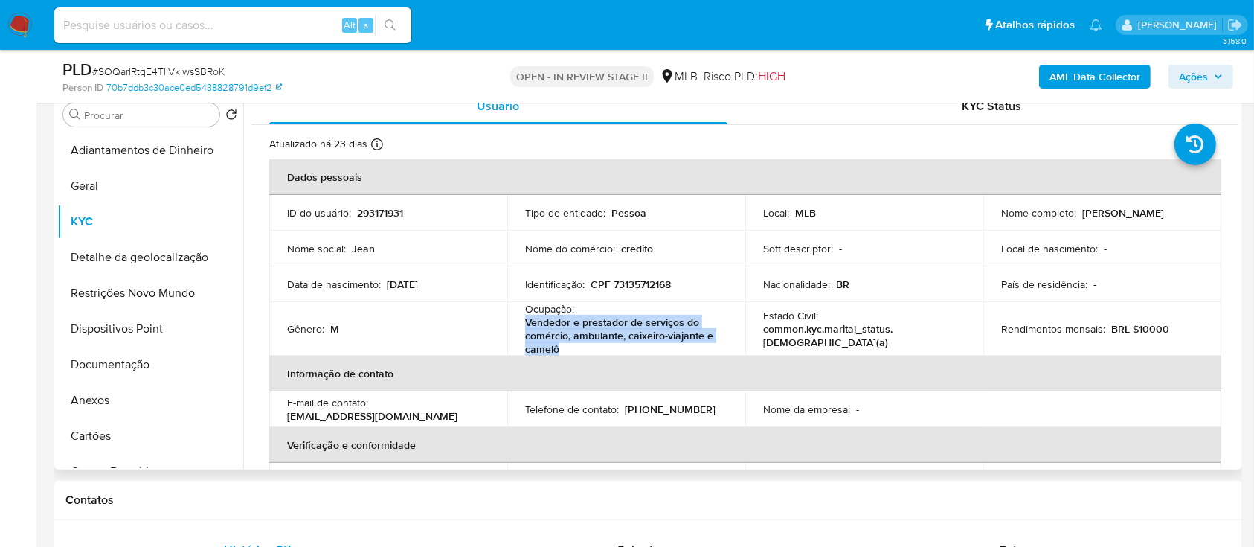
drag, startPoint x: 571, startPoint y: 348, endPoint x: 580, endPoint y: 341, distance: 11.8
click at [525, 330] on p "Vendedor e prestador de serviços do comércio, ambulante, caixeiro-viajante e ca…" at bounding box center [623, 335] width 196 height 40
copy p "Vendedor e prestador de serviços do comércio, ambulante, caixeiro-viajante e ca…"
click at [115, 360] on button "Documentação" at bounding box center [144, 365] width 174 height 36
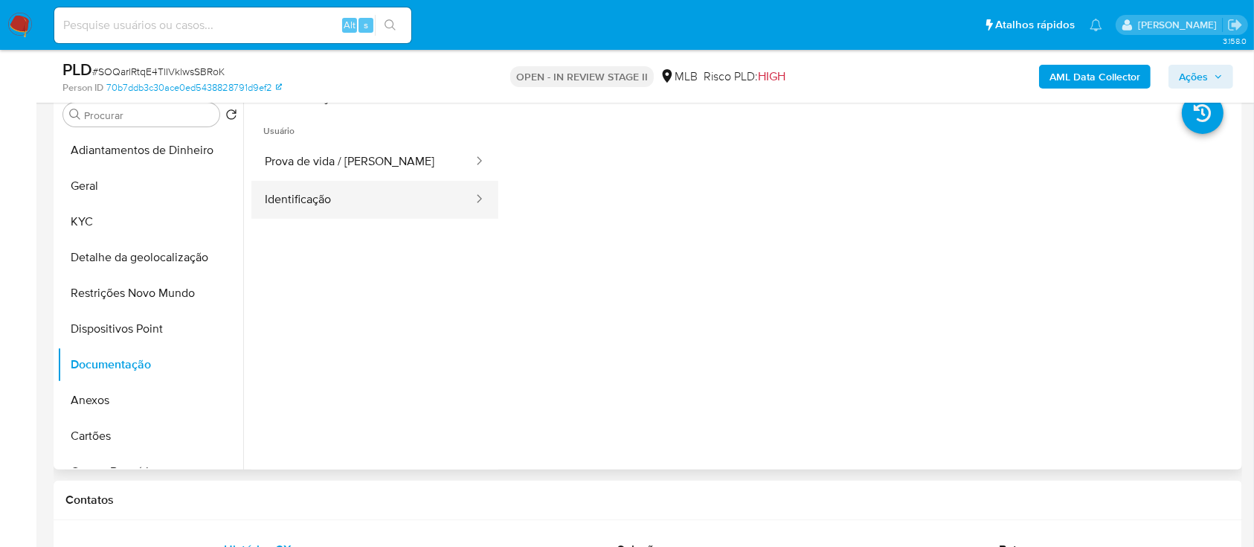
click at [348, 201] on button "Identificação" at bounding box center [362, 200] width 223 height 38
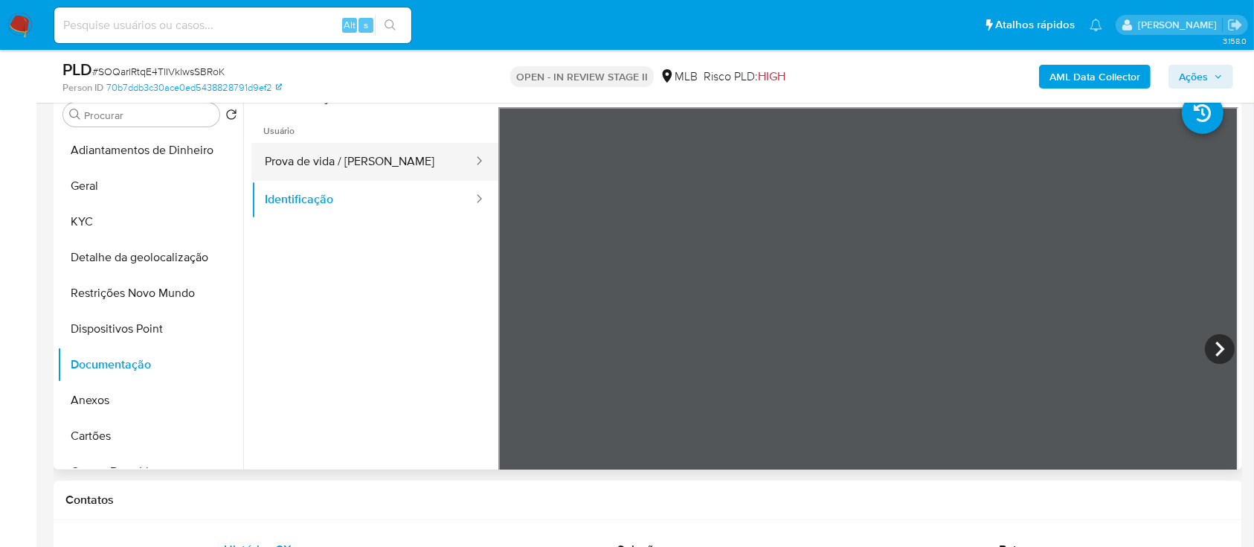
click at [363, 151] on button "Prova de vida / [PERSON_NAME]" at bounding box center [362, 162] width 223 height 38
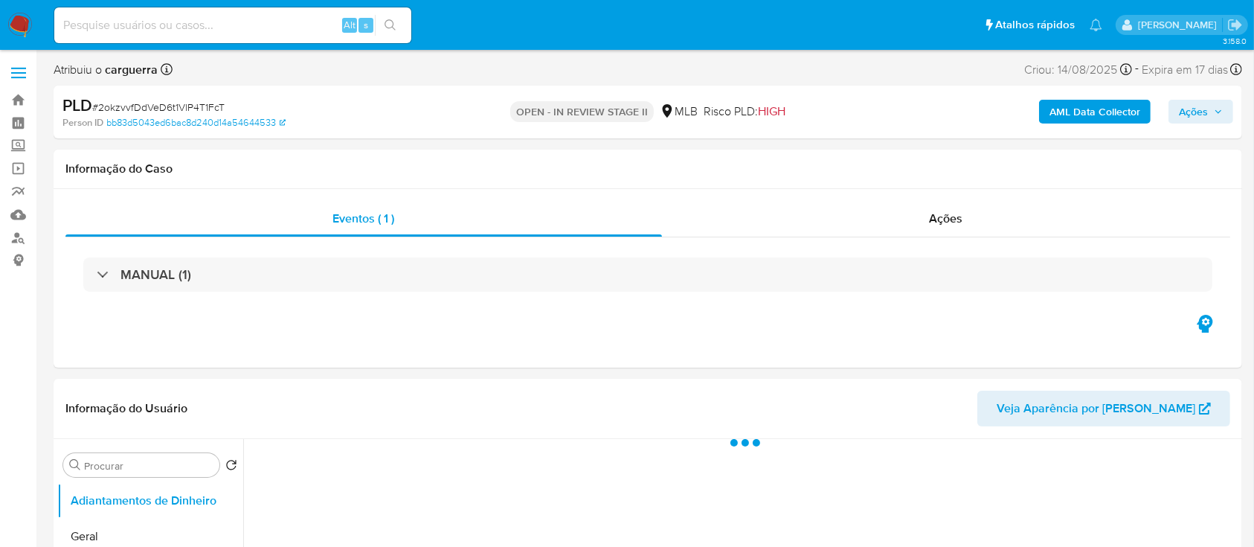
select select "10"
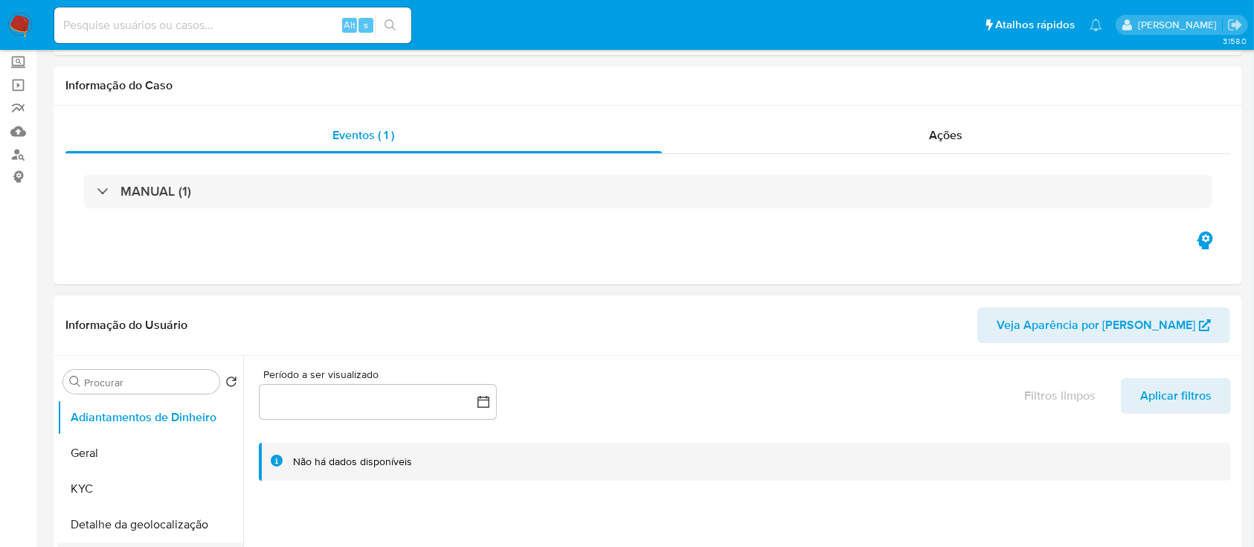
scroll to position [198, 0]
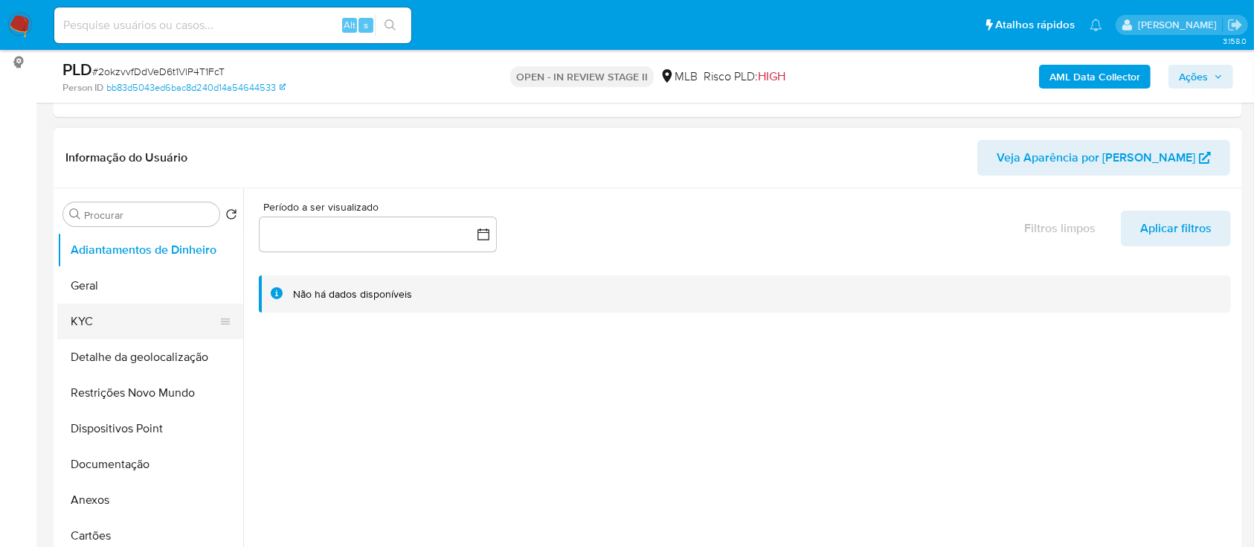
click at [89, 324] on button "KYC" at bounding box center [144, 322] width 174 height 36
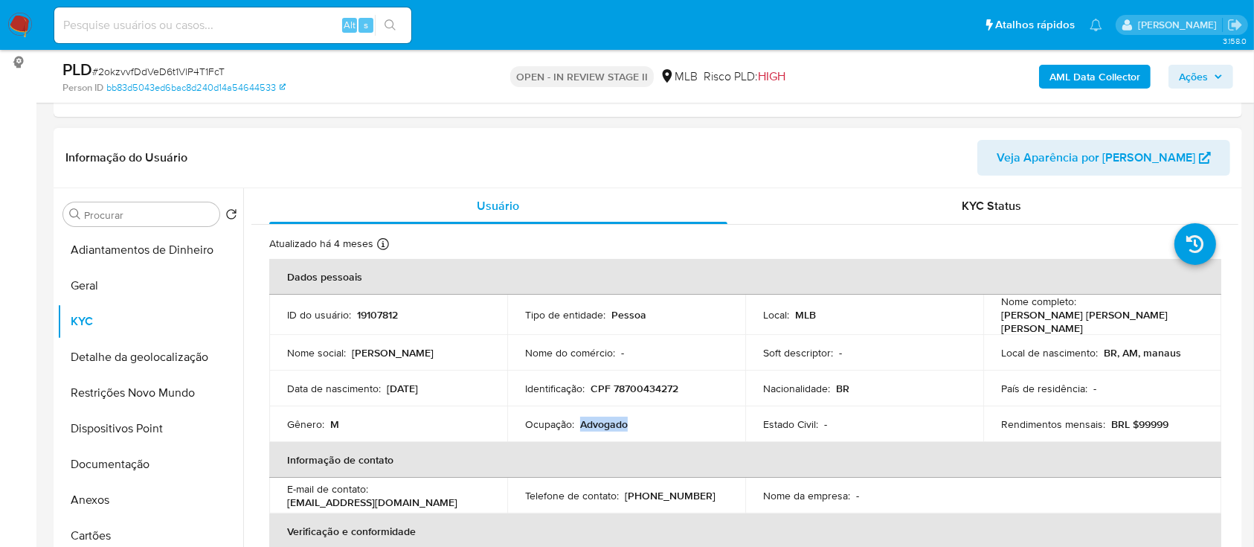
drag, startPoint x: 635, startPoint y: 418, endPoint x: 579, endPoint y: 420, distance: 55.8
click at [579, 420] on div "Ocupação : Advogado" at bounding box center [626, 423] width 202 height 13
copy p "Advogado"
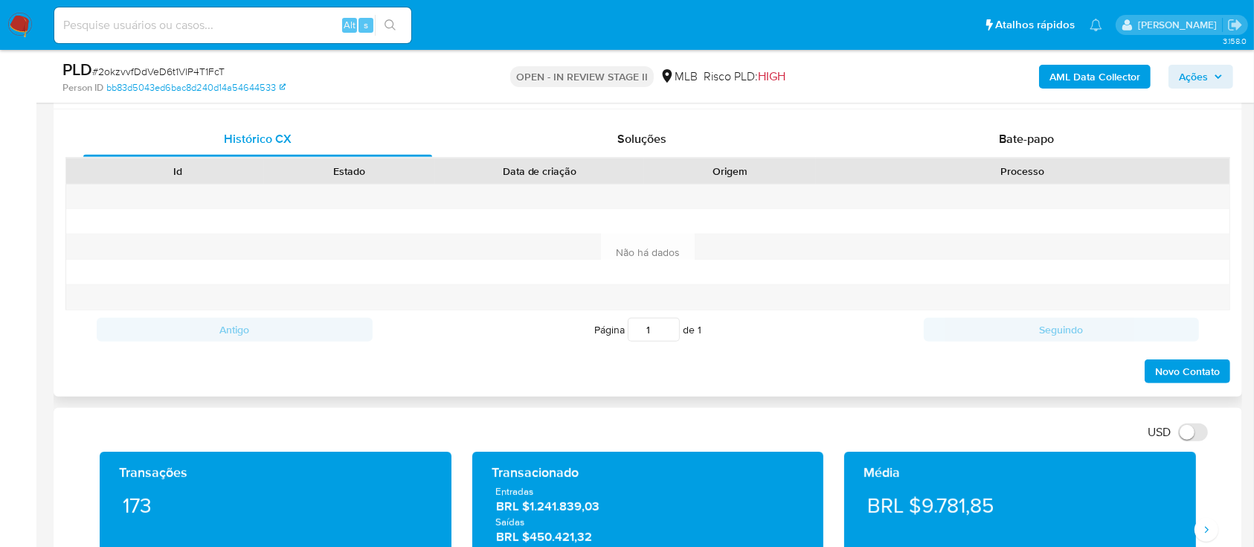
scroll to position [893, 0]
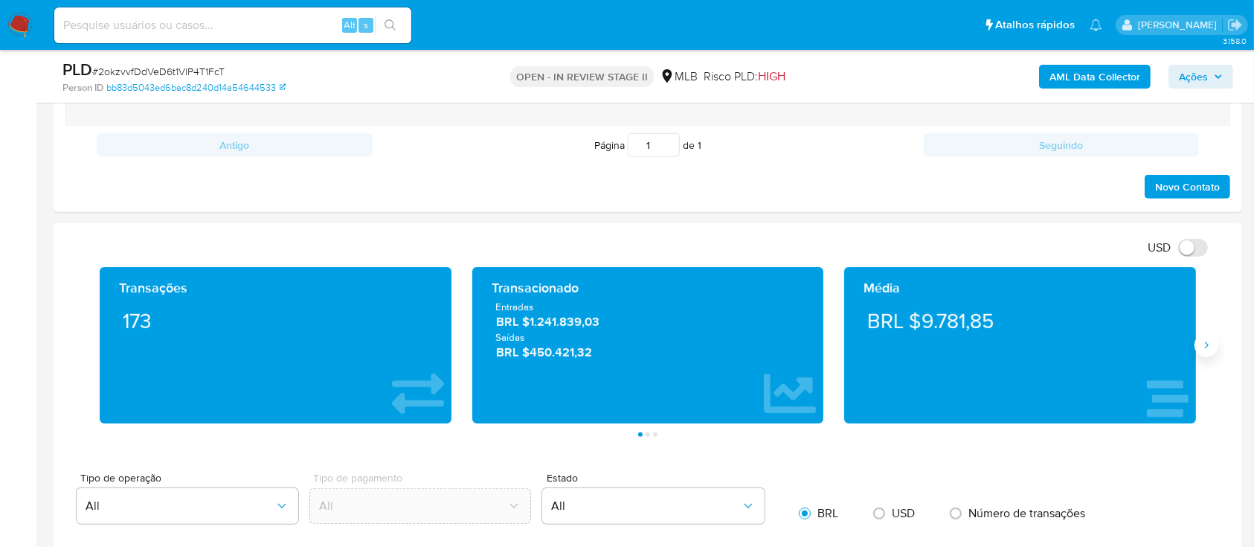
click at [1202, 353] on button "Siguiente" at bounding box center [1207, 345] width 24 height 24
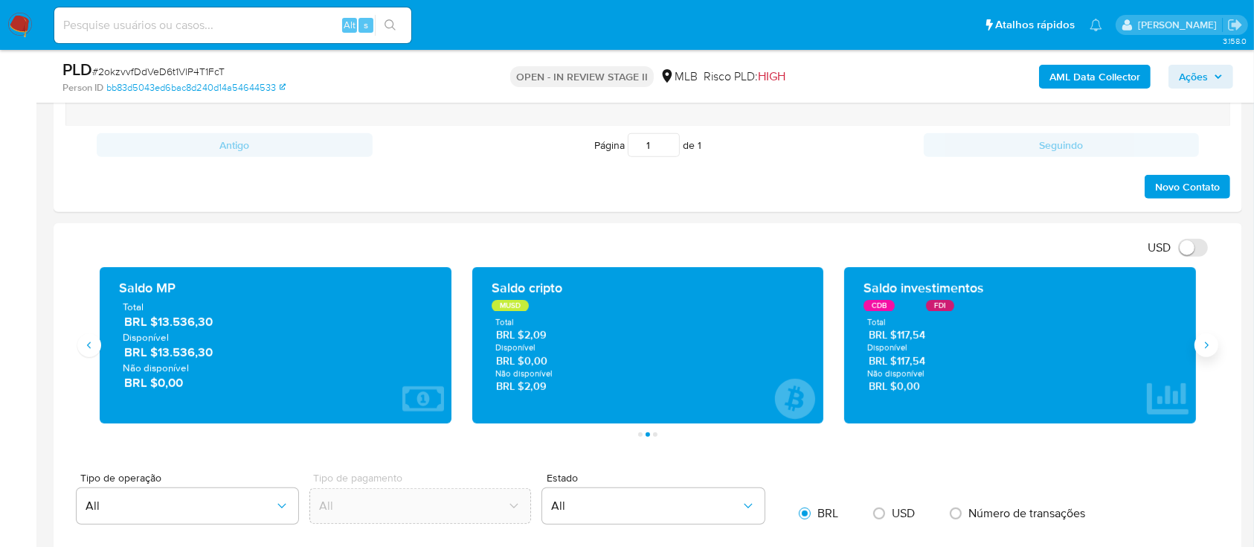
click at [1213, 334] on button "Siguiente" at bounding box center [1207, 345] width 24 height 24
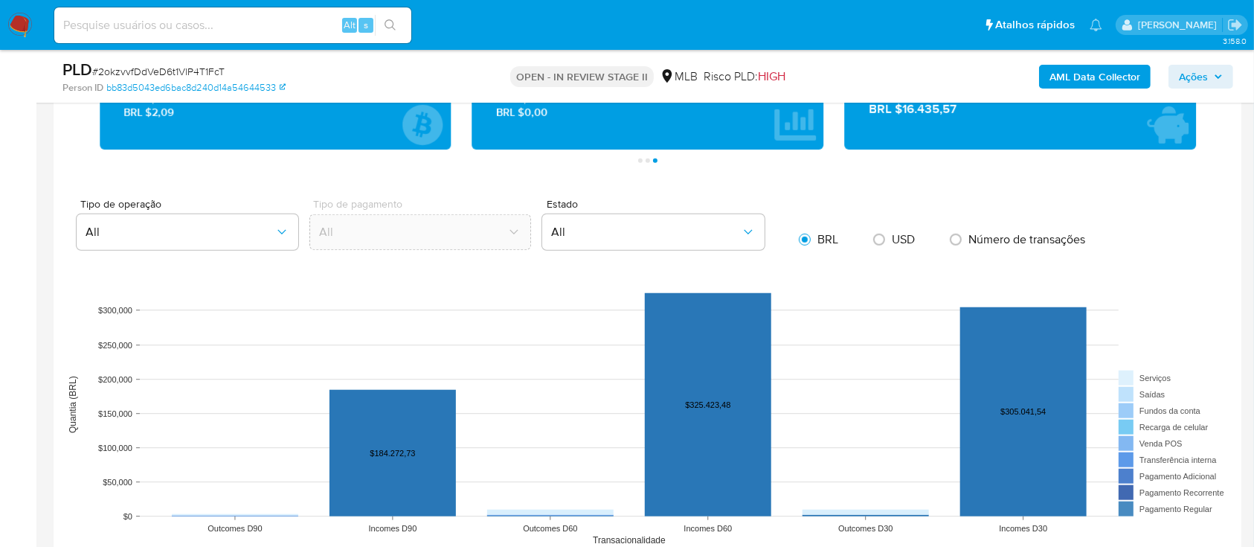
scroll to position [1289, 0]
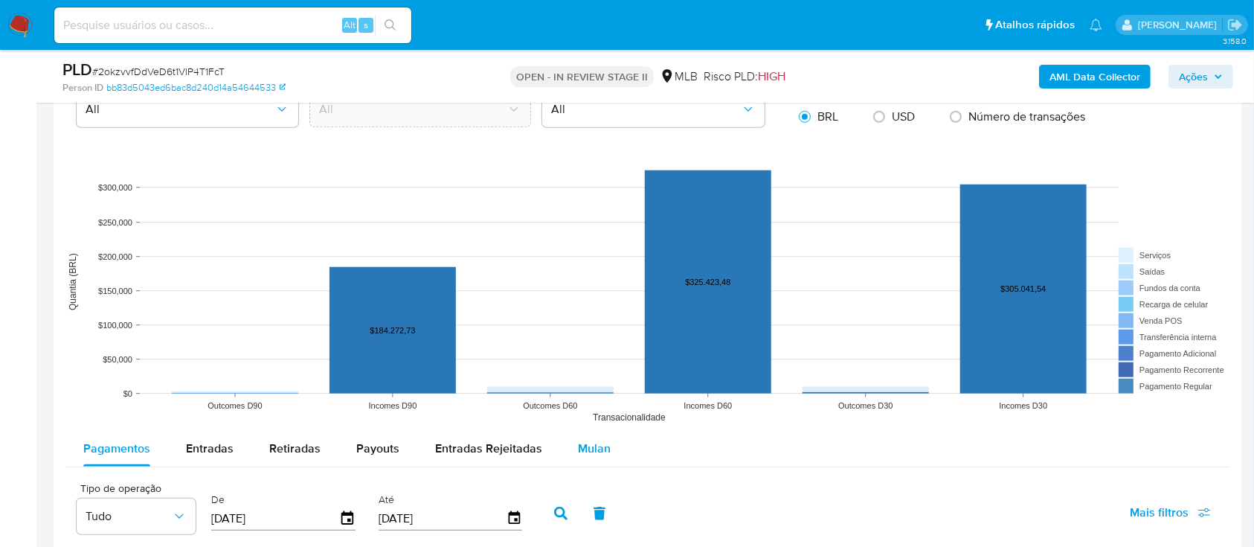
click at [586, 434] on div "Mulan" at bounding box center [594, 449] width 33 height 36
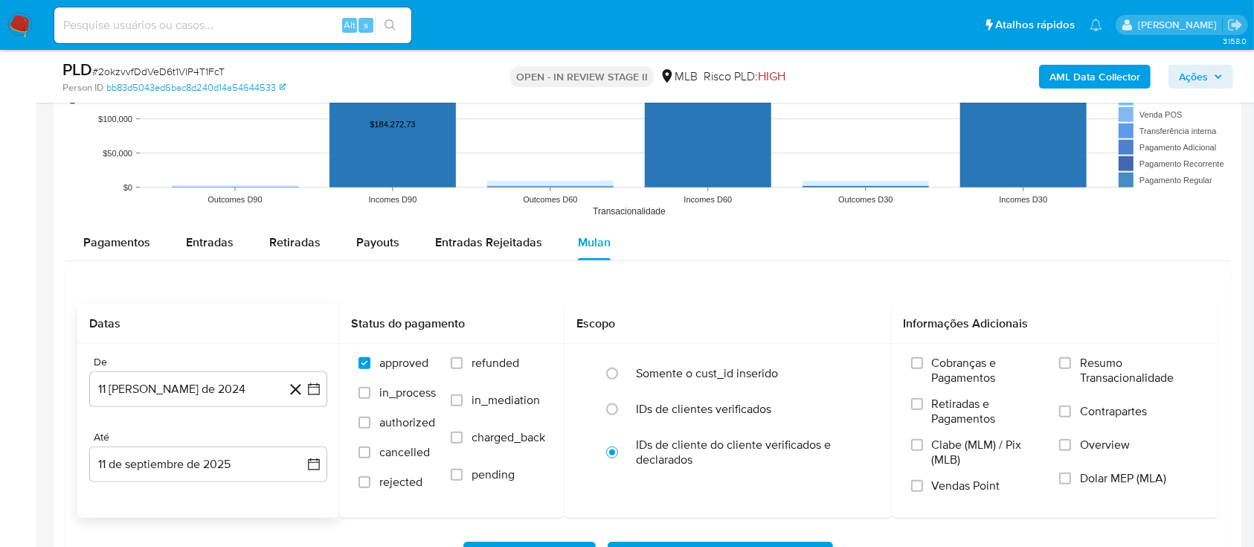
scroll to position [1488, 0]
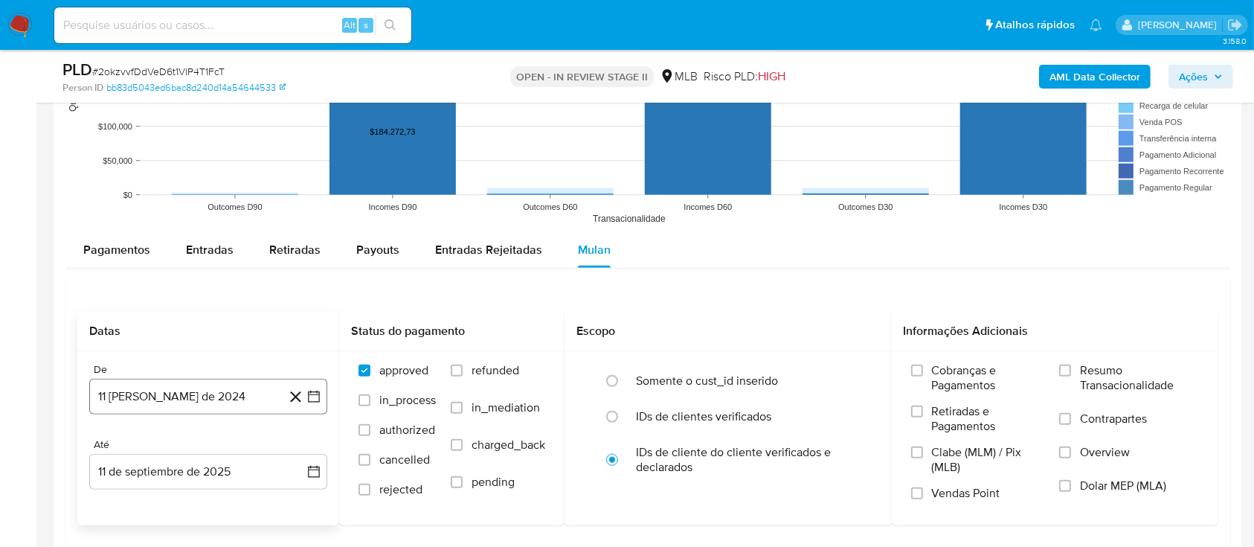
click at [318, 402] on icon "button" at bounding box center [314, 396] width 15 height 15
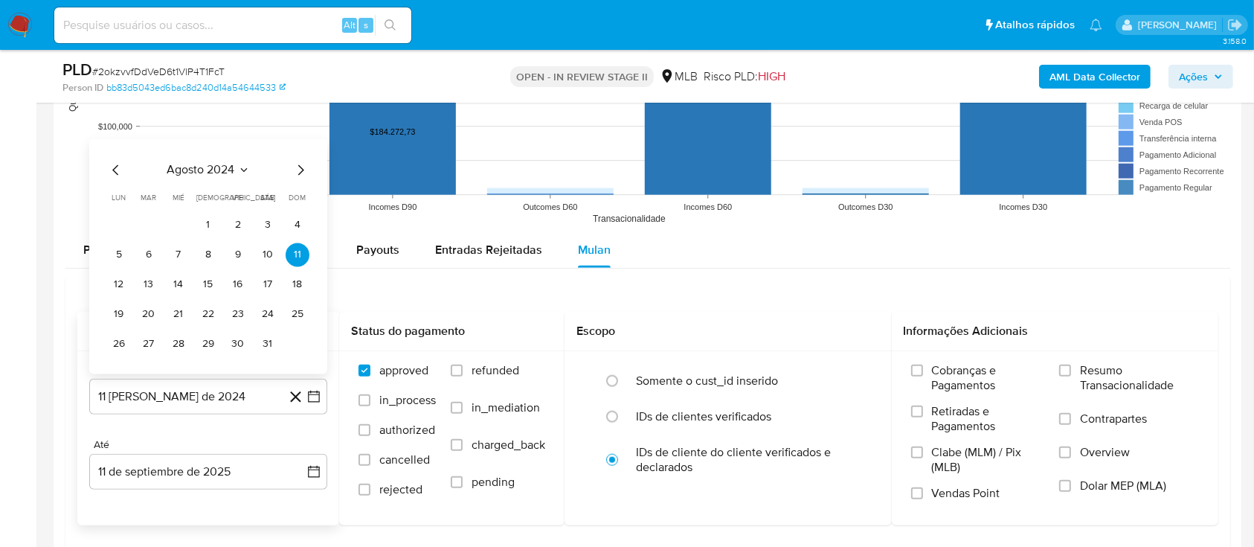
click at [244, 176] on button "agosto 2024" at bounding box center [208, 169] width 83 height 15
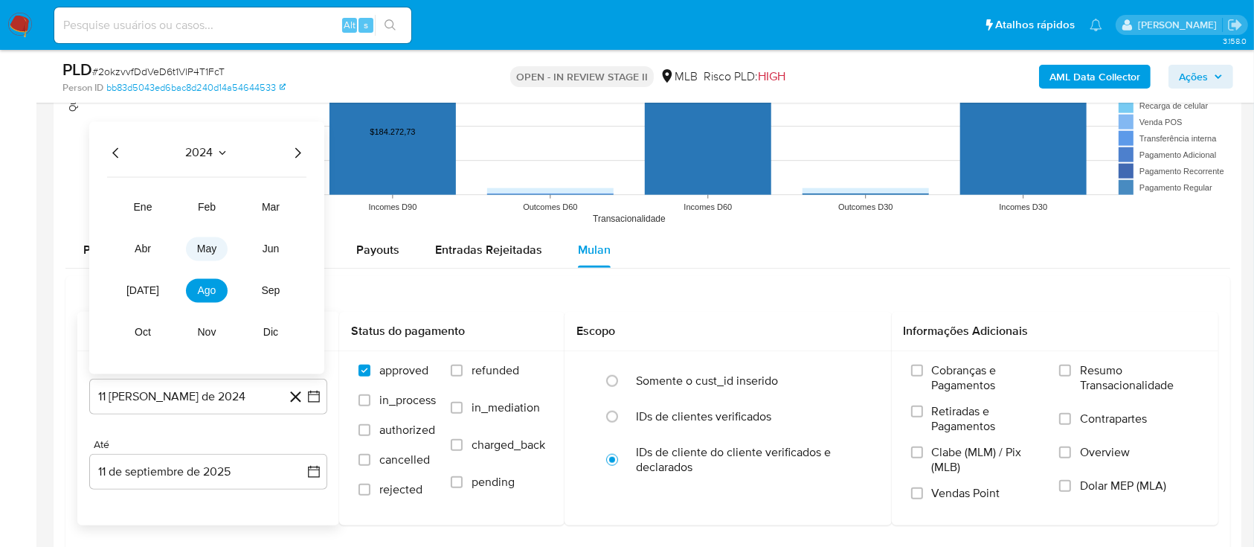
click at [196, 244] on button "may" at bounding box center [207, 249] width 42 height 24
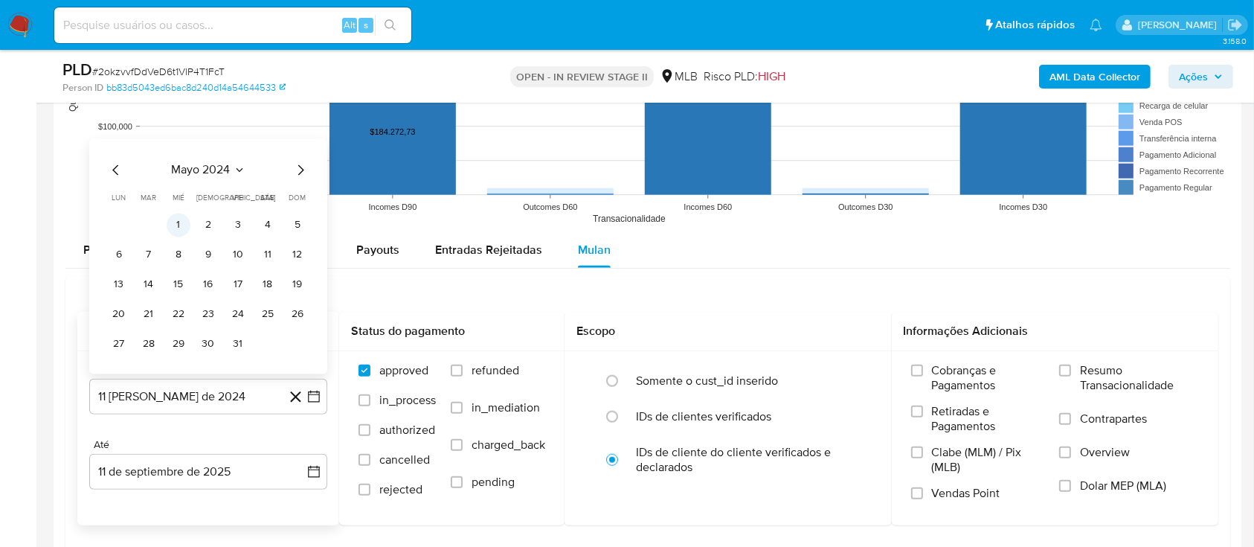
click at [179, 214] on button "1" at bounding box center [179, 225] width 24 height 24
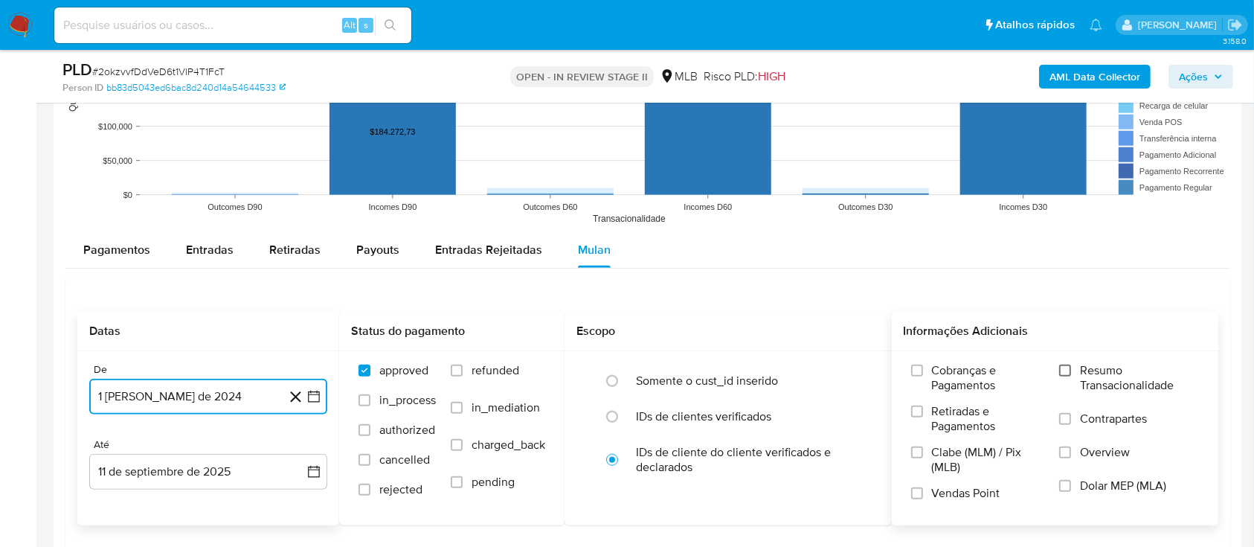
click at [1069, 373] on input "Resumo Transacionalidade" at bounding box center [1065, 371] width 12 height 12
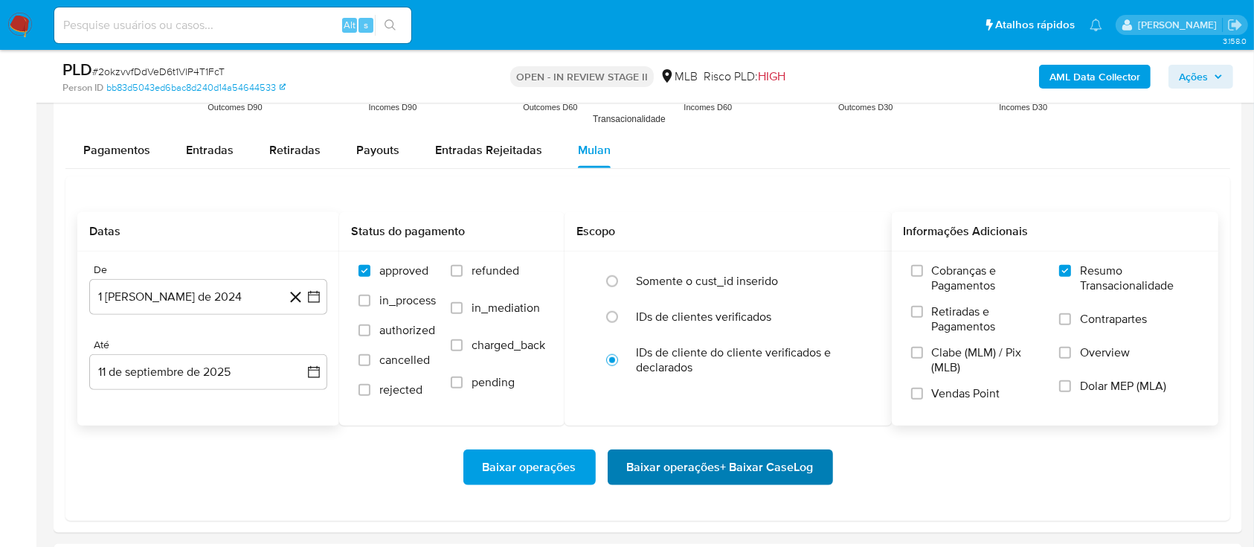
scroll to position [1686, 0]
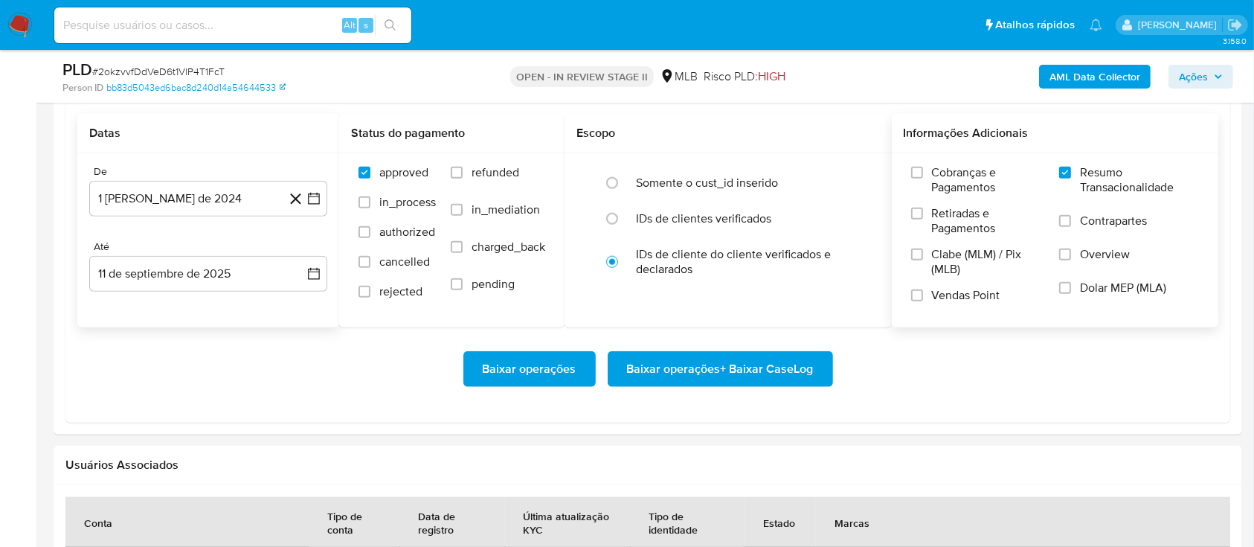
click at [714, 365] on span "Baixar operações + Baixar CaseLog" at bounding box center [720, 369] width 187 height 33
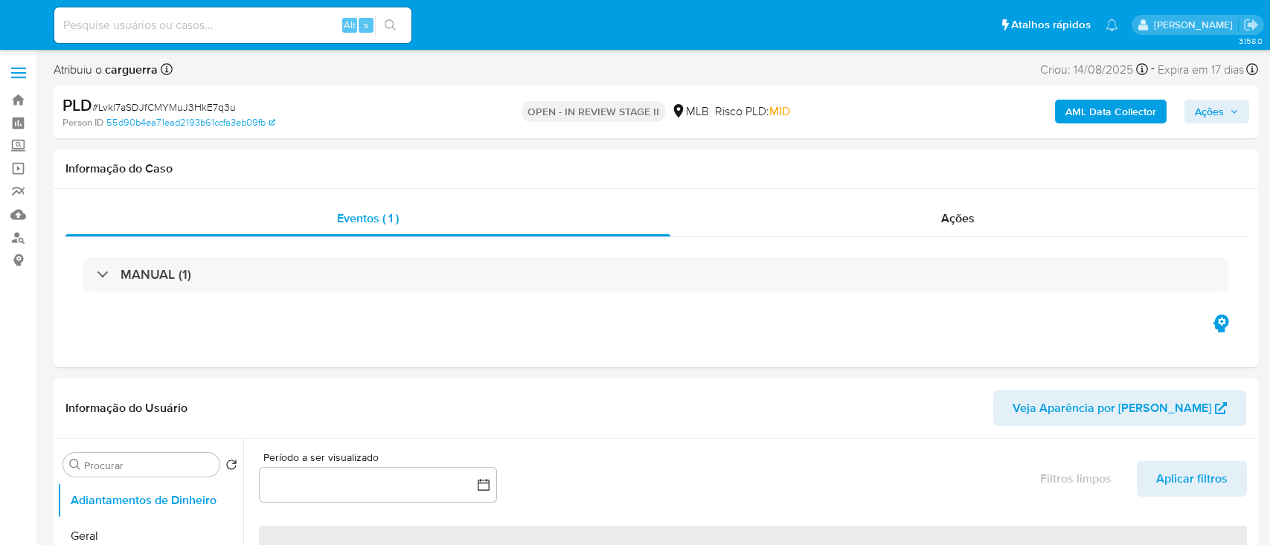
select select "10"
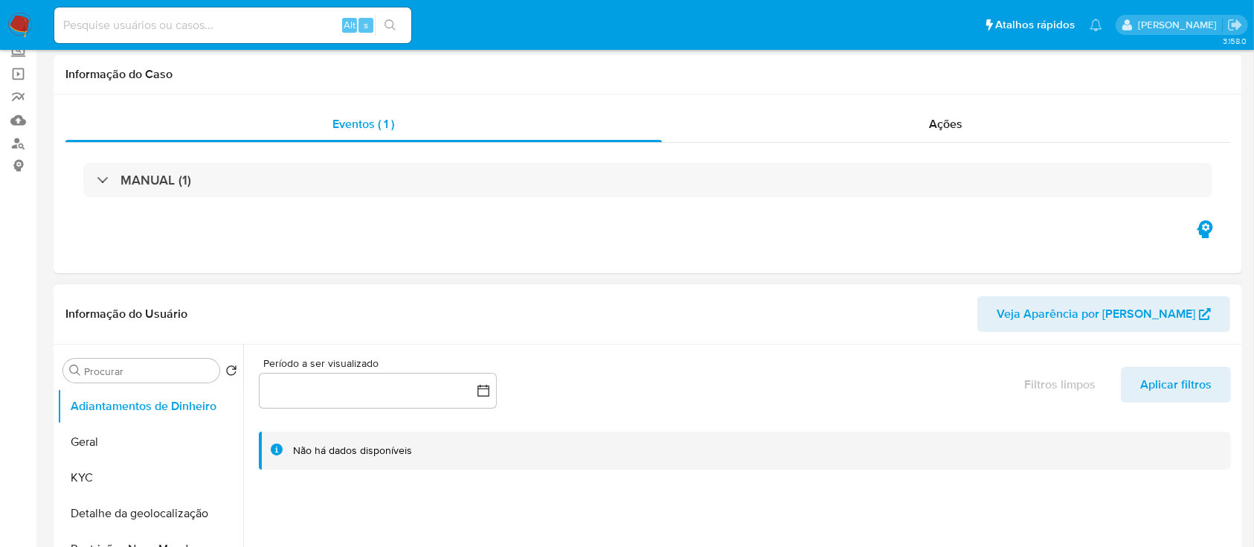
scroll to position [298, 0]
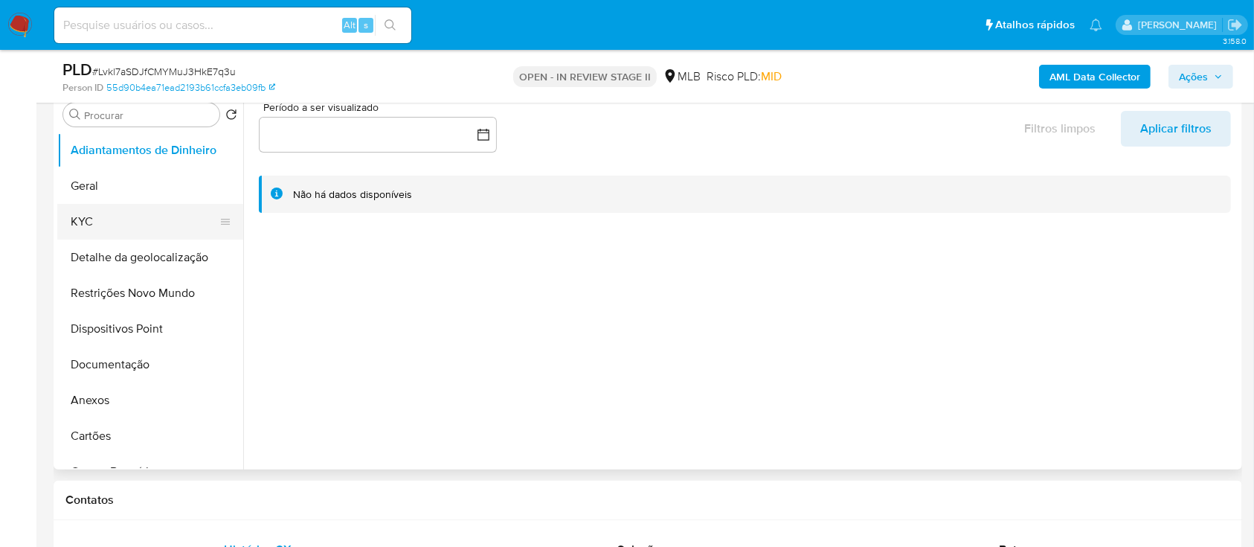
click at [89, 218] on button "KYC" at bounding box center [144, 222] width 174 height 36
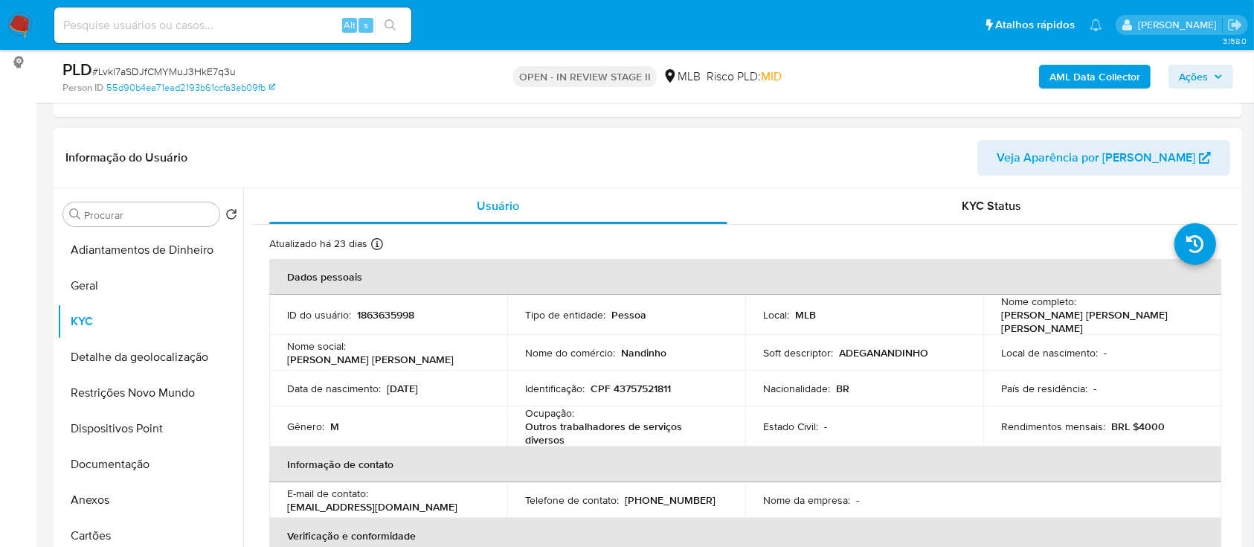
scroll to position [99, 0]
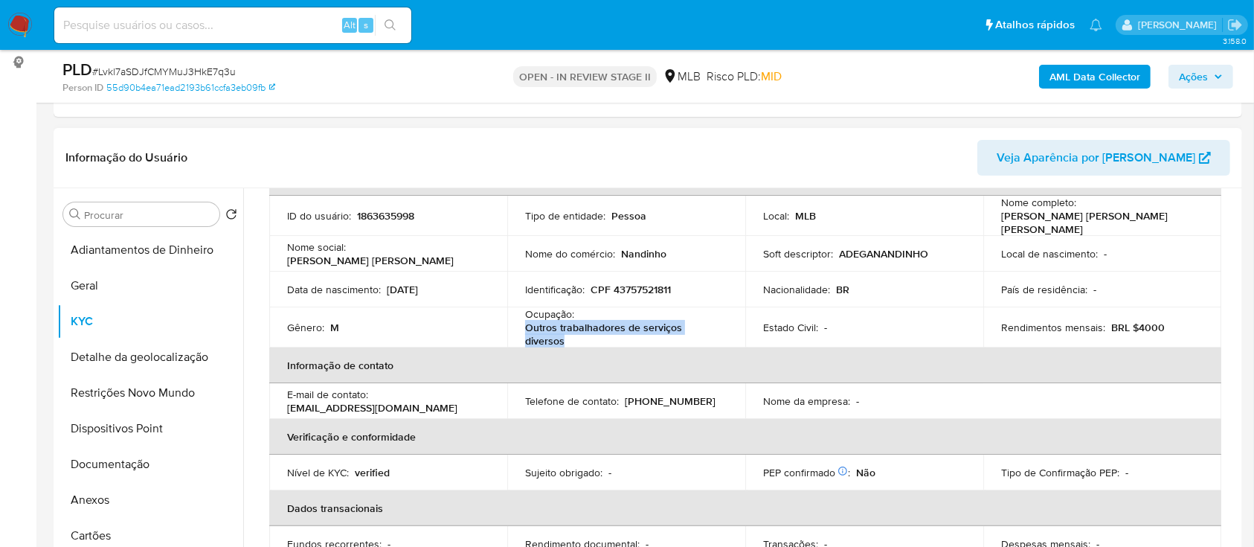
drag, startPoint x: 567, startPoint y: 339, endPoint x: 520, endPoint y: 330, distance: 47.7
click at [520, 330] on td "Ocupação : Outros trabalhadores de serviços diversos" at bounding box center [626, 327] width 238 height 40
copy p "Outros trabalhadores de serviços diversos"
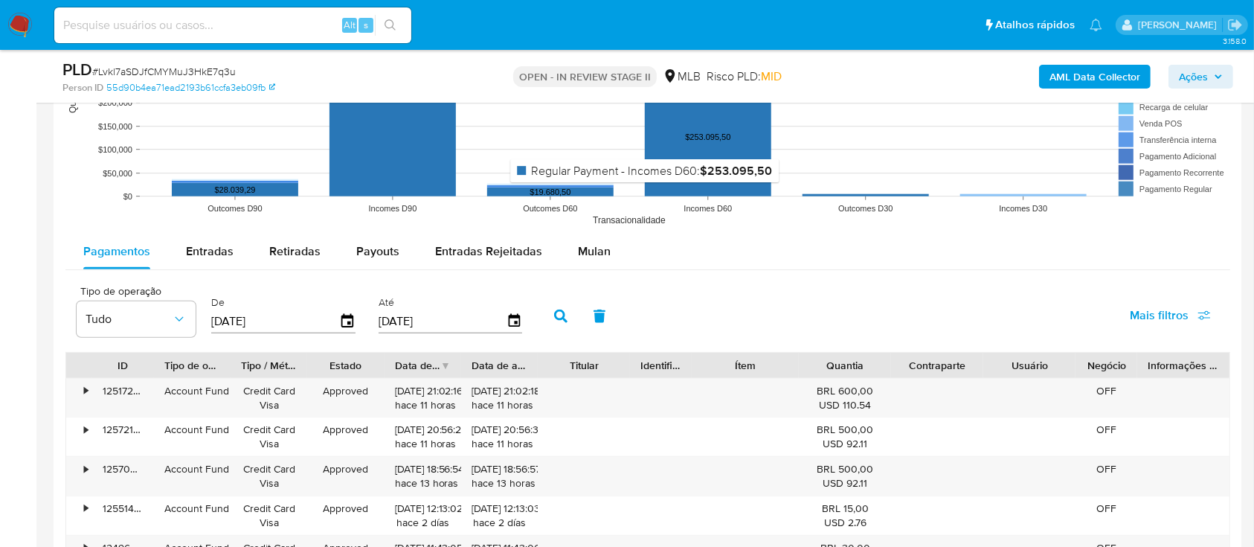
scroll to position [1488, 0]
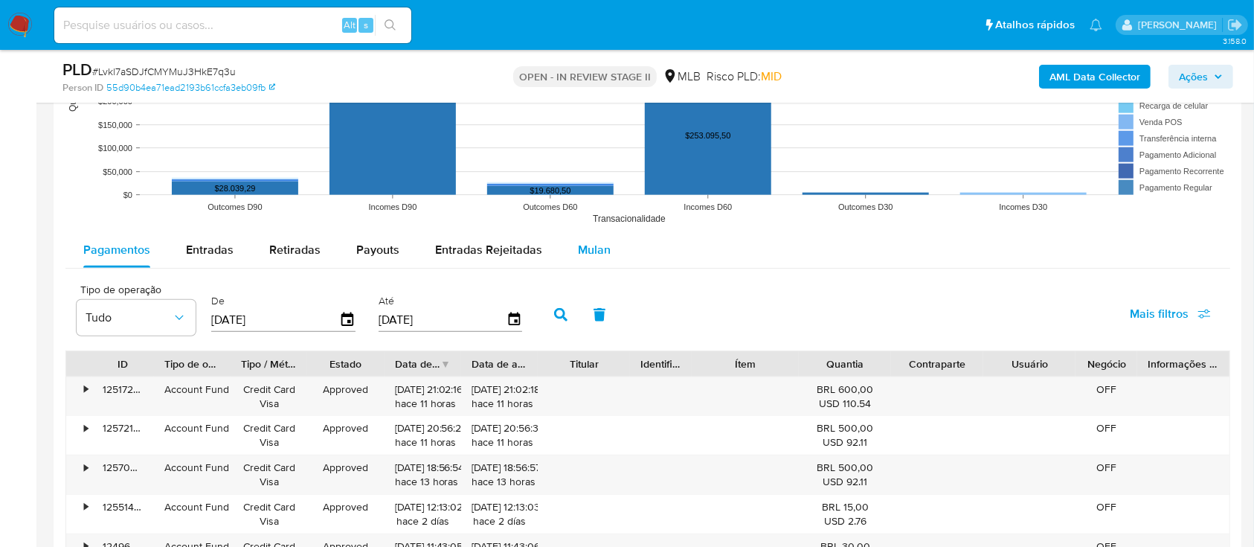
click at [595, 246] on span "Mulan" at bounding box center [594, 249] width 33 height 17
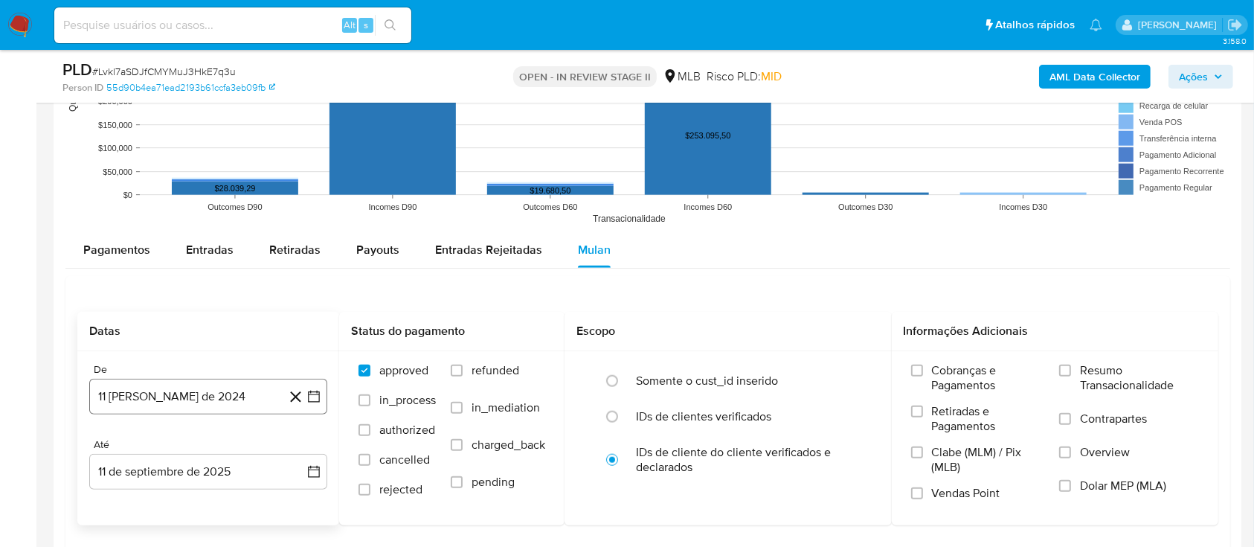
click at [318, 391] on icon "button" at bounding box center [314, 396] width 15 height 15
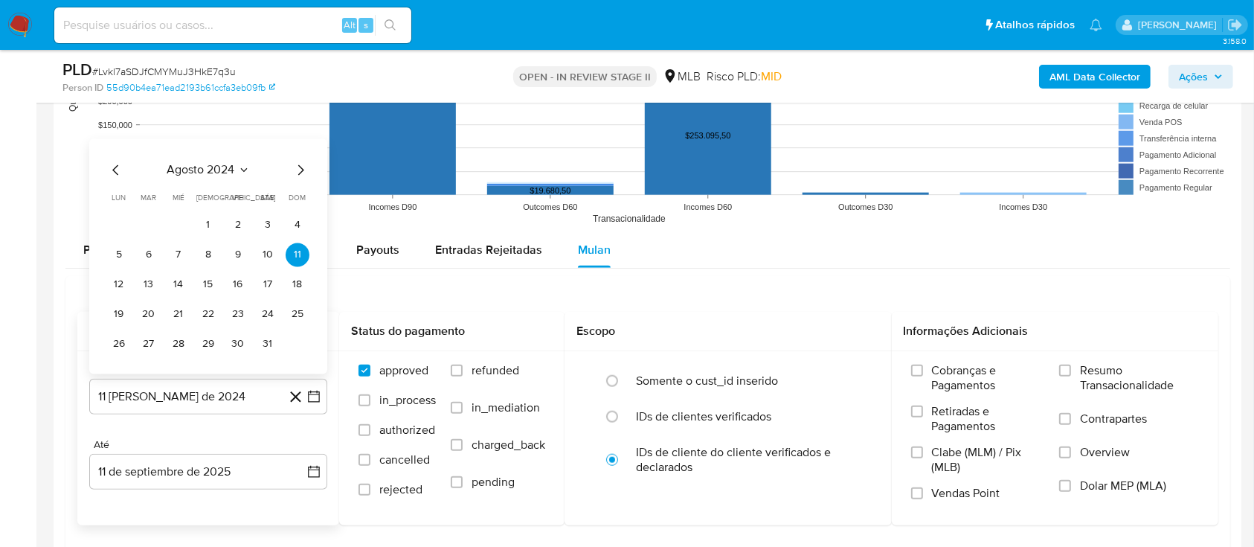
click at [240, 172] on icon "Seleccionar mes y año" at bounding box center [244, 170] width 12 height 12
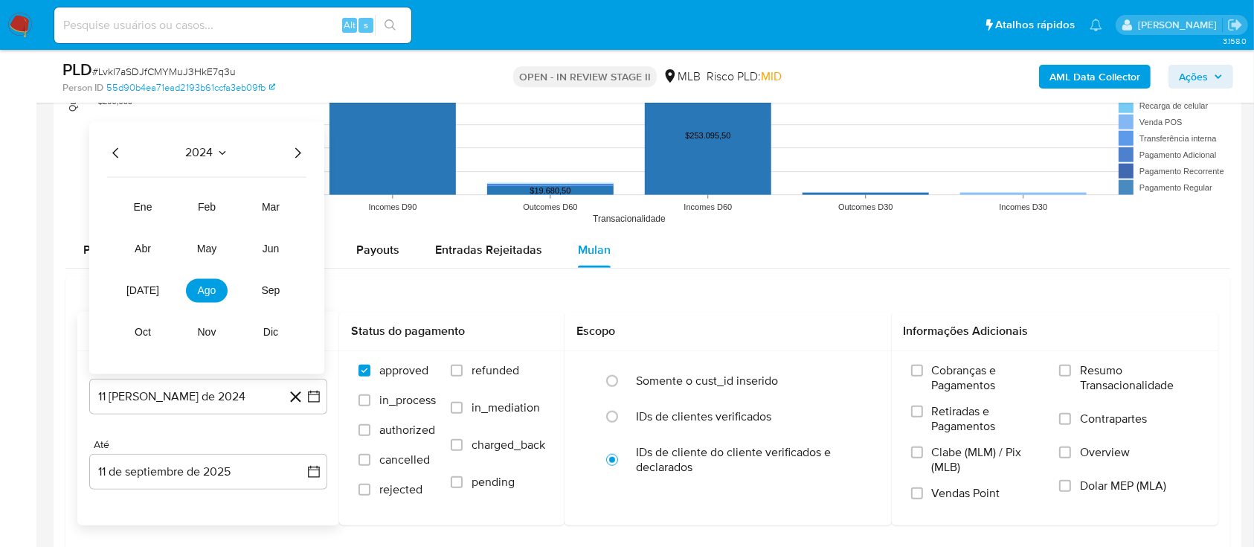
click at [119, 152] on icon "Año anterior" at bounding box center [116, 153] width 18 height 18
click at [301, 153] on icon "Año siguiente" at bounding box center [298, 153] width 18 height 18
click at [299, 153] on icon "Año siguiente" at bounding box center [298, 153] width 18 height 18
click at [216, 238] on button "may" at bounding box center [207, 249] width 42 height 24
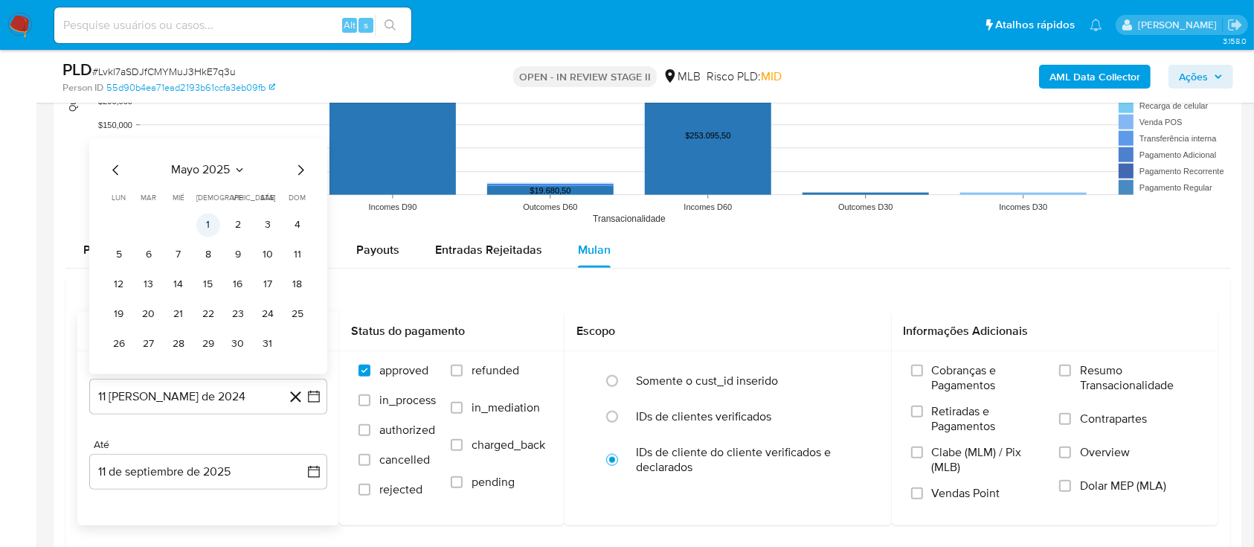
click at [208, 219] on button "1" at bounding box center [208, 225] width 24 height 24
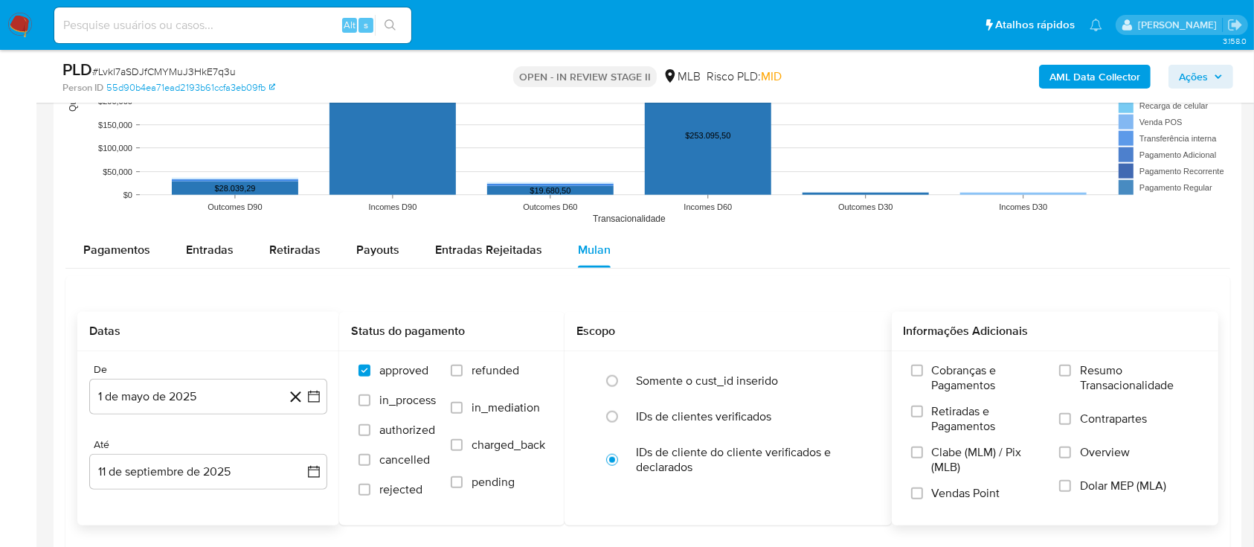
click at [1101, 363] on span "Resumo Transacionalidade" at bounding box center [1139, 378] width 119 height 30
click at [1071, 365] on input "Resumo Transacionalidade" at bounding box center [1065, 371] width 12 height 12
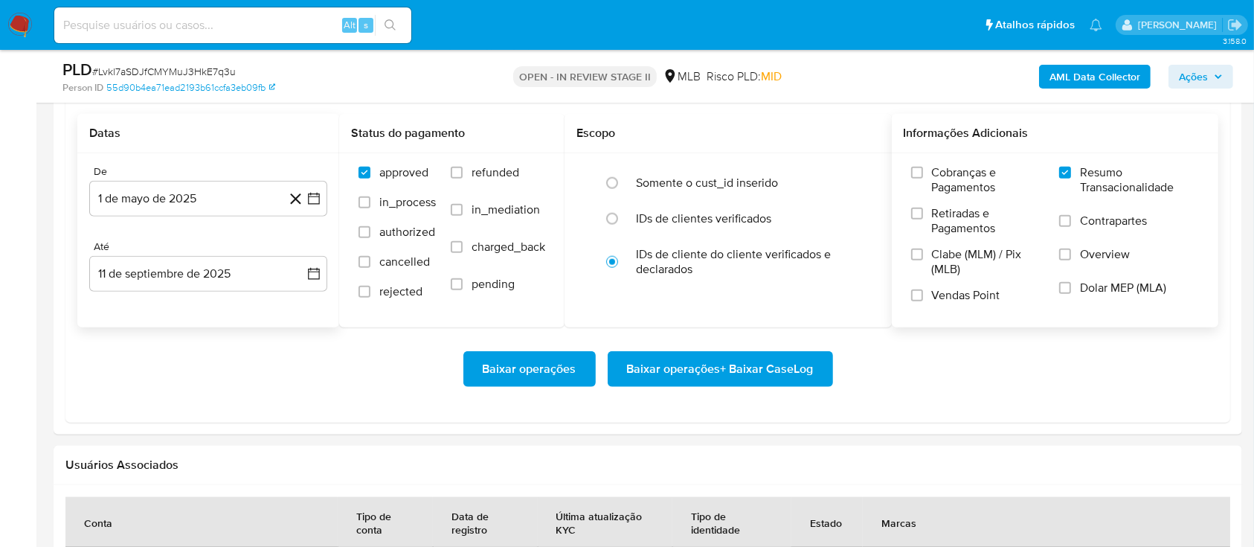
click at [696, 368] on span "Baixar operações + Baixar CaseLog" at bounding box center [720, 369] width 187 height 33
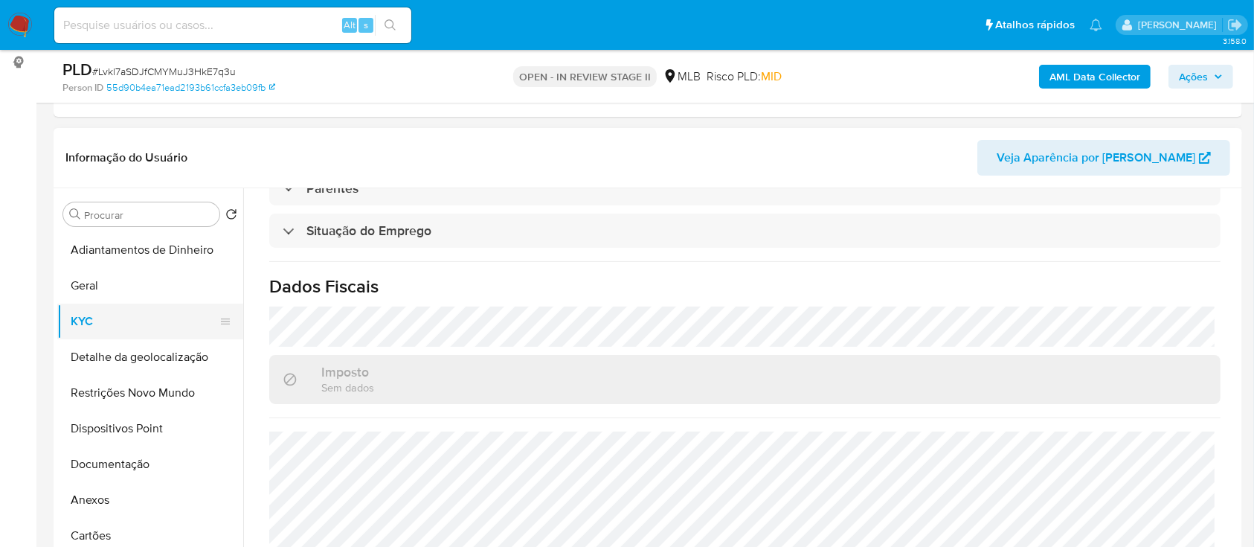
scroll to position [298, 0]
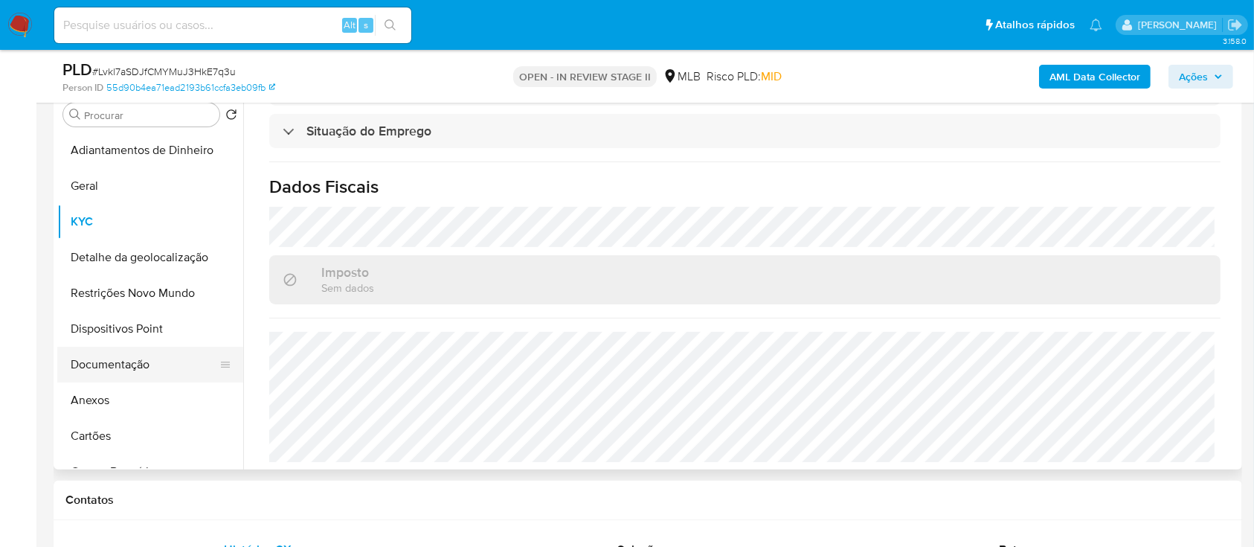
click at [129, 366] on button "Documentação" at bounding box center [144, 365] width 174 height 36
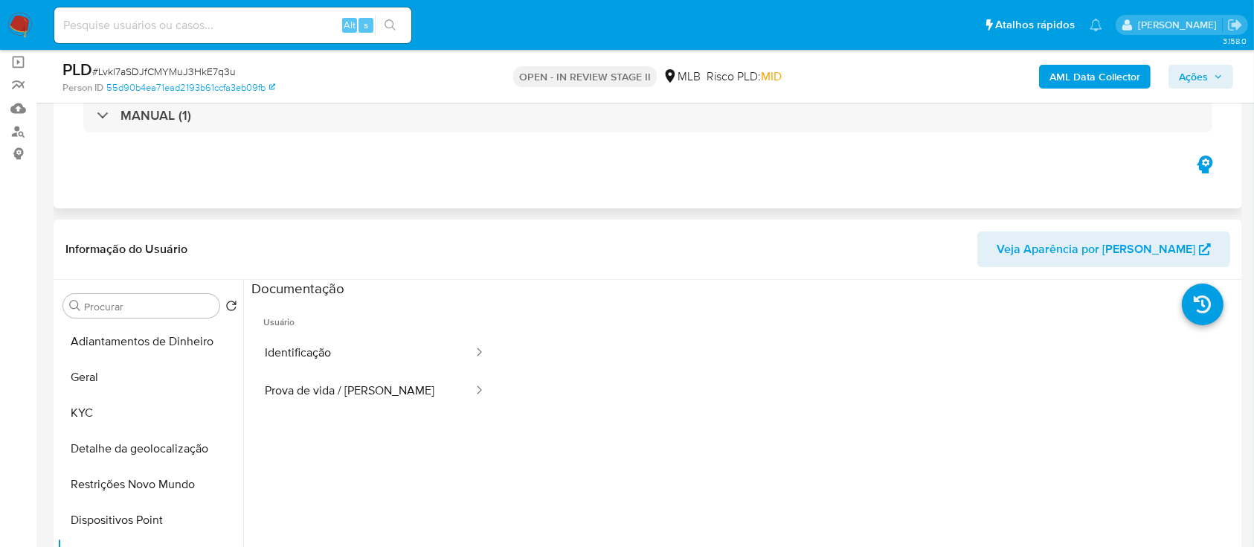
scroll to position [99, 0]
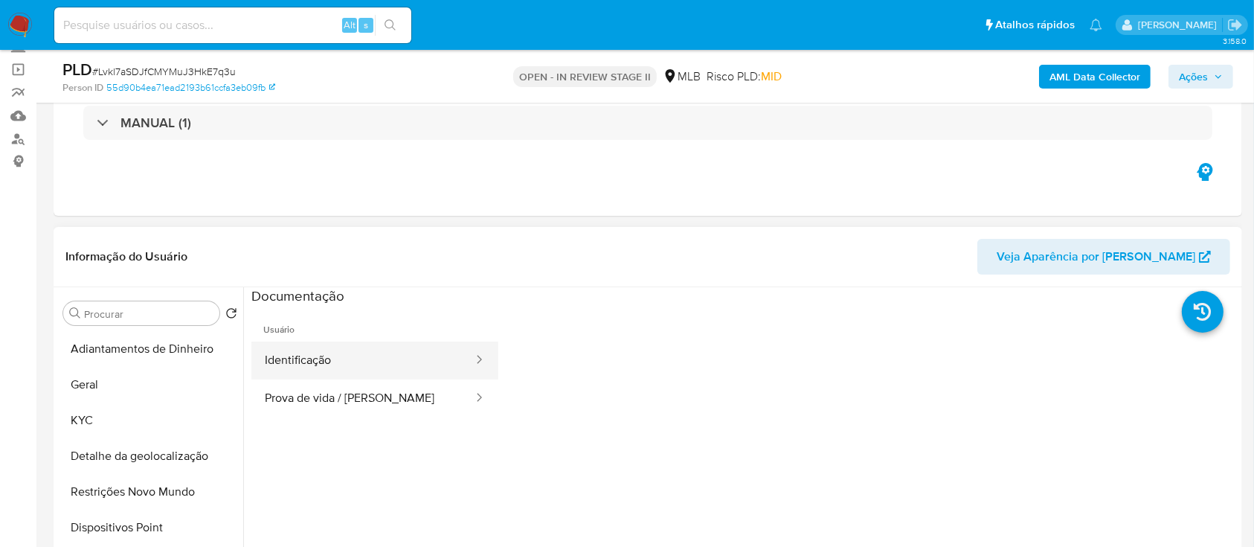
click at [363, 365] on button "Identificação" at bounding box center [362, 360] width 223 height 38
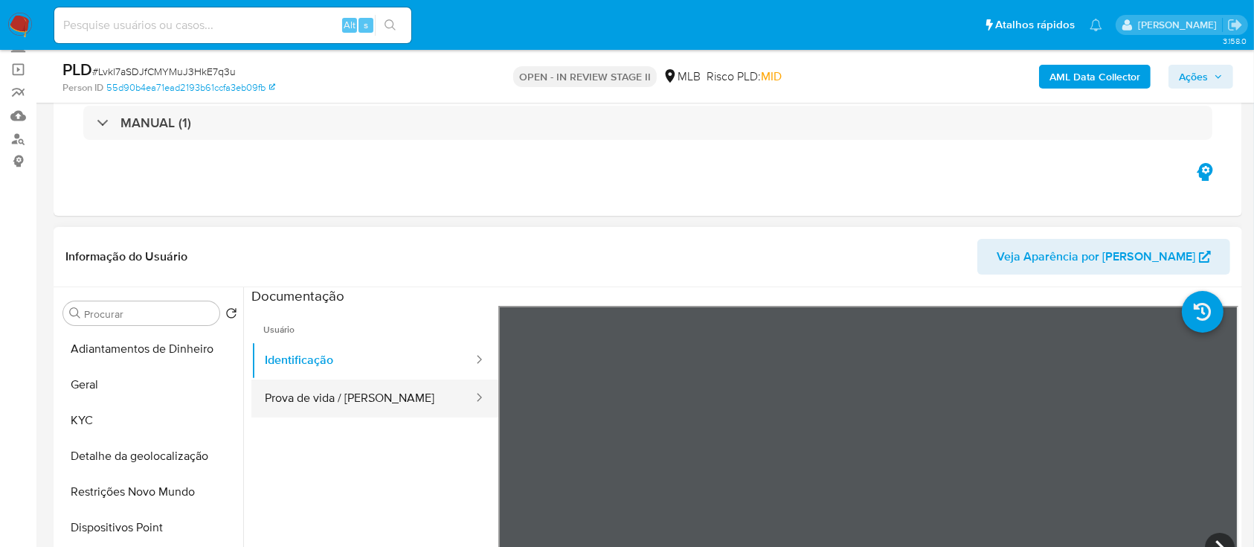
click at [284, 402] on button "Prova de vida / Selfie" at bounding box center [362, 398] width 223 height 38
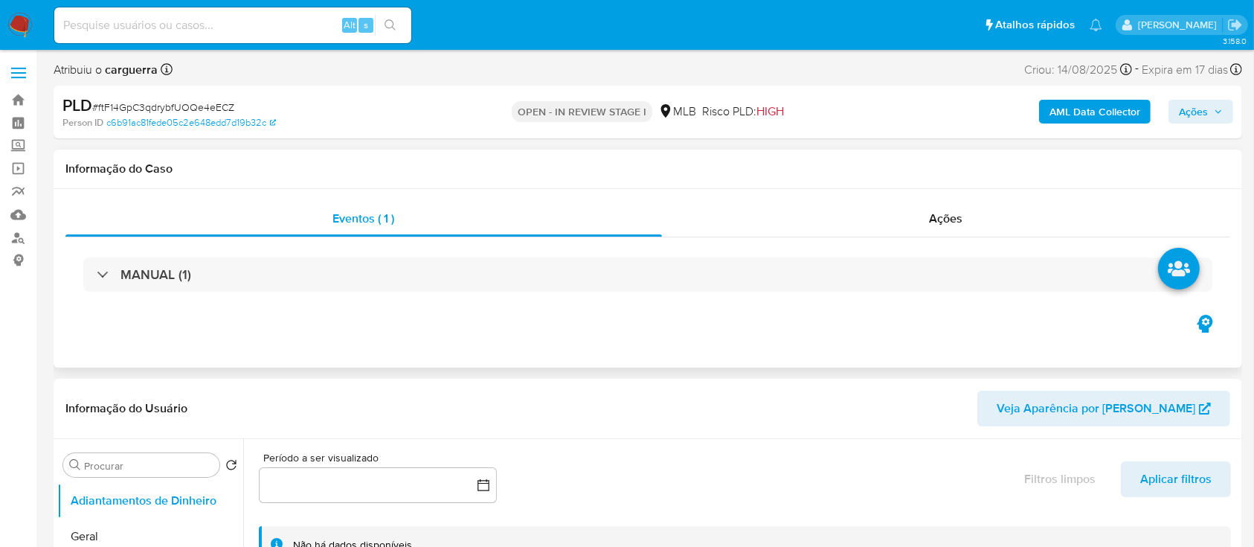
select select "10"
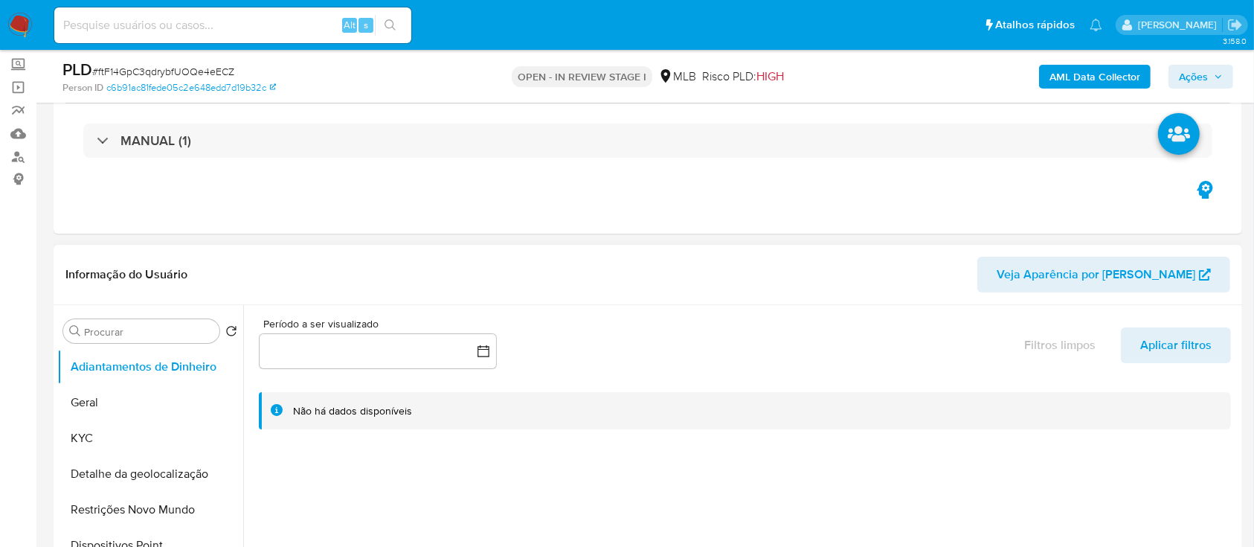
scroll to position [99, 0]
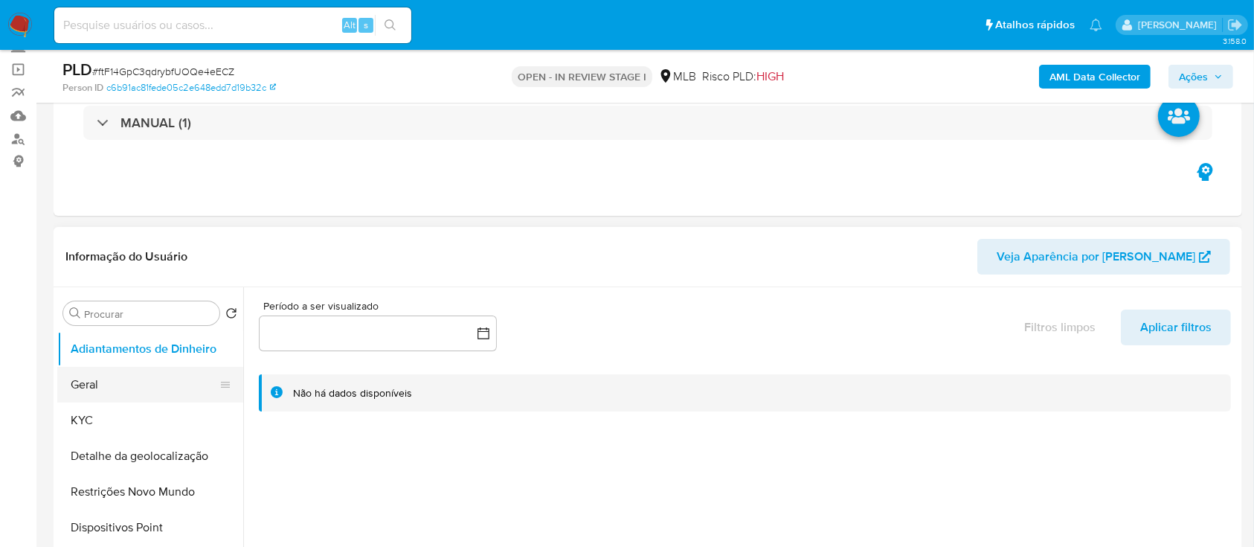
click at [112, 392] on button "Geral" at bounding box center [144, 385] width 174 height 36
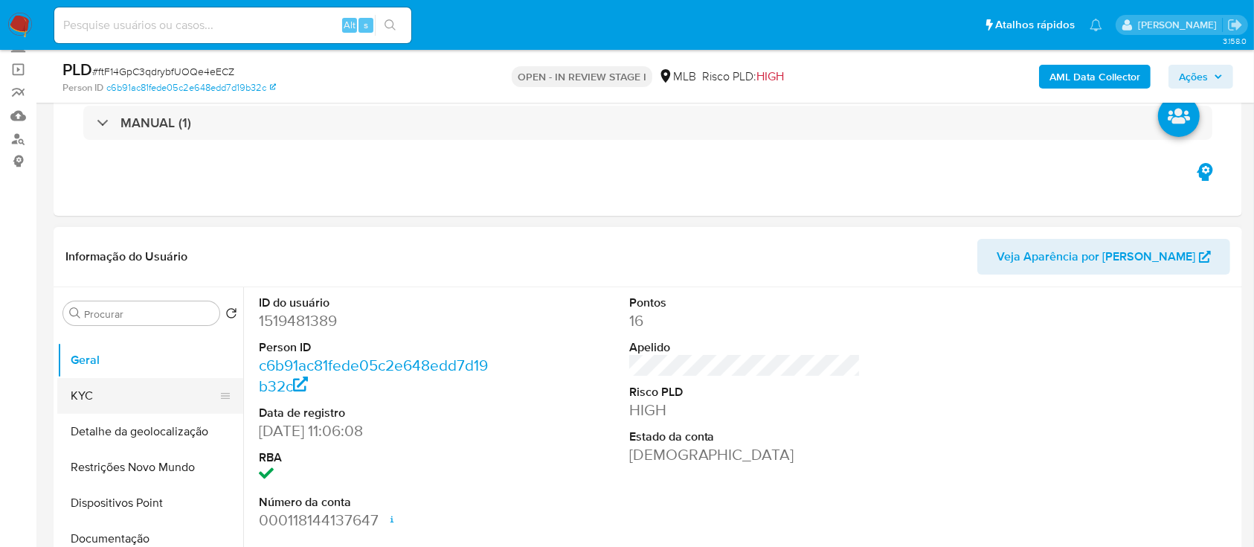
scroll to position [0, 0]
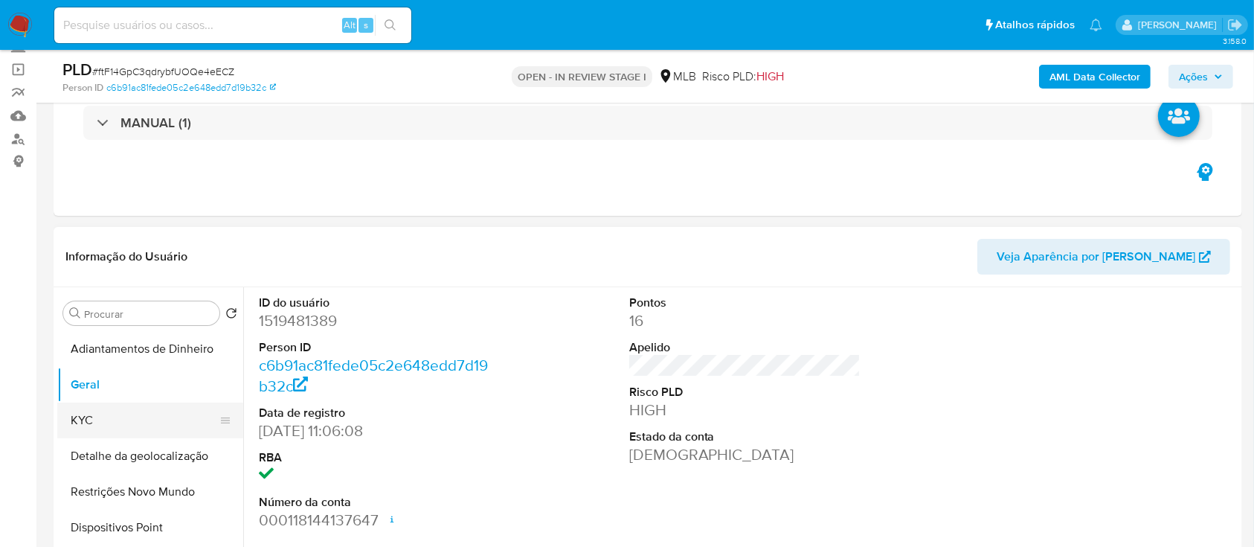
click at [106, 420] on button "KYC" at bounding box center [144, 420] width 174 height 36
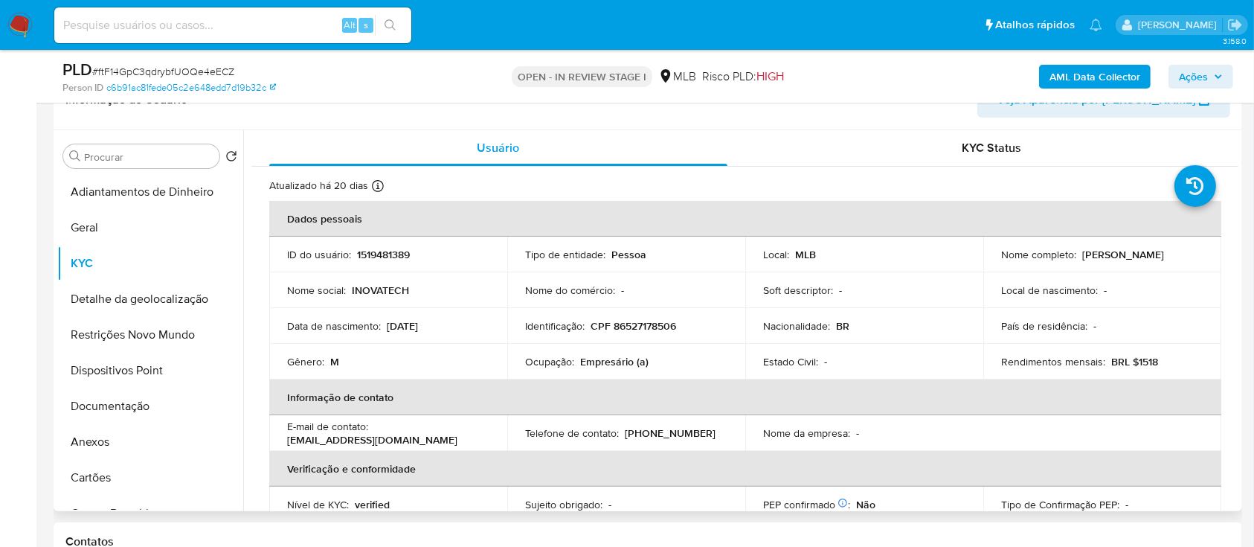
scroll to position [298, 0]
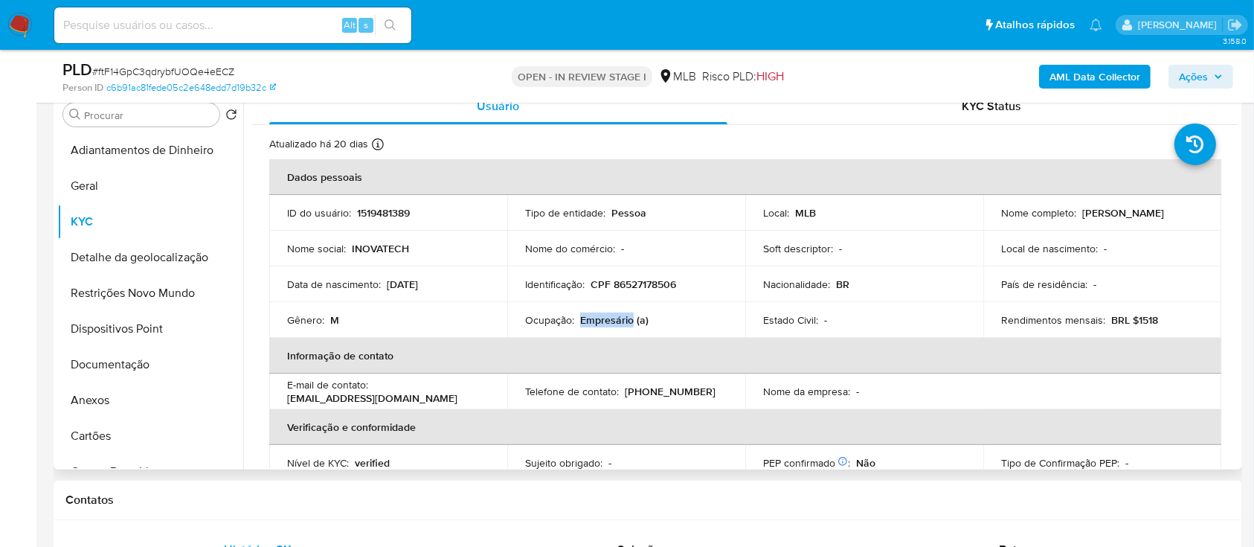
drag, startPoint x: 629, startPoint y: 318, endPoint x: 584, endPoint y: 318, distance: 44.6
click at [581, 318] on p "Empresário (a)" at bounding box center [614, 319] width 68 height 13
copy p "Empresário"
drag, startPoint x: 456, startPoint y: 283, endPoint x: 389, endPoint y: 294, distance: 67.8
click at [389, 293] on td "Data de nascimento : 28/12/2001" at bounding box center [388, 284] width 238 height 36
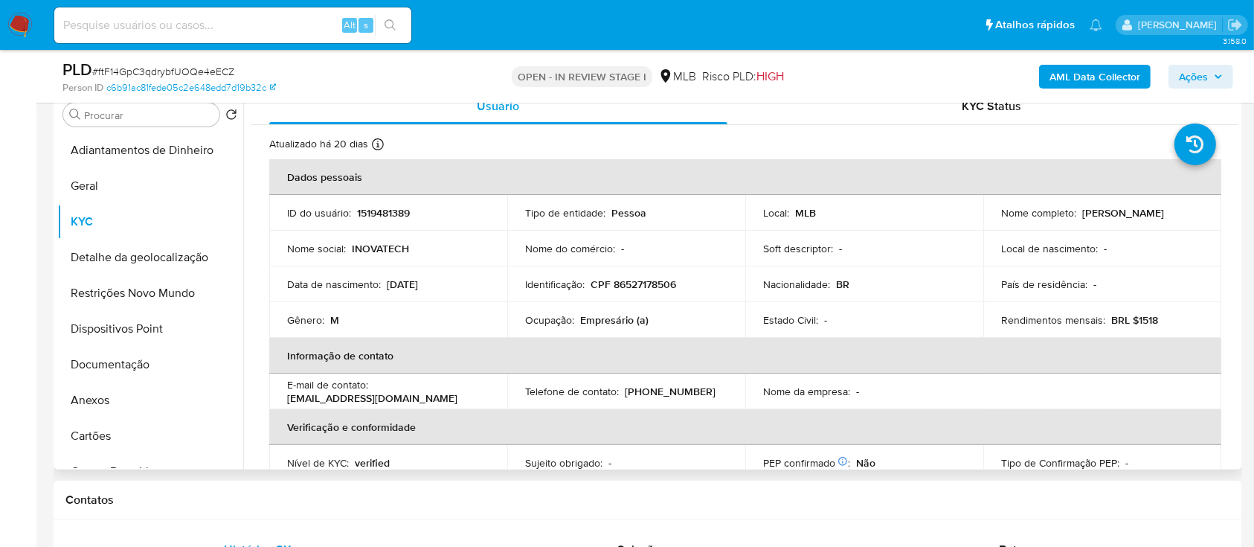
drag, startPoint x: 435, startPoint y: 284, endPoint x: 388, endPoint y: 284, distance: 46.9
click at [387, 283] on p "28/12/2001" at bounding box center [402, 284] width 31 height 13
drag, startPoint x: 444, startPoint y: 286, endPoint x: 388, endPoint y: 289, distance: 56.6
click at [388, 289] on div "Data de nascimento : 28/12/2001" at bounding box center [388, 284] width 202 height 13
copy div "28/12/2001"
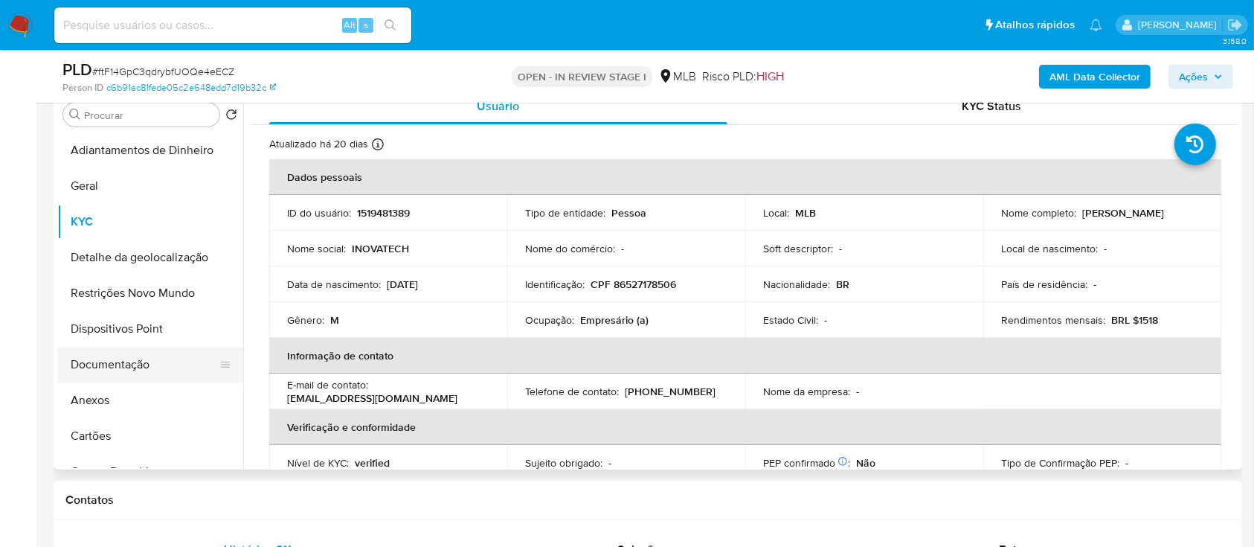
click at [121, 372] on button "Documentação" at bounding box center [144, 365] width 174 height 36
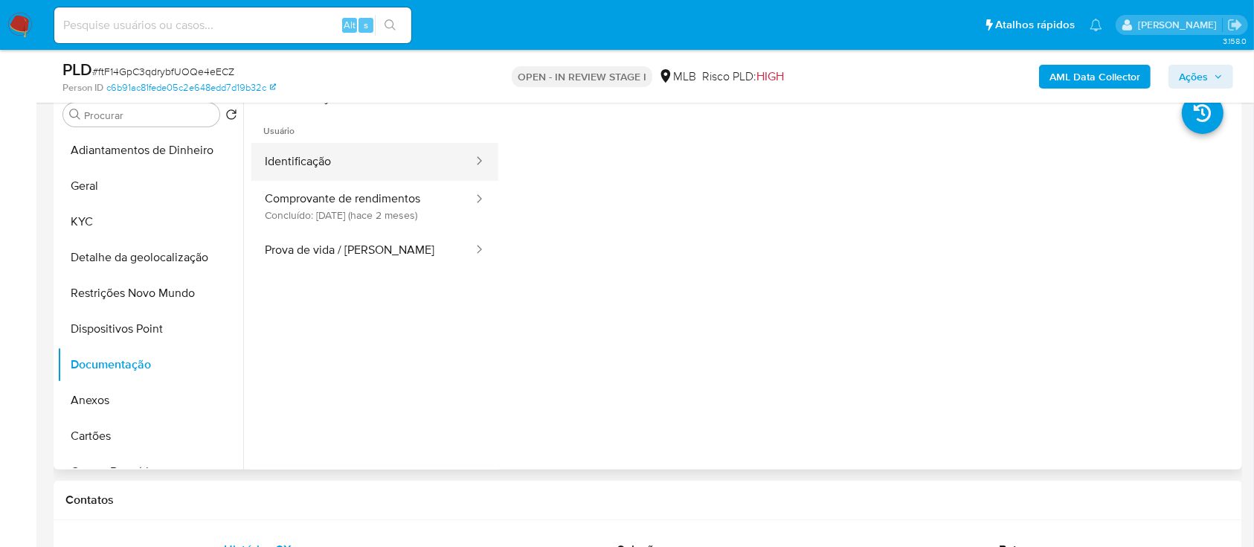
click at [372, 164] on button "Identificação" at bounding box center [362, 162] width 223 height 38
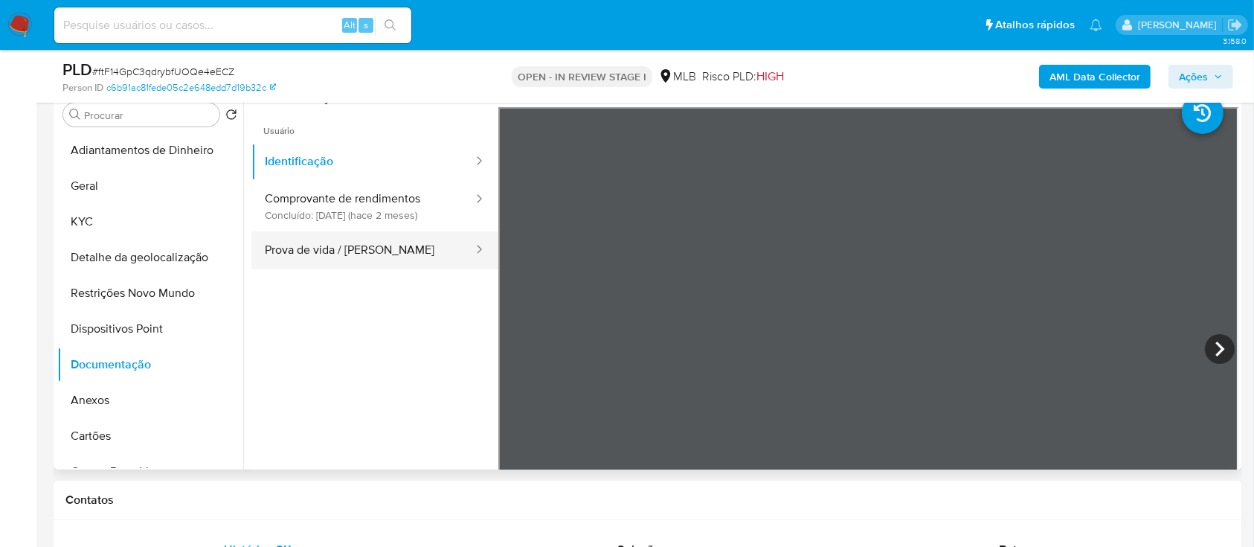
drag, startPoint x: 321, startPoint y: 255, endPoint x: 332, endPoint y: 253, distance: 10.7
click at [321, 254] on button "Prova de vida / Selfie" at bounding box center [362, 250] width 223 height 38
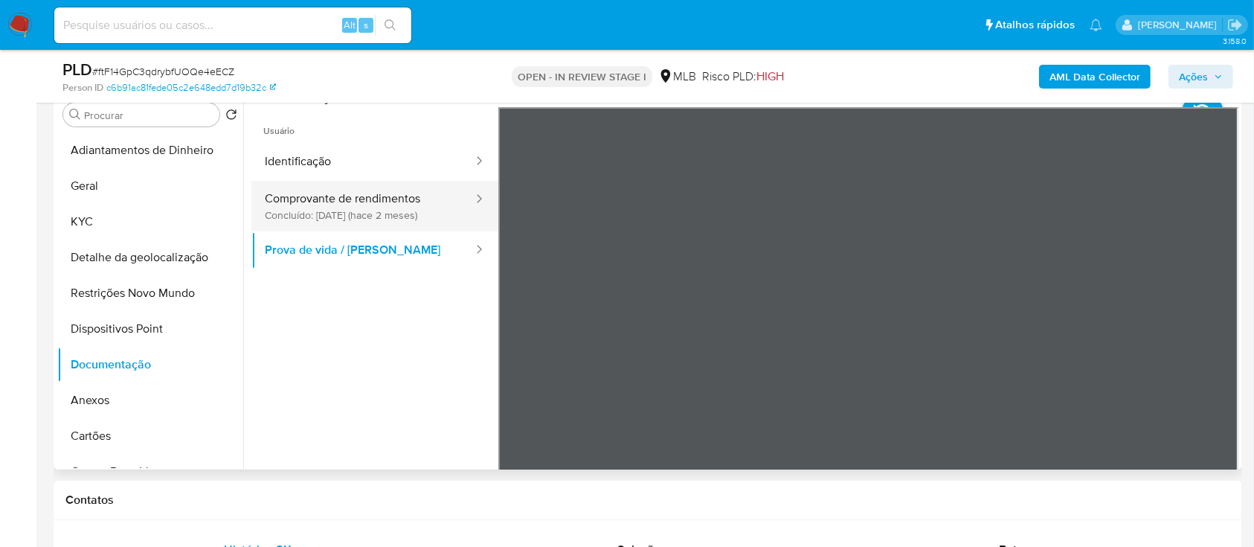
click at [378, 205] on button "Comprovante de rendimentos Concluído: 04/07/2025 (hace 2 meses)" at bounding box center [362, 206] width 223 height 51
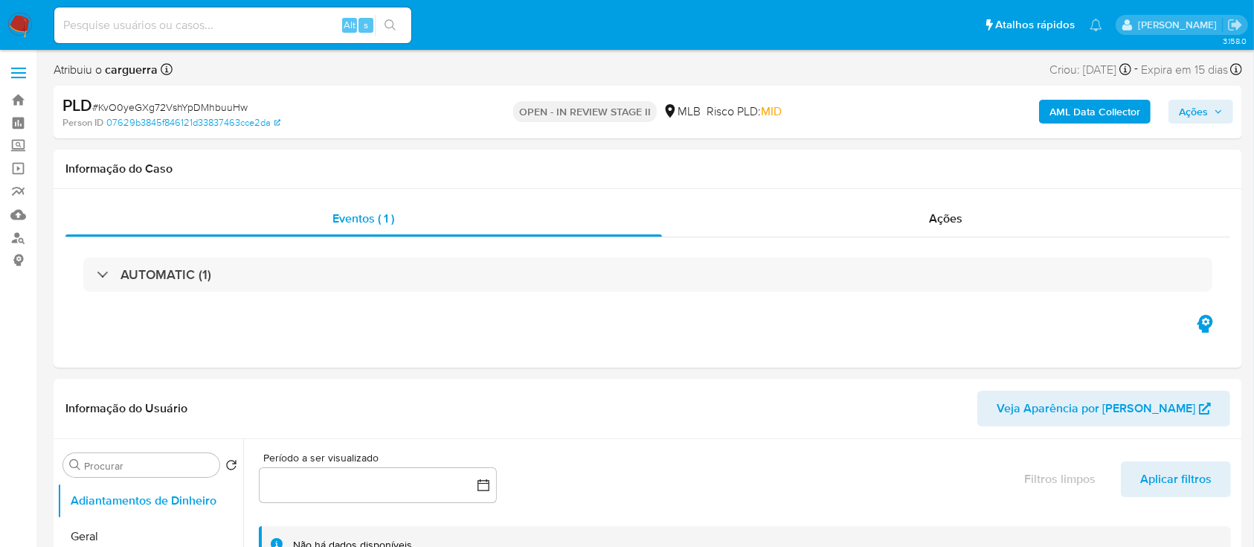
select select "10"
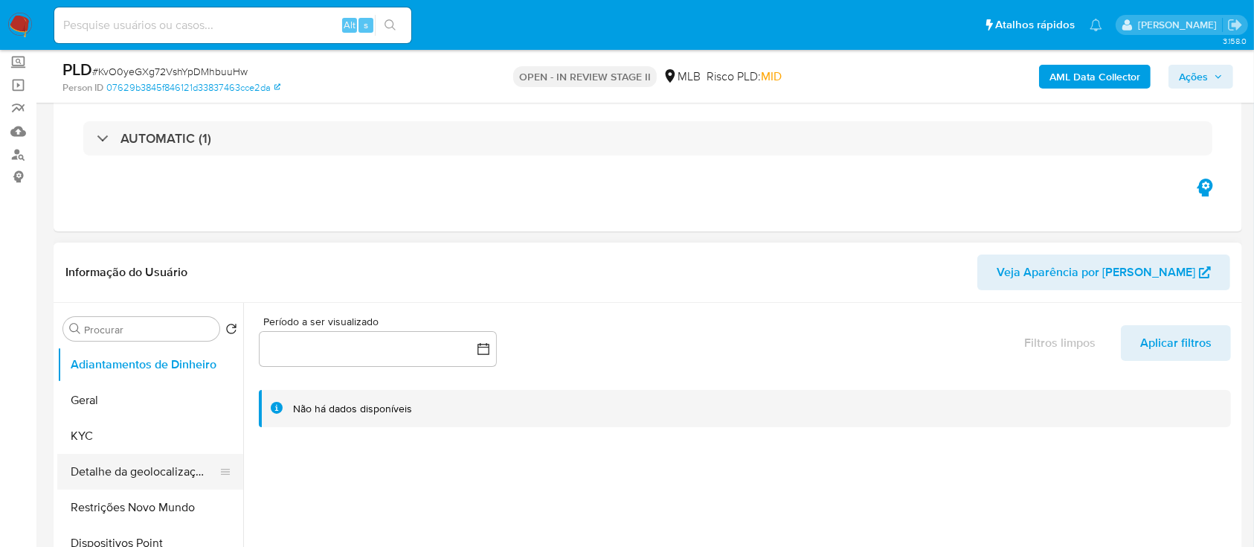
scroll to position [198, 0]
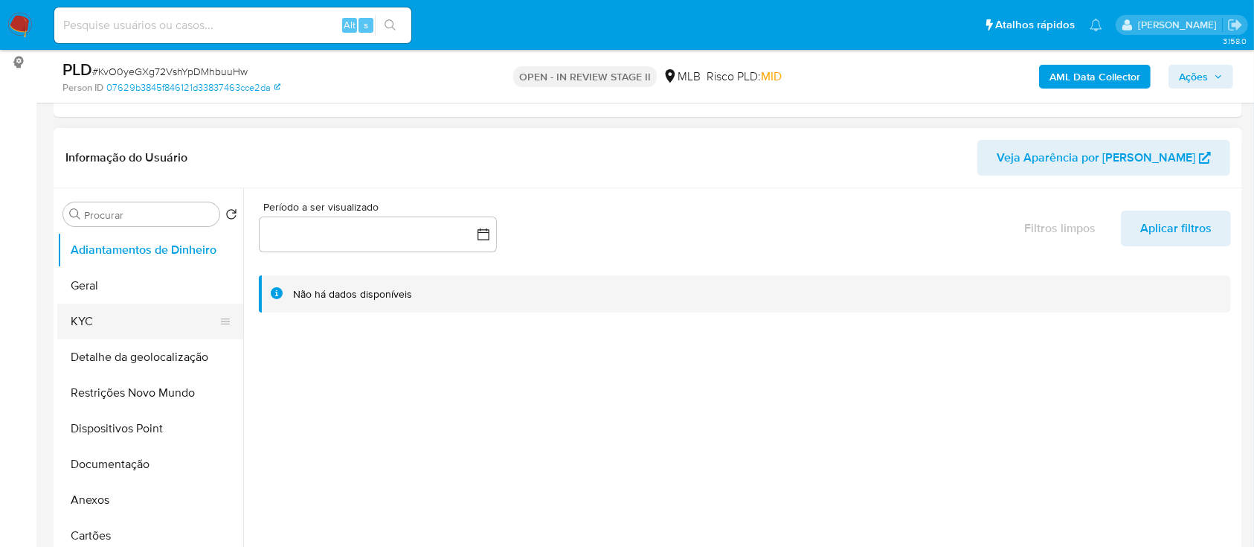
drag, startPoint x: 107, startPoint y: 324, endPoint x: 233, endPoint y: 324, distance: 125.7
click at [107, 324] on button "KYC" at bounding box center [144, 322] width 174 height 36
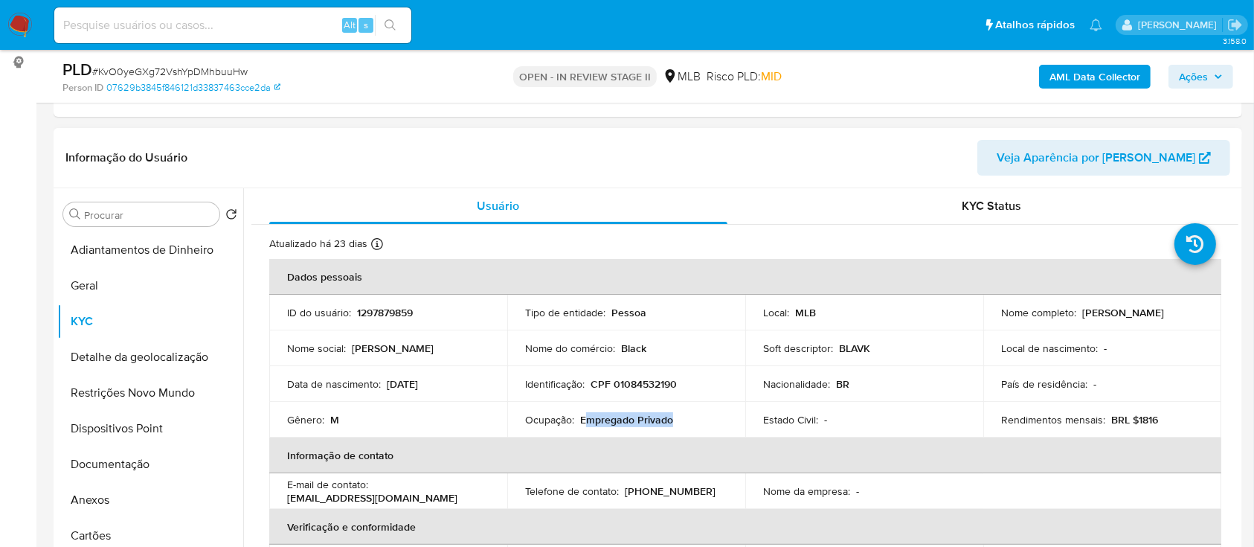
drag, startPoint x: 672, startPoint y: 420, endPoint x: 583, endPoint y: 424, distance: 88.6
click at [583, 424] on div "Ocupação : Empregado Privado" at bounding box center [626, 419] width 202 height 13
drag, startPoint x: 578, startPoint y: 420, endPoint x: 670, endPoint y: 423, distance: 91.6
click at [670, 423] on p "Empregado Privado" at bounding box center [626, 419] width 93 height 13
copy p "Empregado Privado"
